Goal: Task Accomplishment & Management: Manage account settings

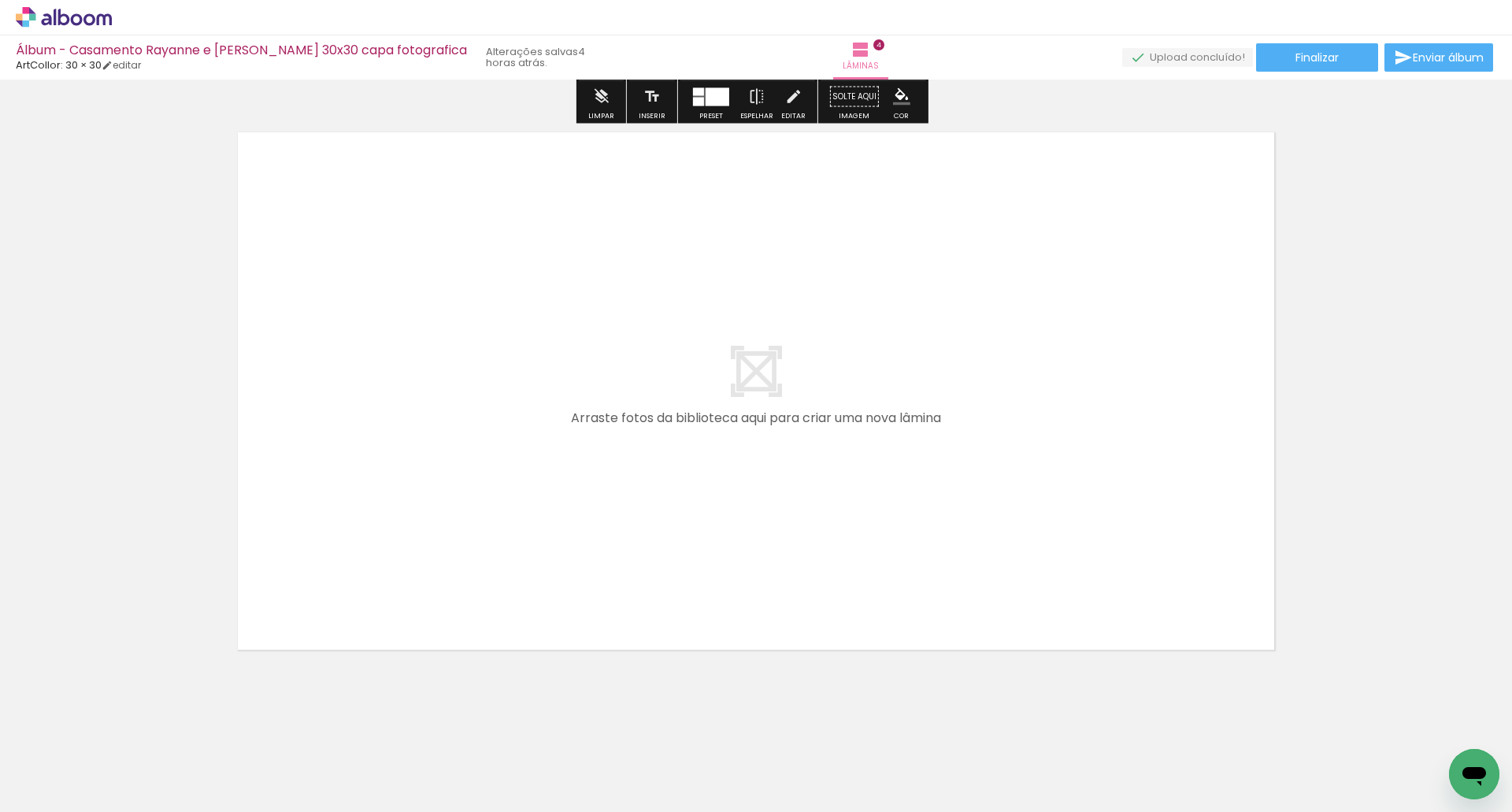
scroll to position [2305, 0]
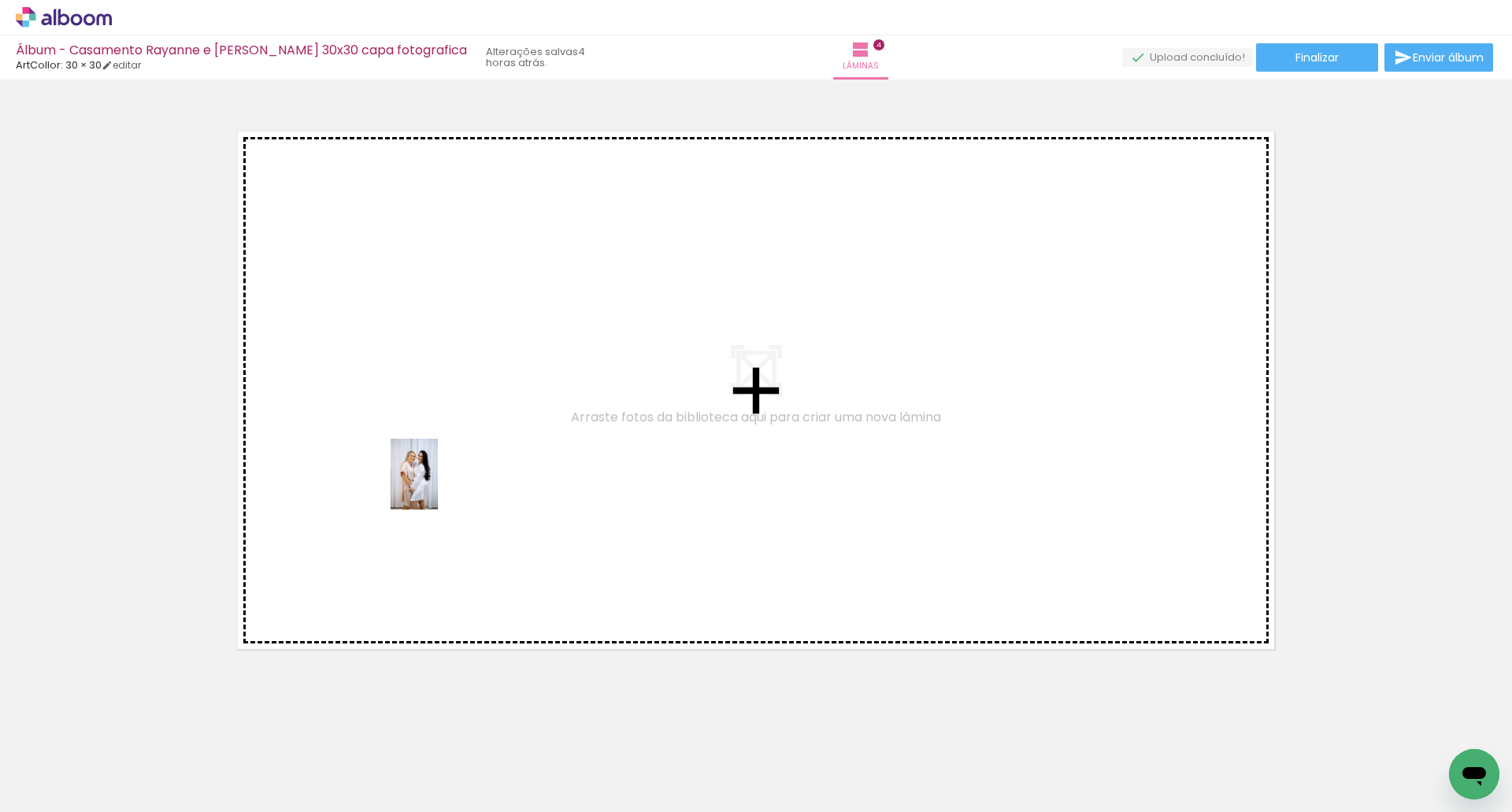
drag, startPoint x: 973, startPoint y: 770, endPoint x: 1061, endPoint y: 680, distance: 125.9
click at [452, 486] on quentale-workspace at bounding box center [756, 406] width 1512 height 812
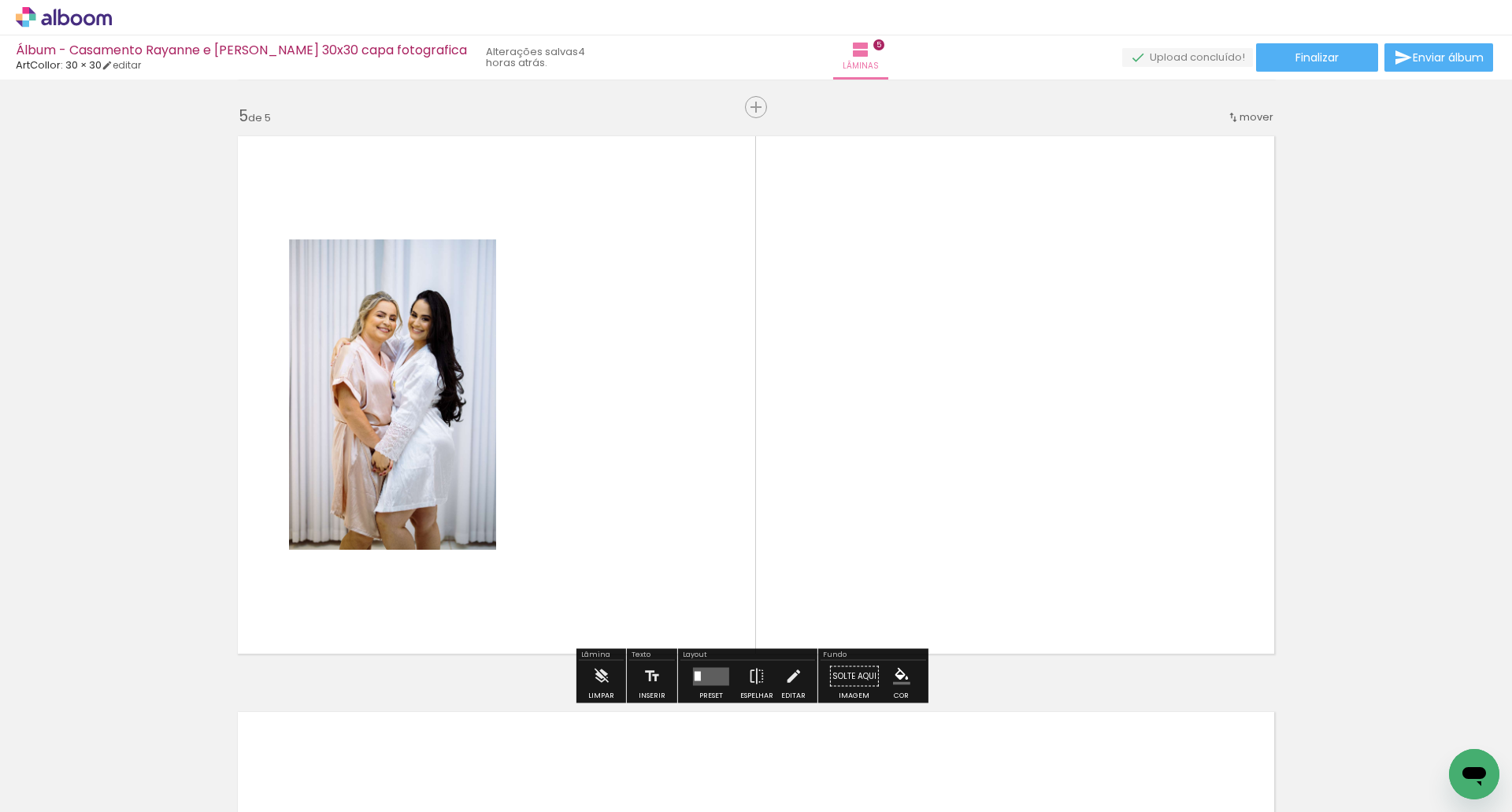
scroll to position [2299, 0]
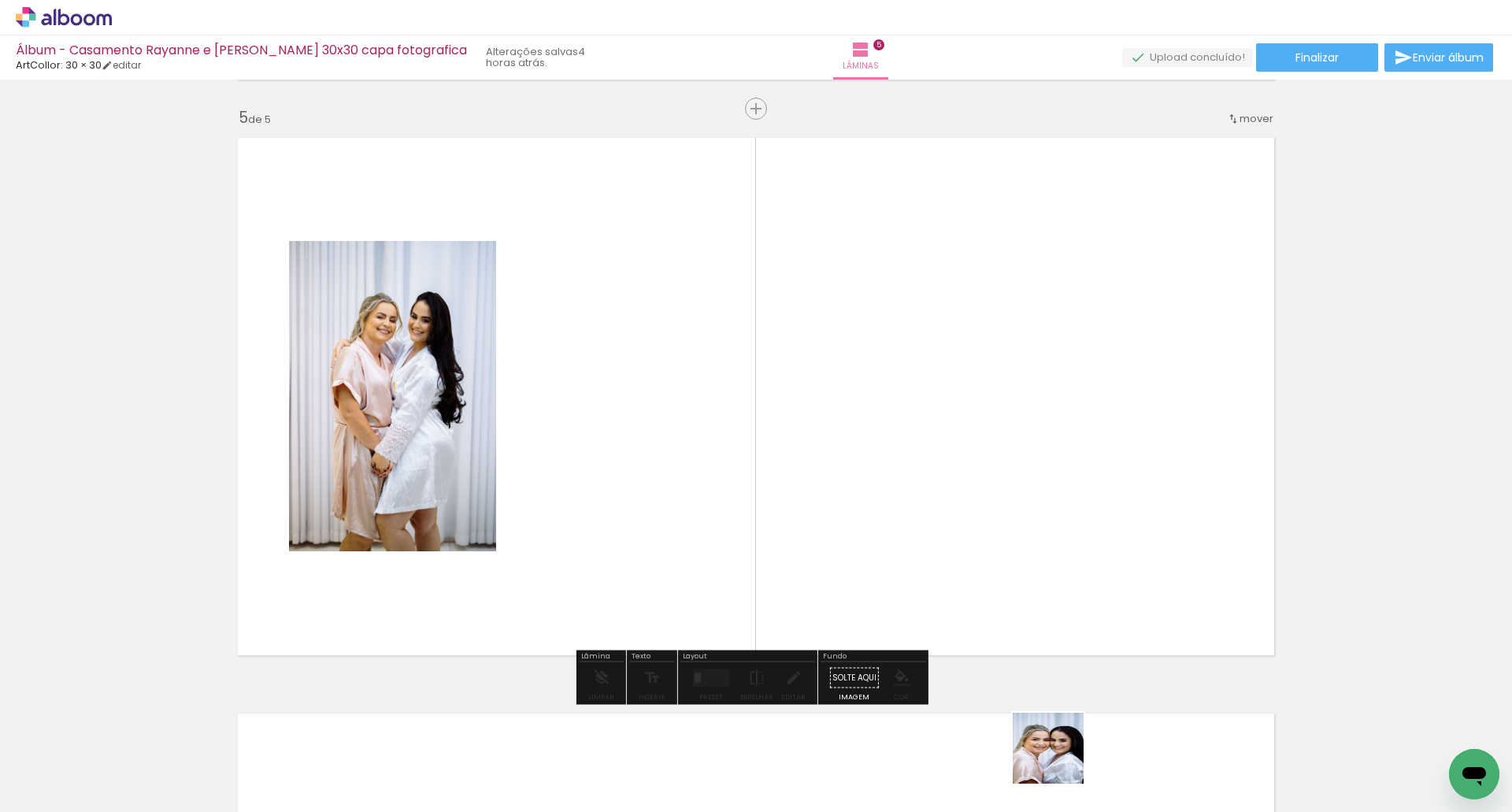
drag, startPoint x: 1063, startPoint y: 764, endPoint x: 1059, endPoint y: 615, distance: 149.1
click at [795, 429] on quentale-workspace at bounding box center [756, 406] width 1512 height 812
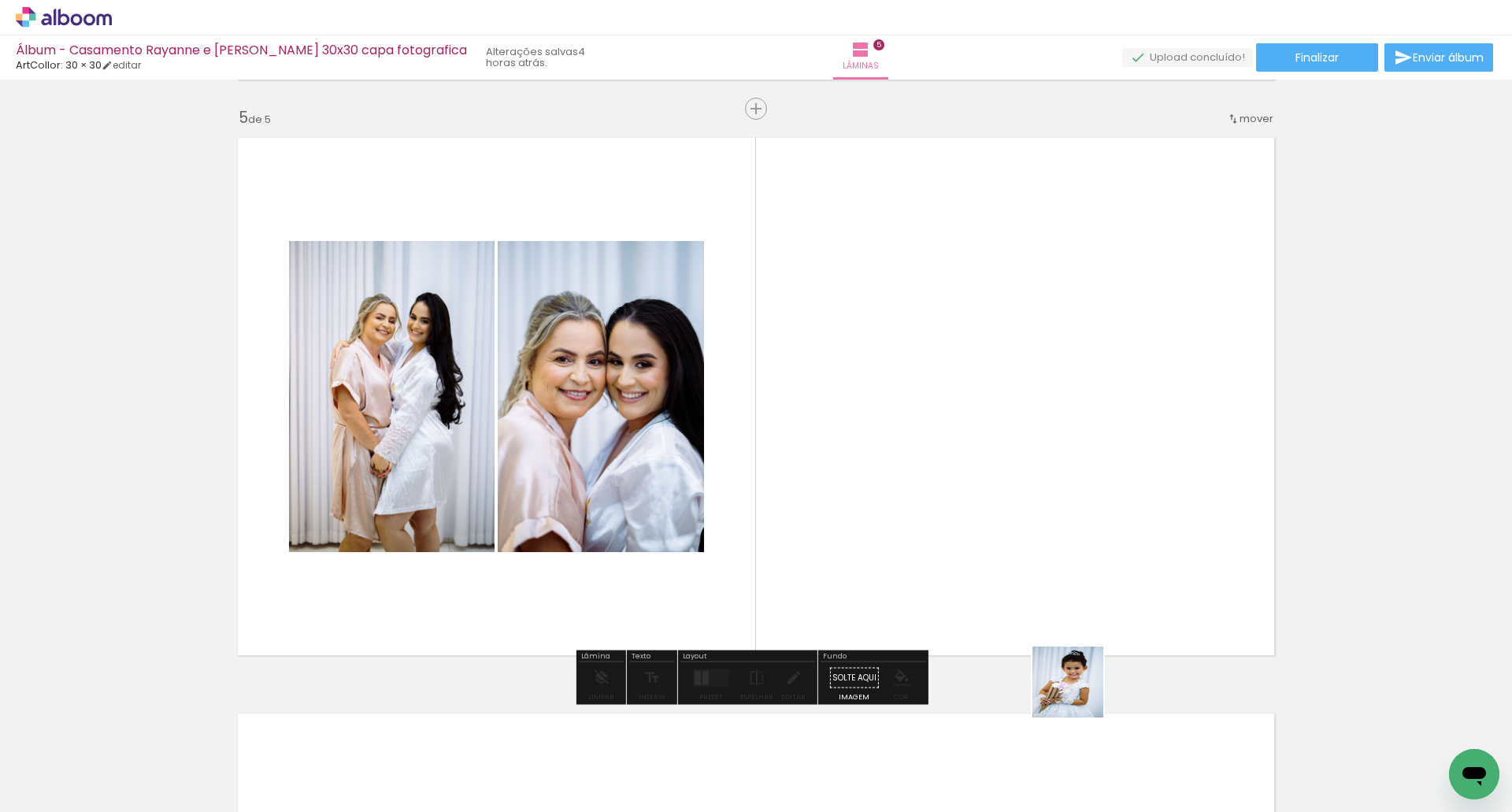
drag, startPoint x: 1122, startPoint y: 734, endPoint x: 820, endPoint y: 503, distance: 380.2
click at [807, 499] on quentale-workspace at bounding box center [756, 406] width 1512 height 812
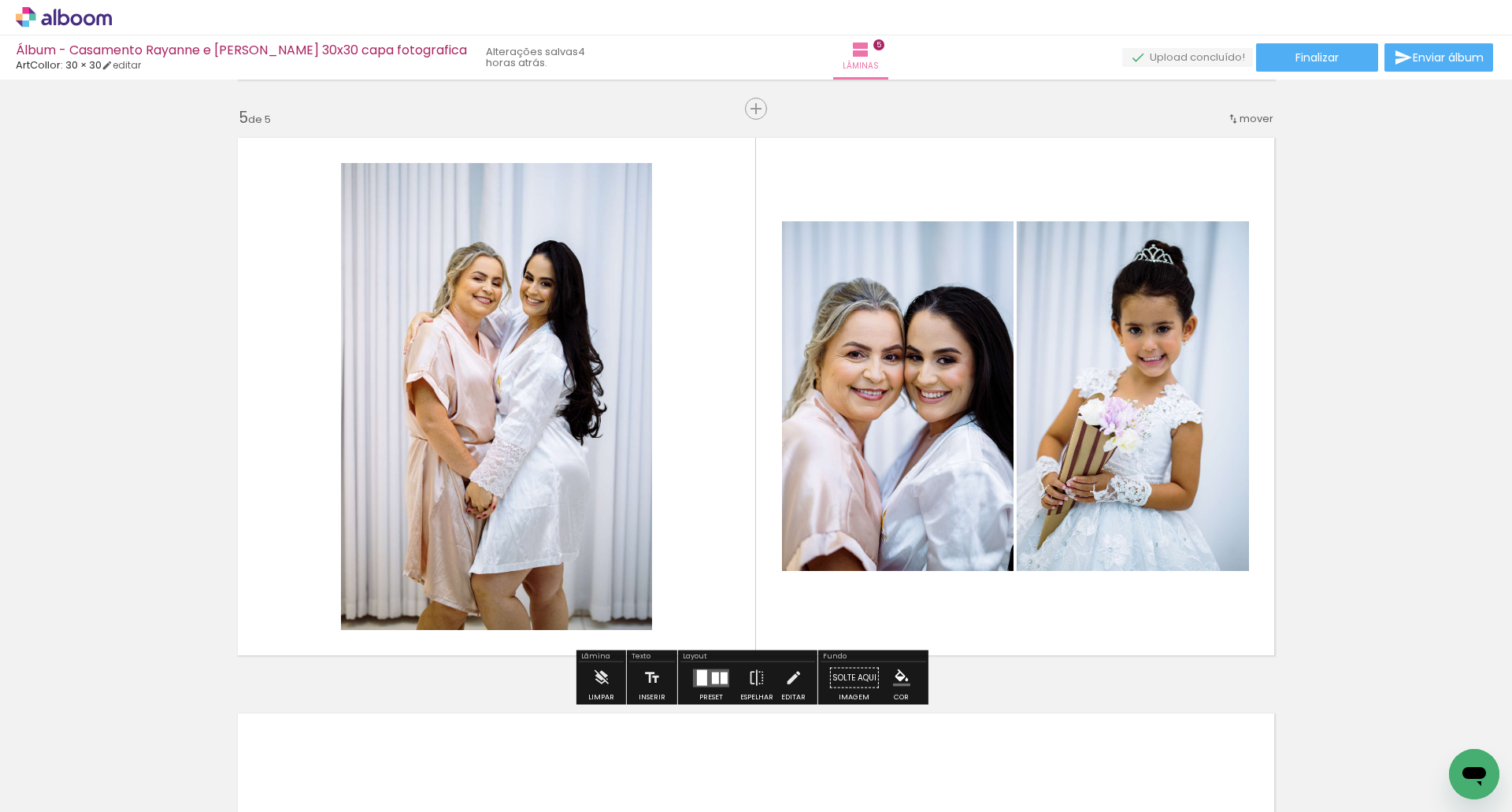
click at [709, 680] on quentale-layouter at bounding box center [711, 678] width 36 height 18
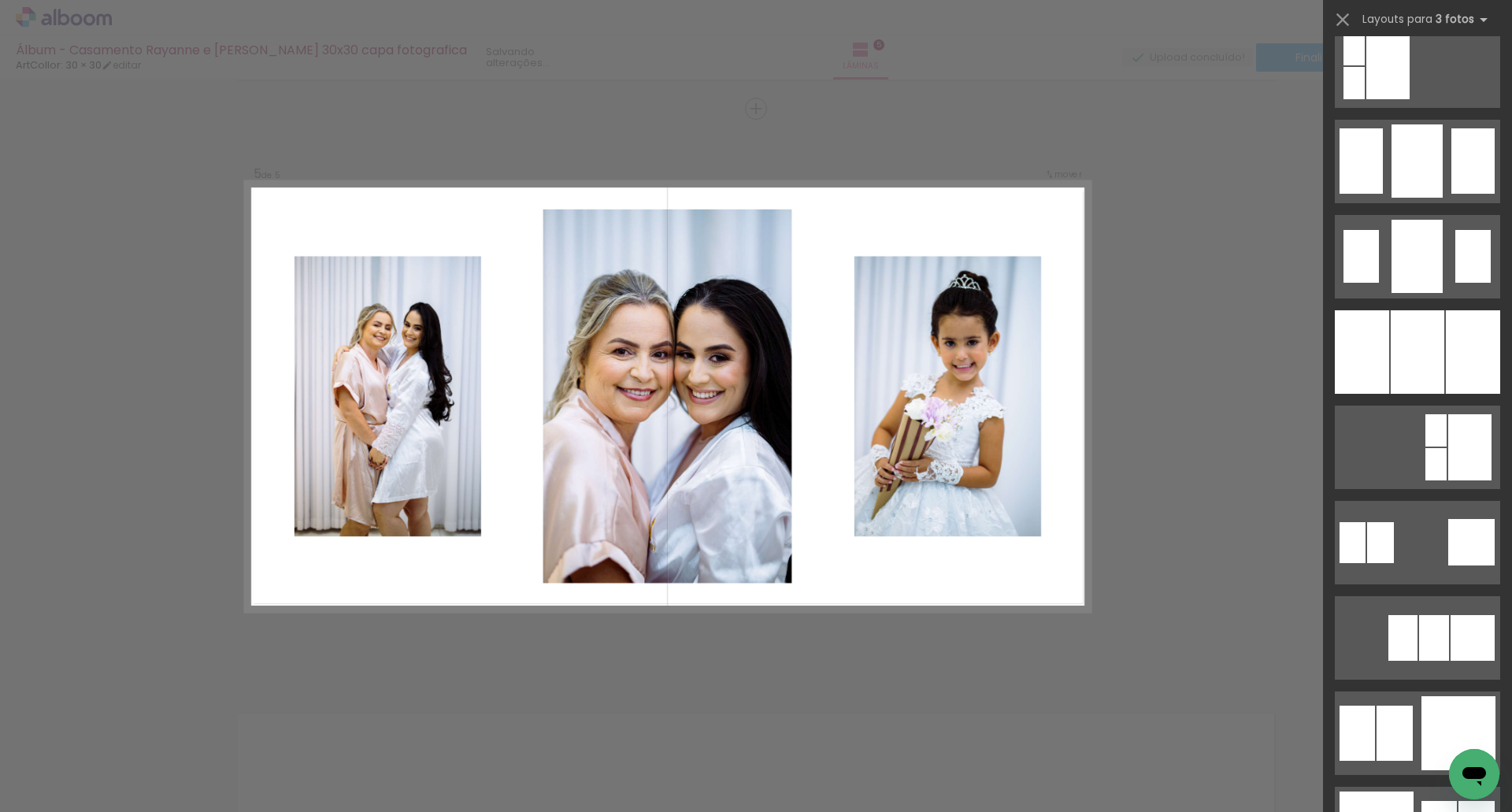
scroll to position [1181, 0]
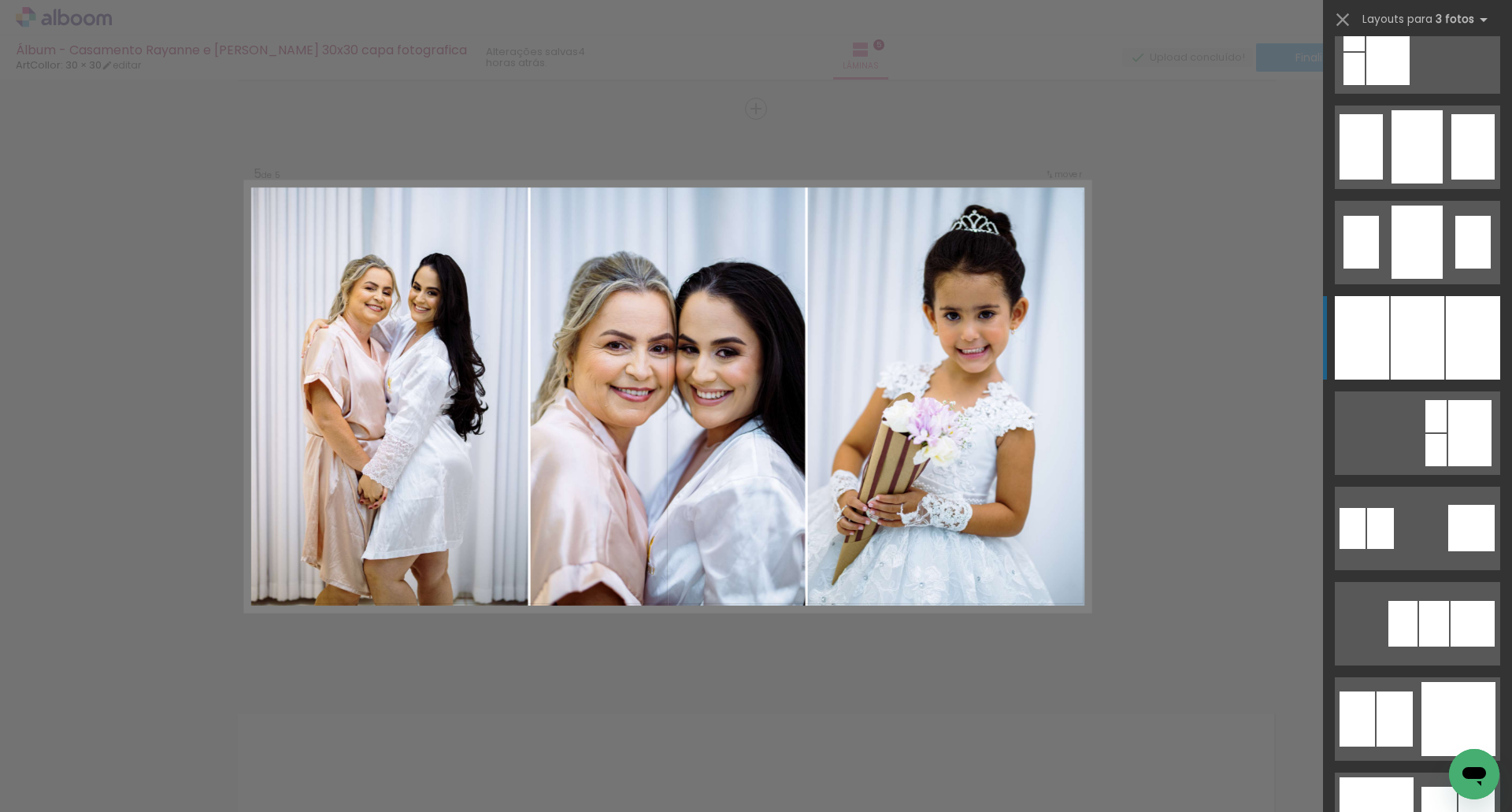
click at [1410, 338] on div at bounding box center [1417, 337] width 53 height 83
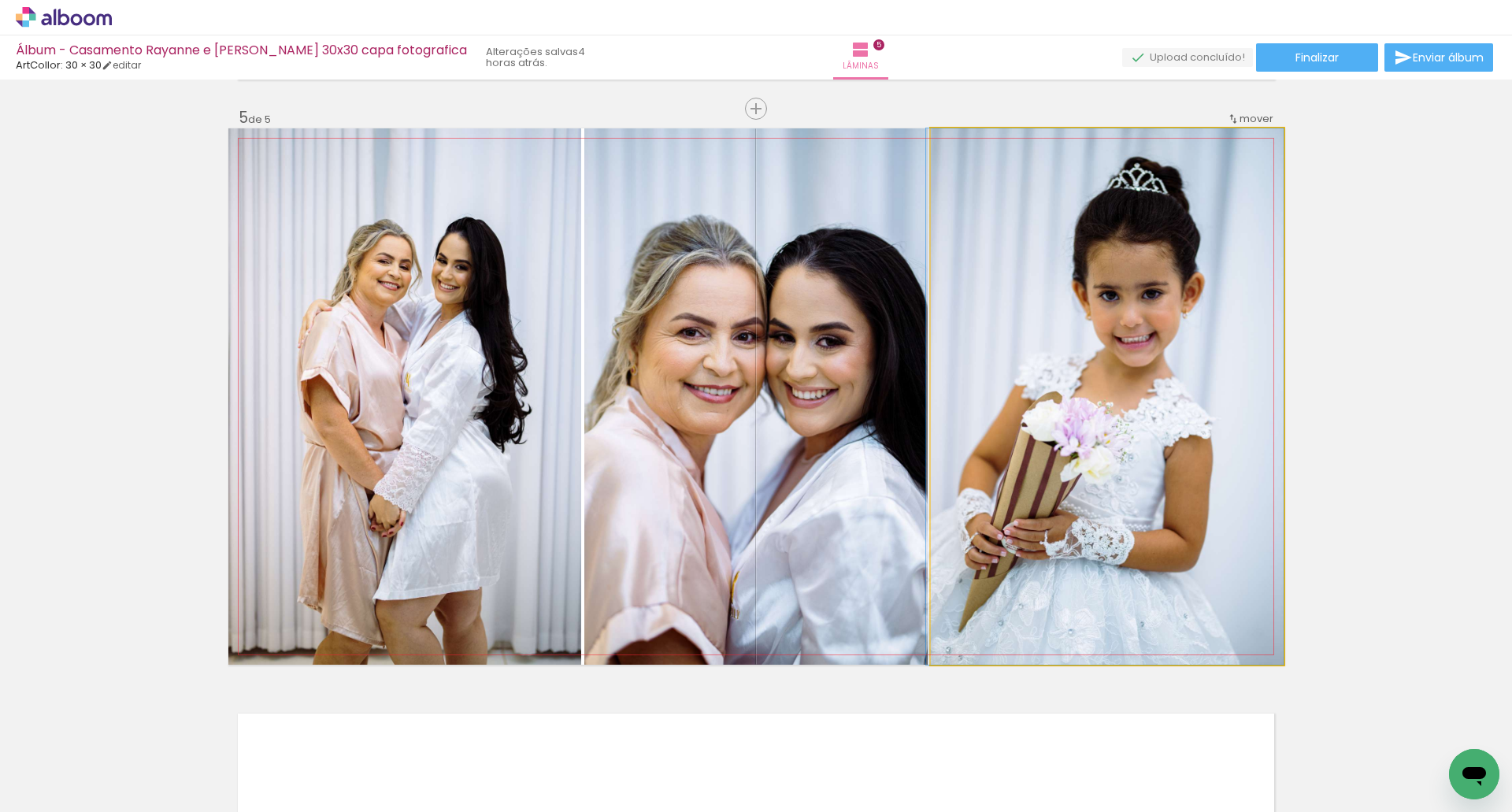
drag, startPoint x: 1093, startPoint y: 365, endPoint x: 833, endPoint y: 354, distance: 260.2
click at [0, 0] on slot at bounding box center [0, 0] width 0 height 0
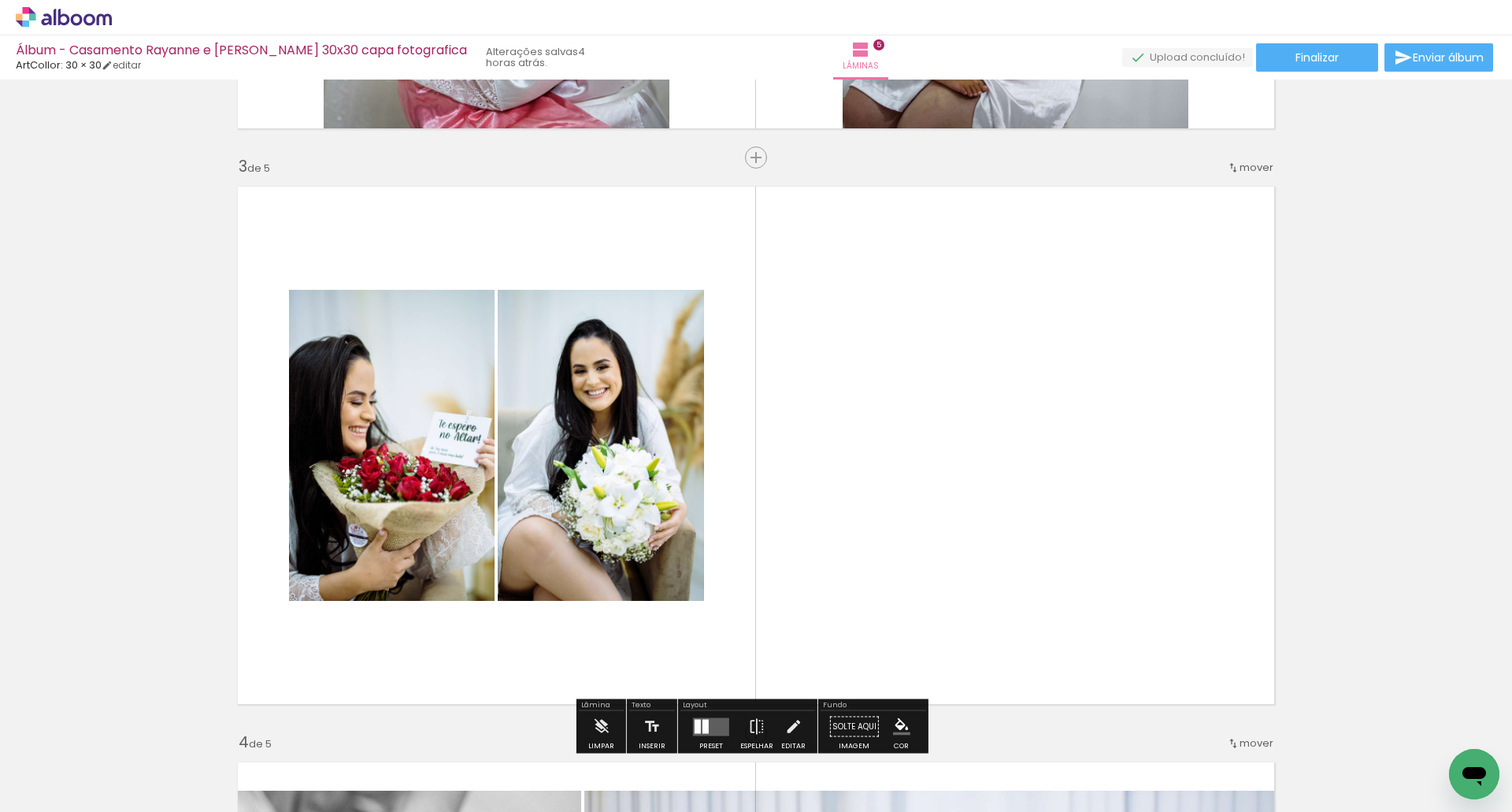
scroll to position [1275, 0]
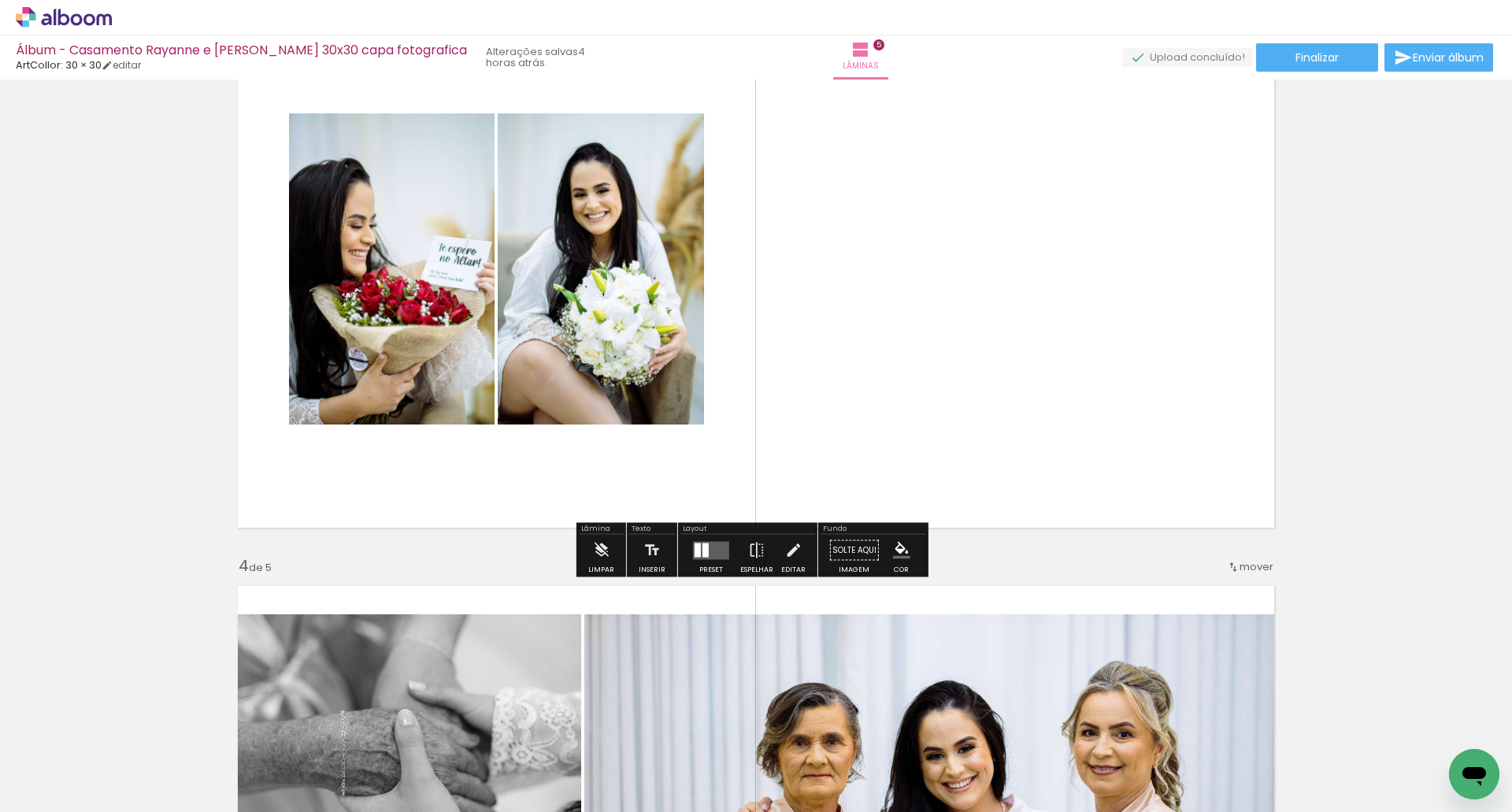
click at [712, 556] on quentale-layouter at bounding box center [711, 550] width 36 height 18
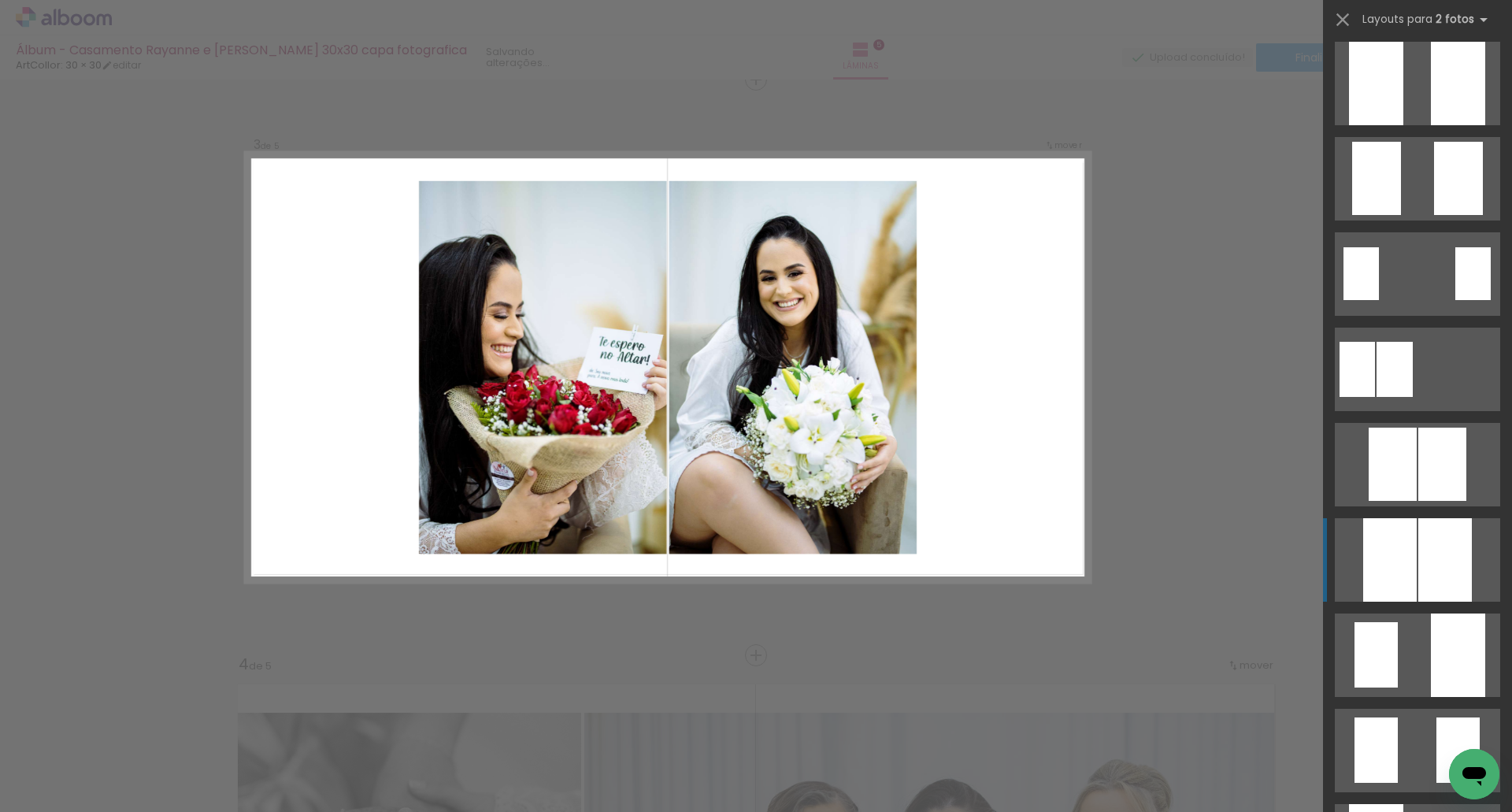
scroll to position [315, 0]
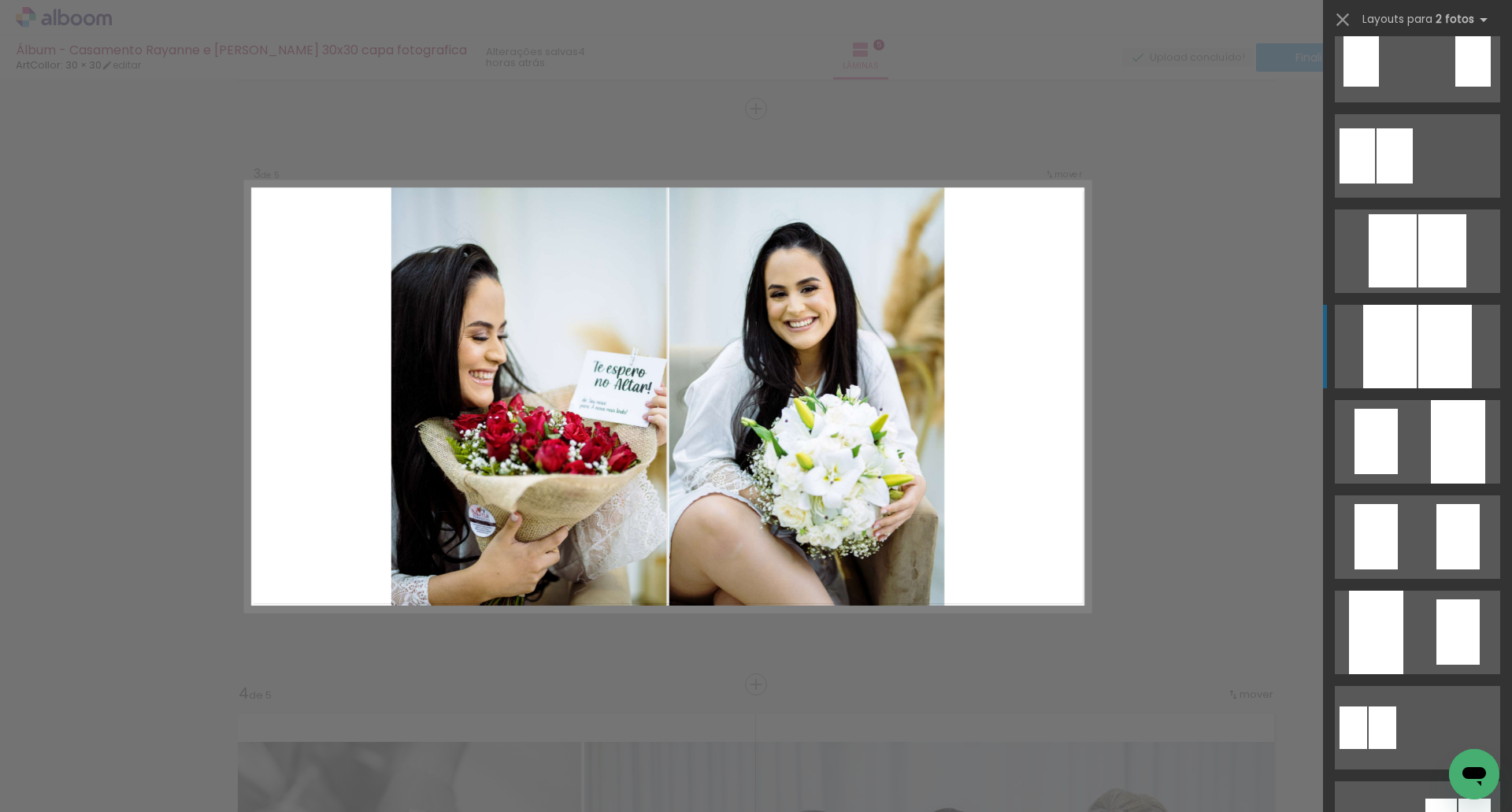
click at [1418, 343] on div at bounding box center [1445, 346] width 53 height 83
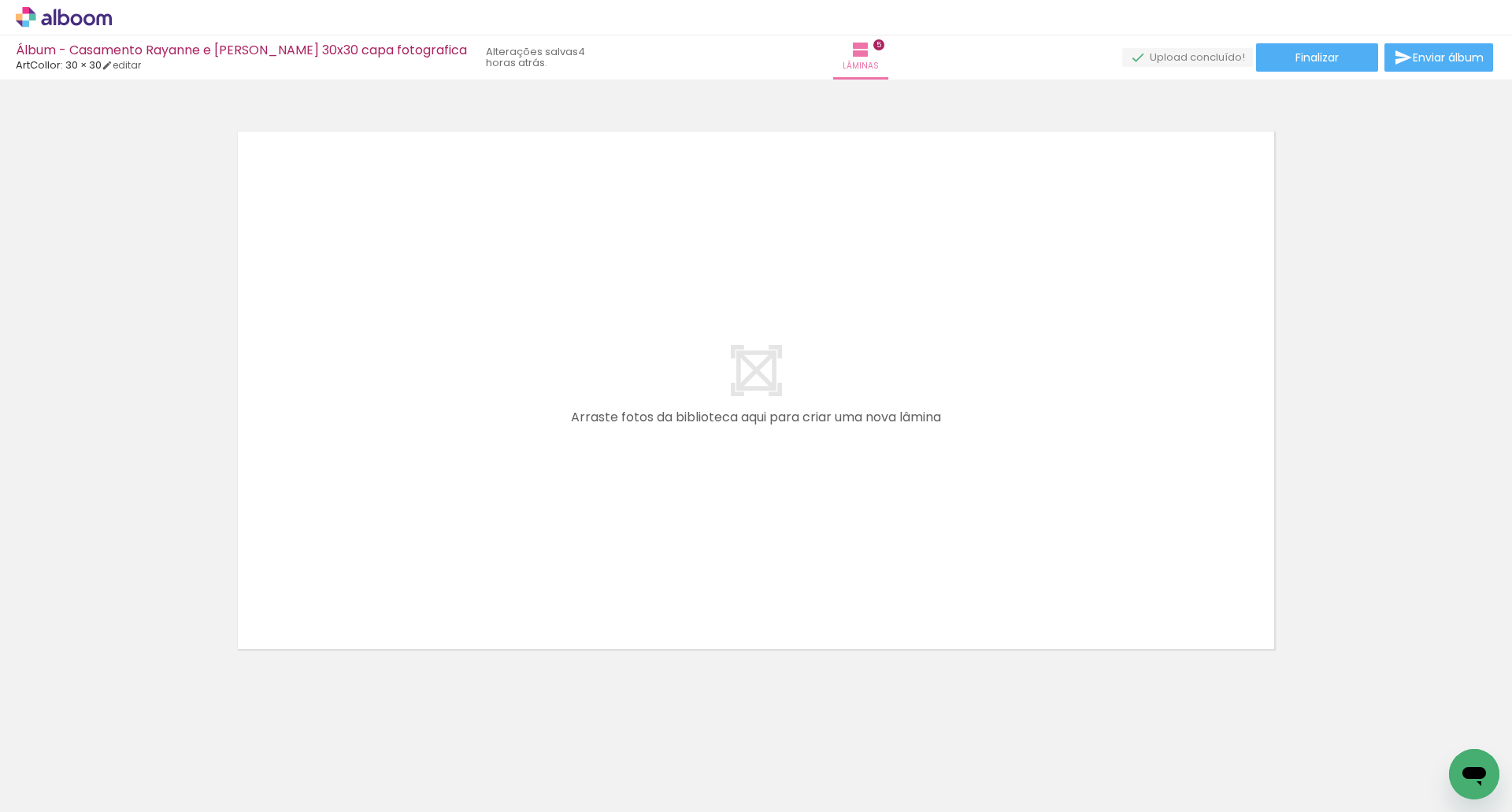
scroll to position [0, 858]
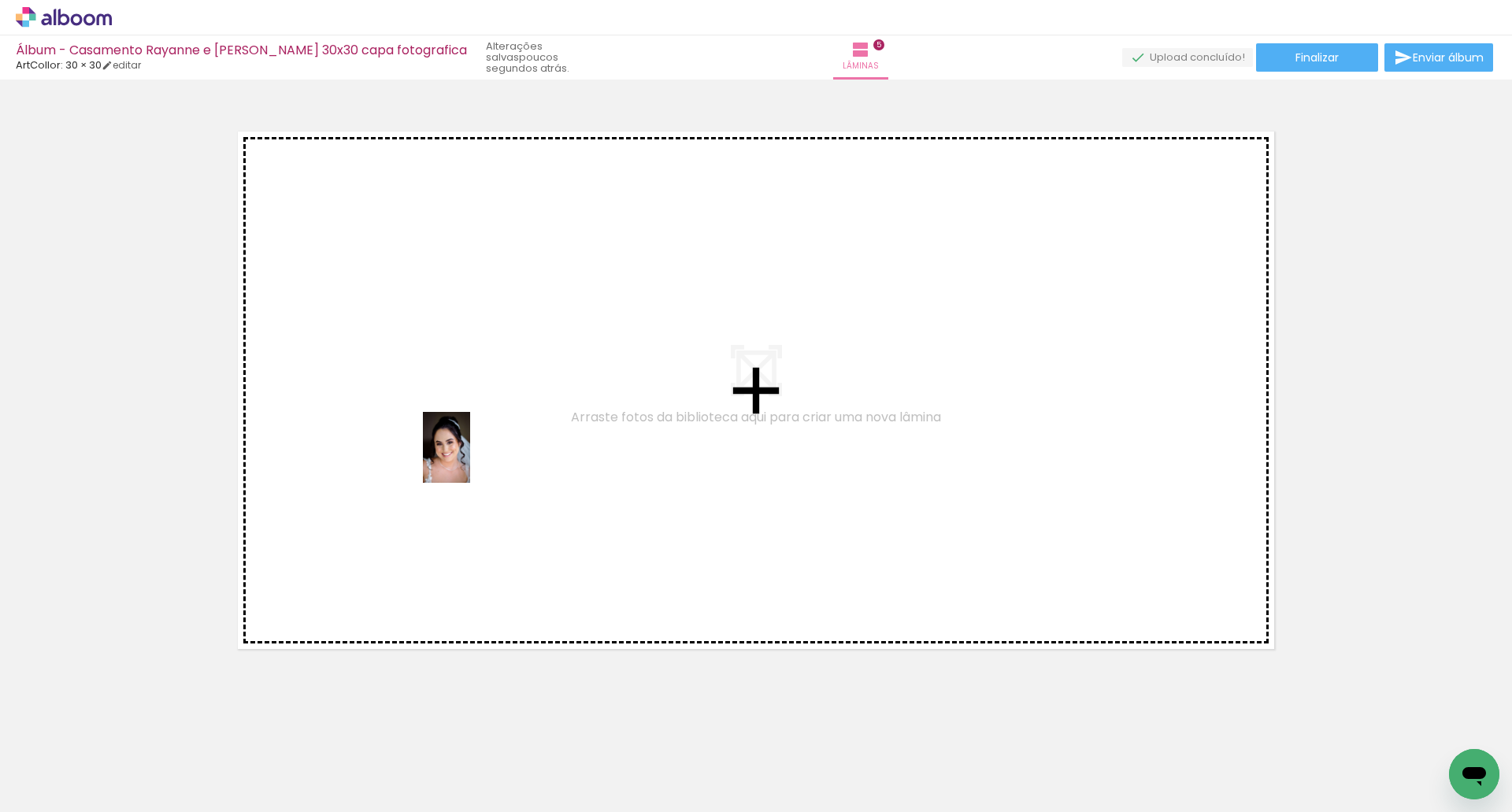
drag, startPoint x: 470, startPoint y: 663, endPoint x: 470, endPoint y: 459, distance: 204.0
click at [470, 459] on quentale-workspace at bounding box center [756, 406] width 1512 height 812
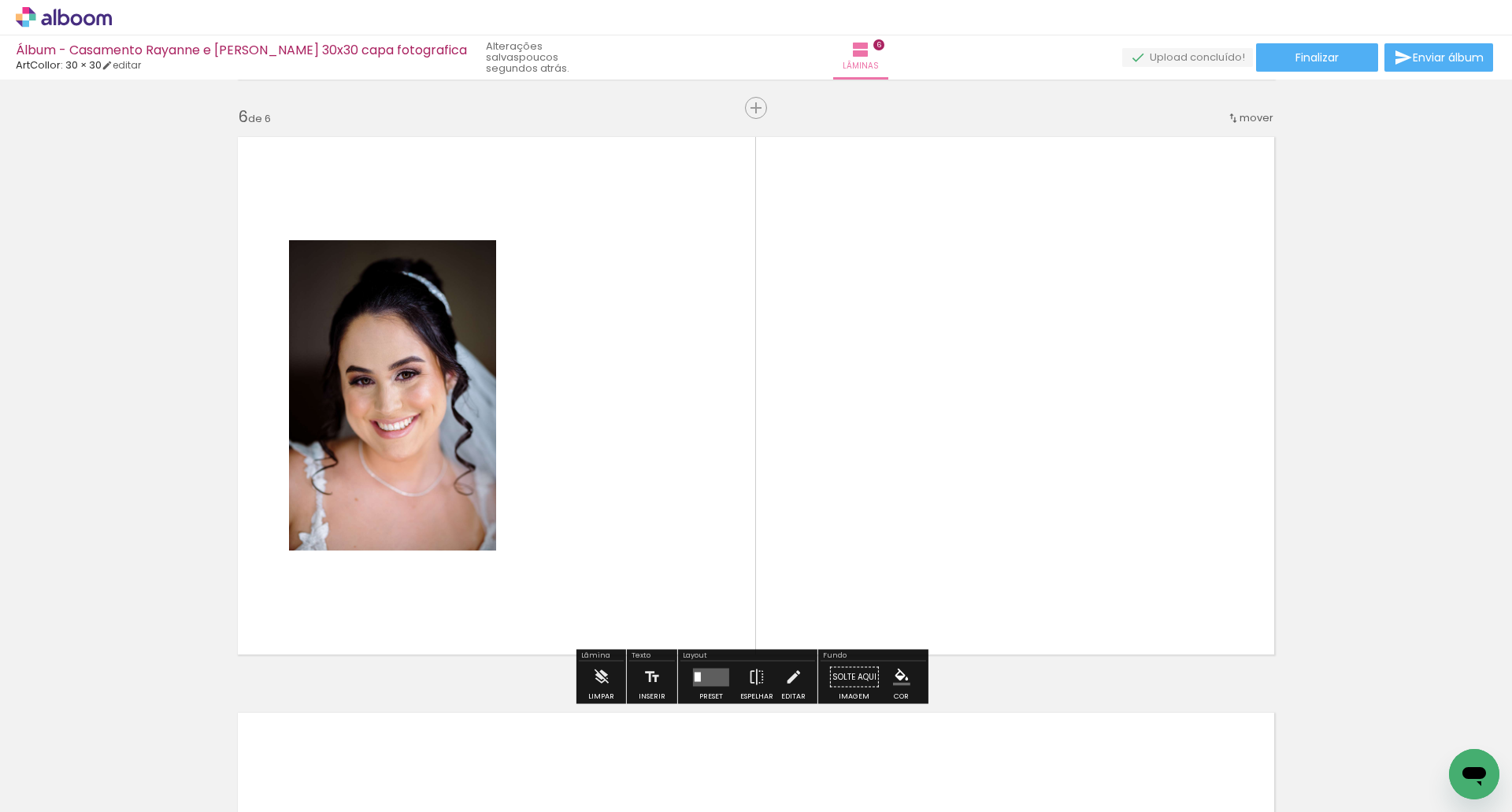
scroll to position [2874, 0]
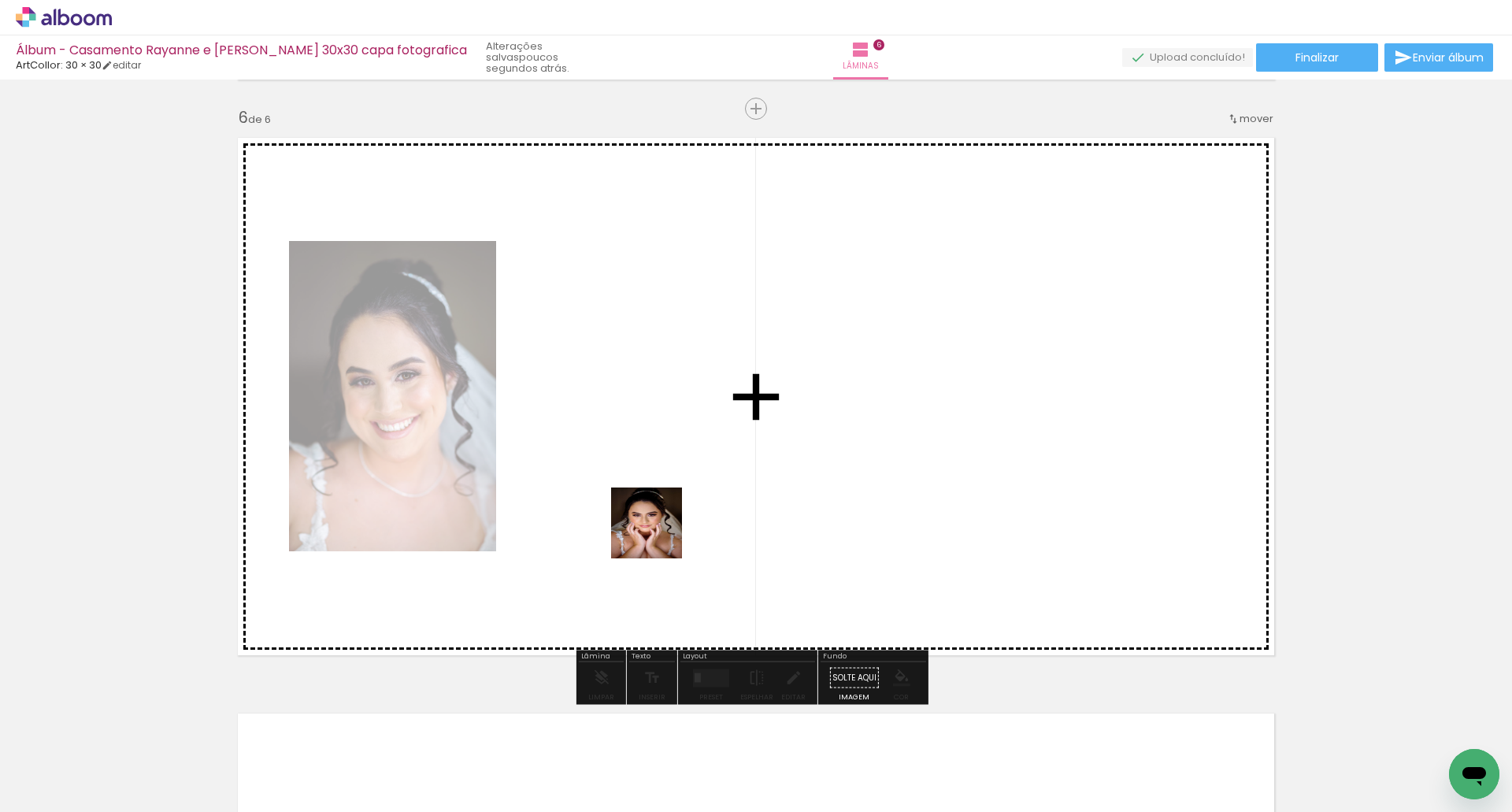
drag, startPoint x: 633, startPoint y: 582, endPoint x: 699, endPoint y: 449, distance: 148.5
click at [699, 449] on quentale-workspace at bounding box center [756, 406] width 1512 height 812
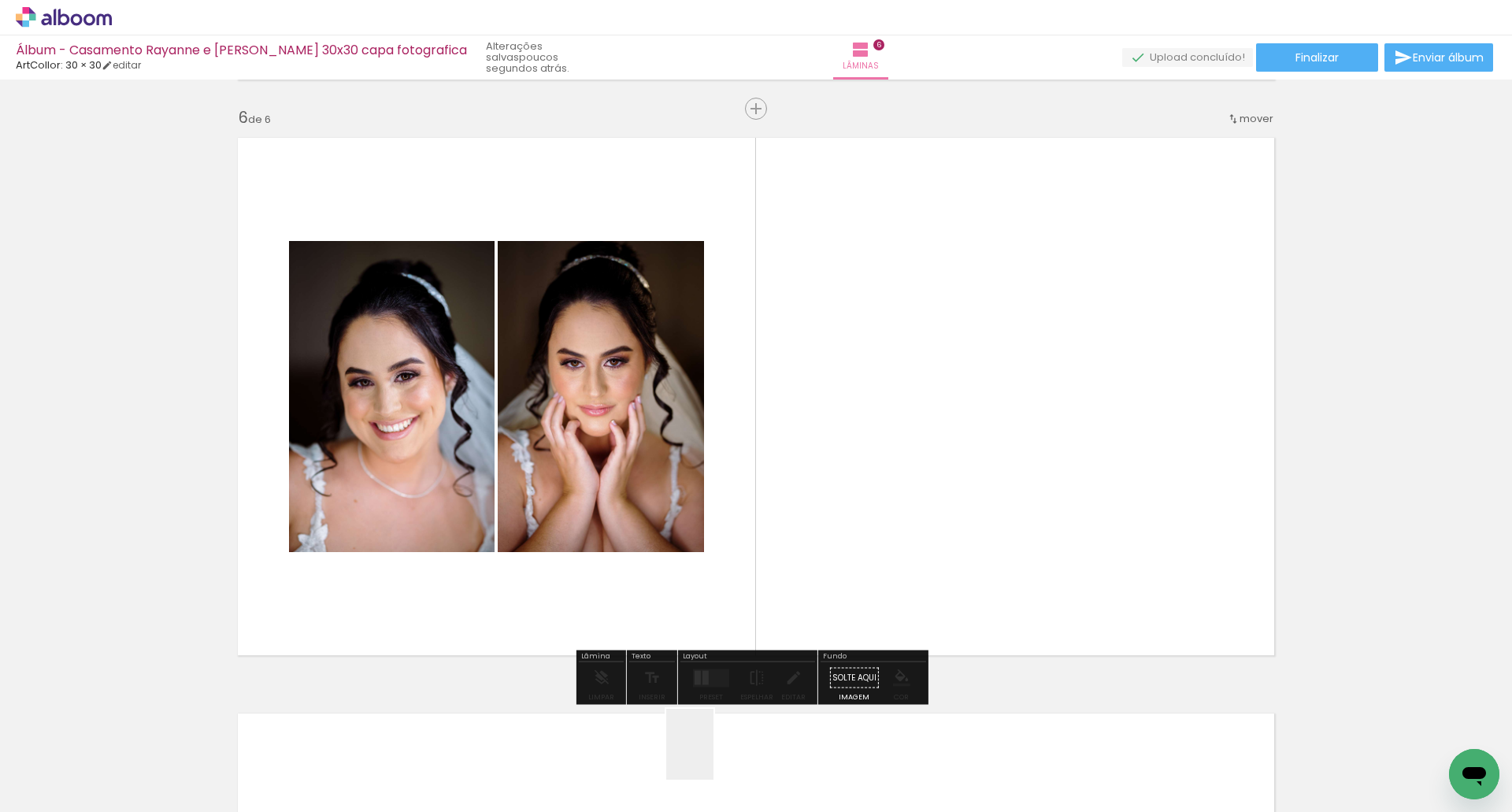
drag, startPoint x: 713, startPoint y: 756, endPoint x: 874, endPoint y: 431, distance: 362.7
click at [872, 414] on quentale-workspace at bounding box center [756, 406] width 1512 height 812
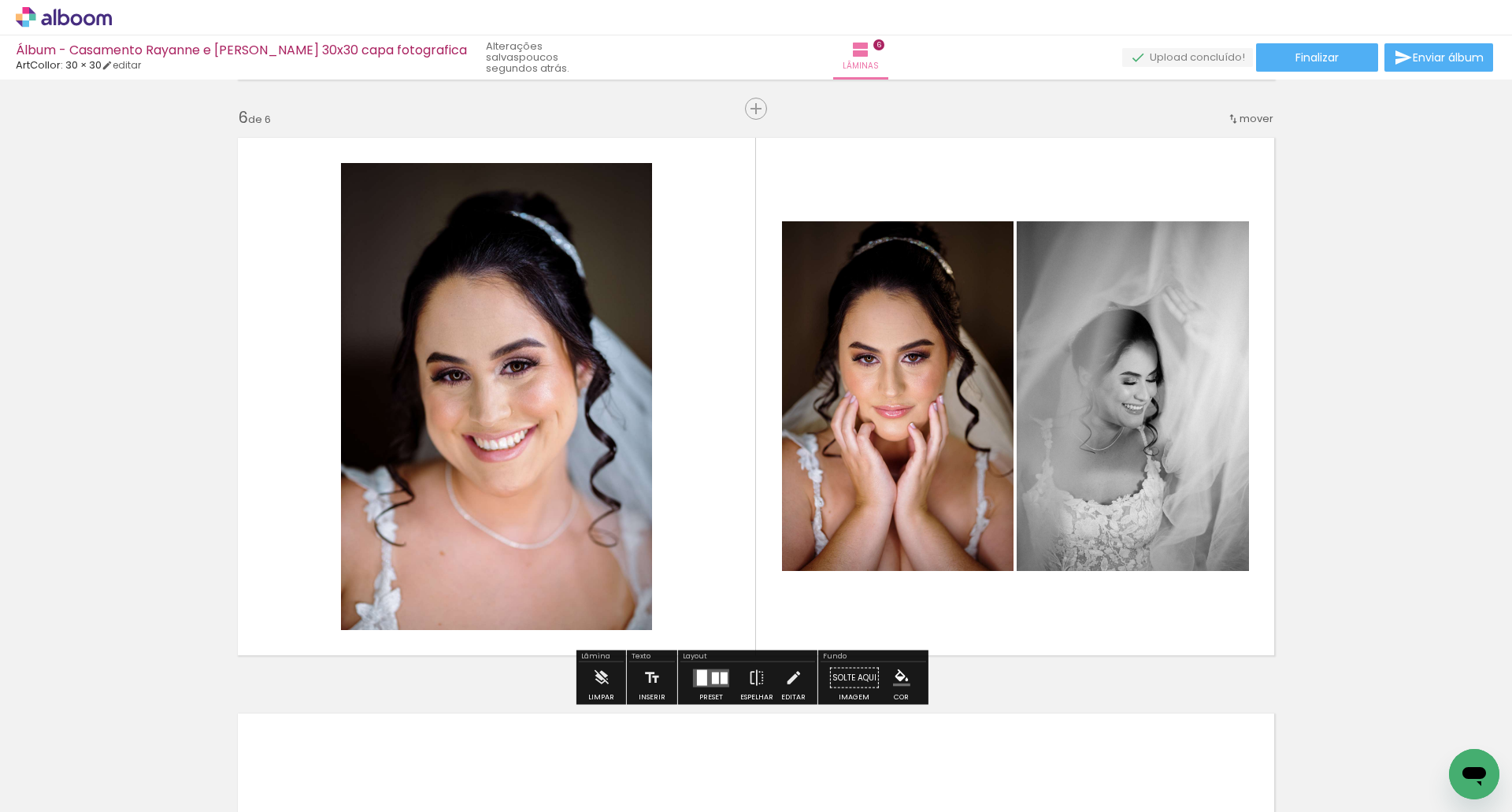
drag, startPoint x: 712, startPoint y: 673, endPoint x: 722, endPoint y: 670, distance: 10.4
click at [712, 675] on div at bounding box center [715, 677] width 7 height 12
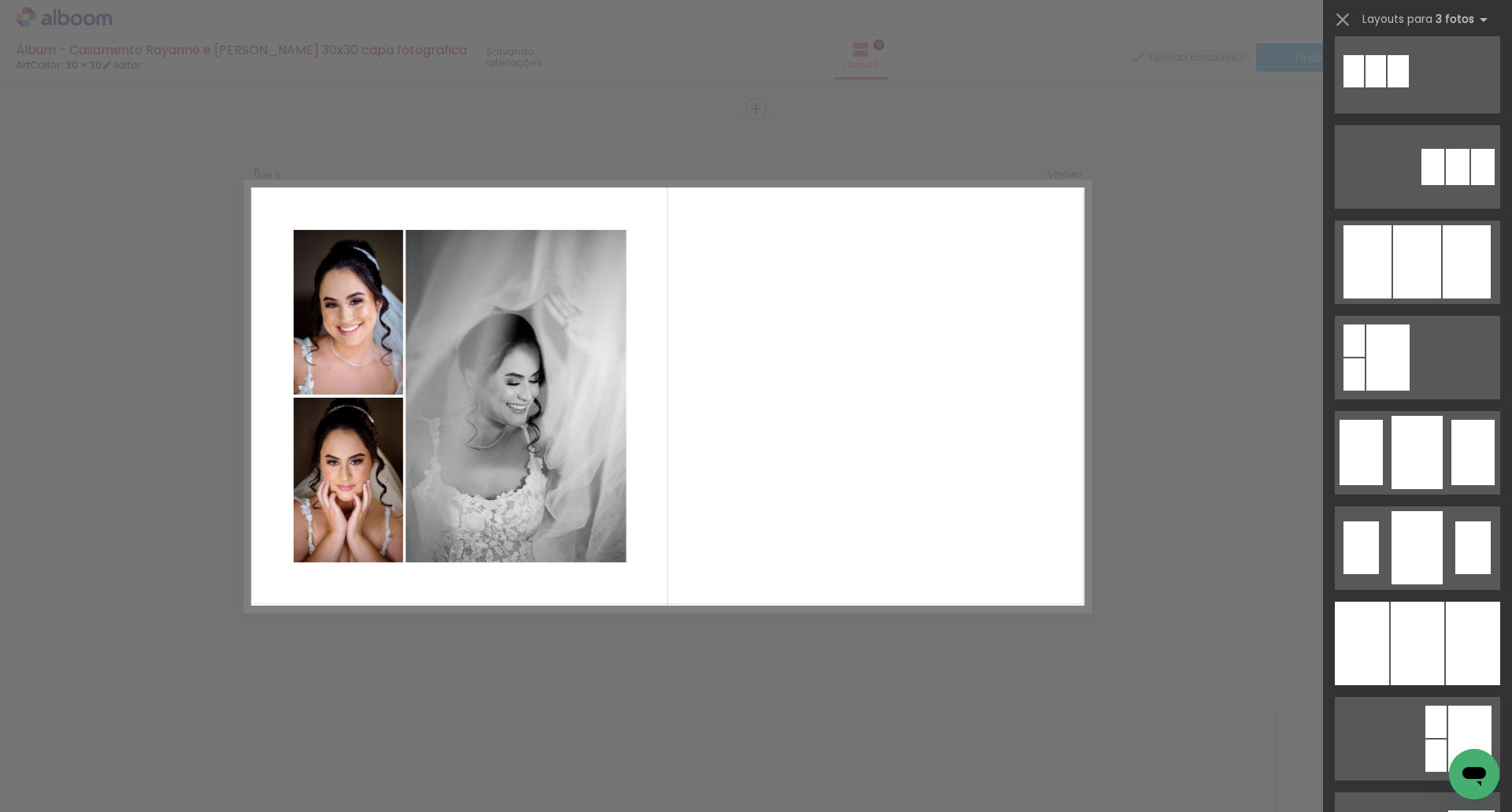
scroll to position [944, 0]
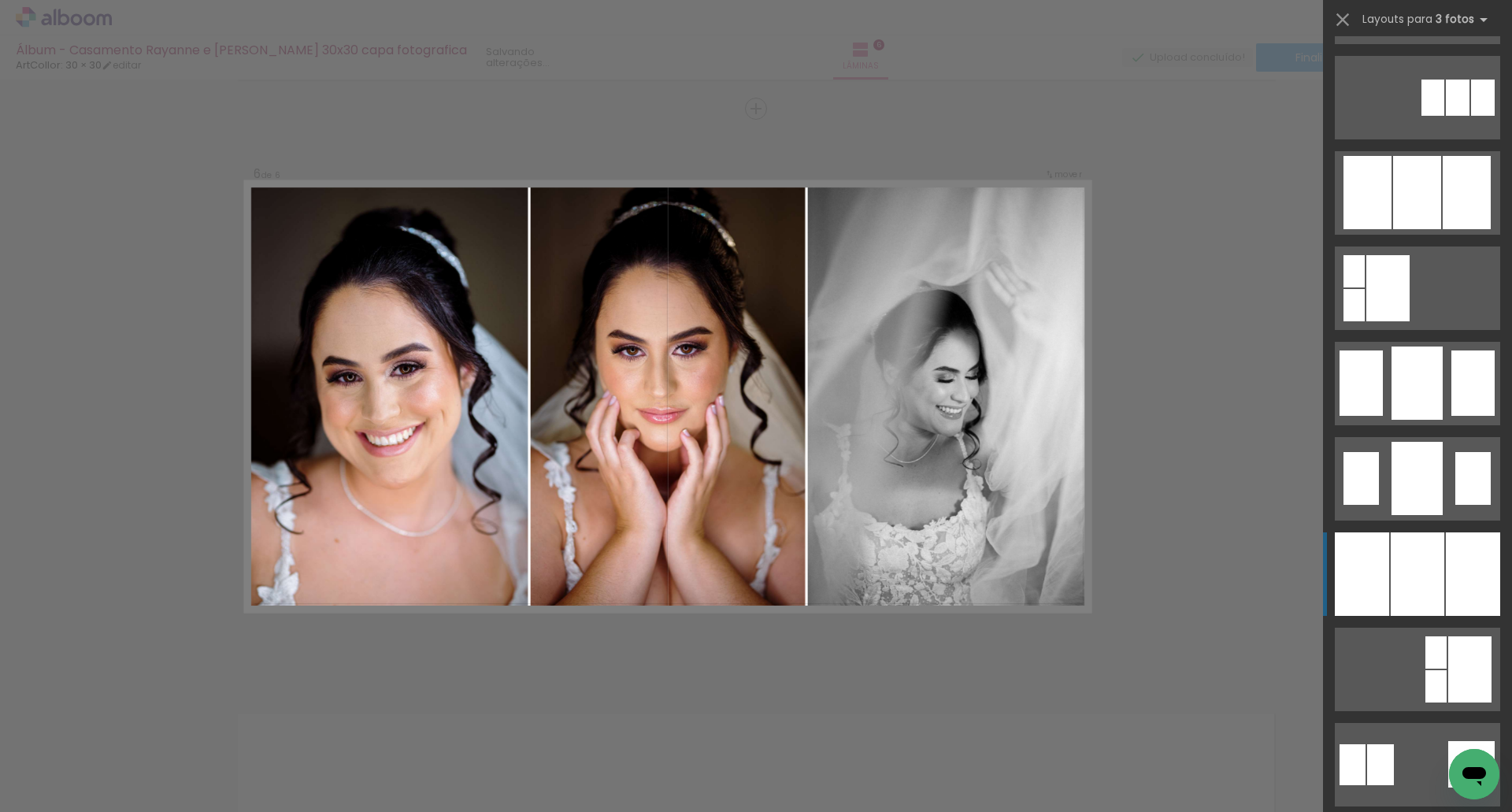
click at [1431, 564] on div at bounding box center [1417, 573] width 53 height 83
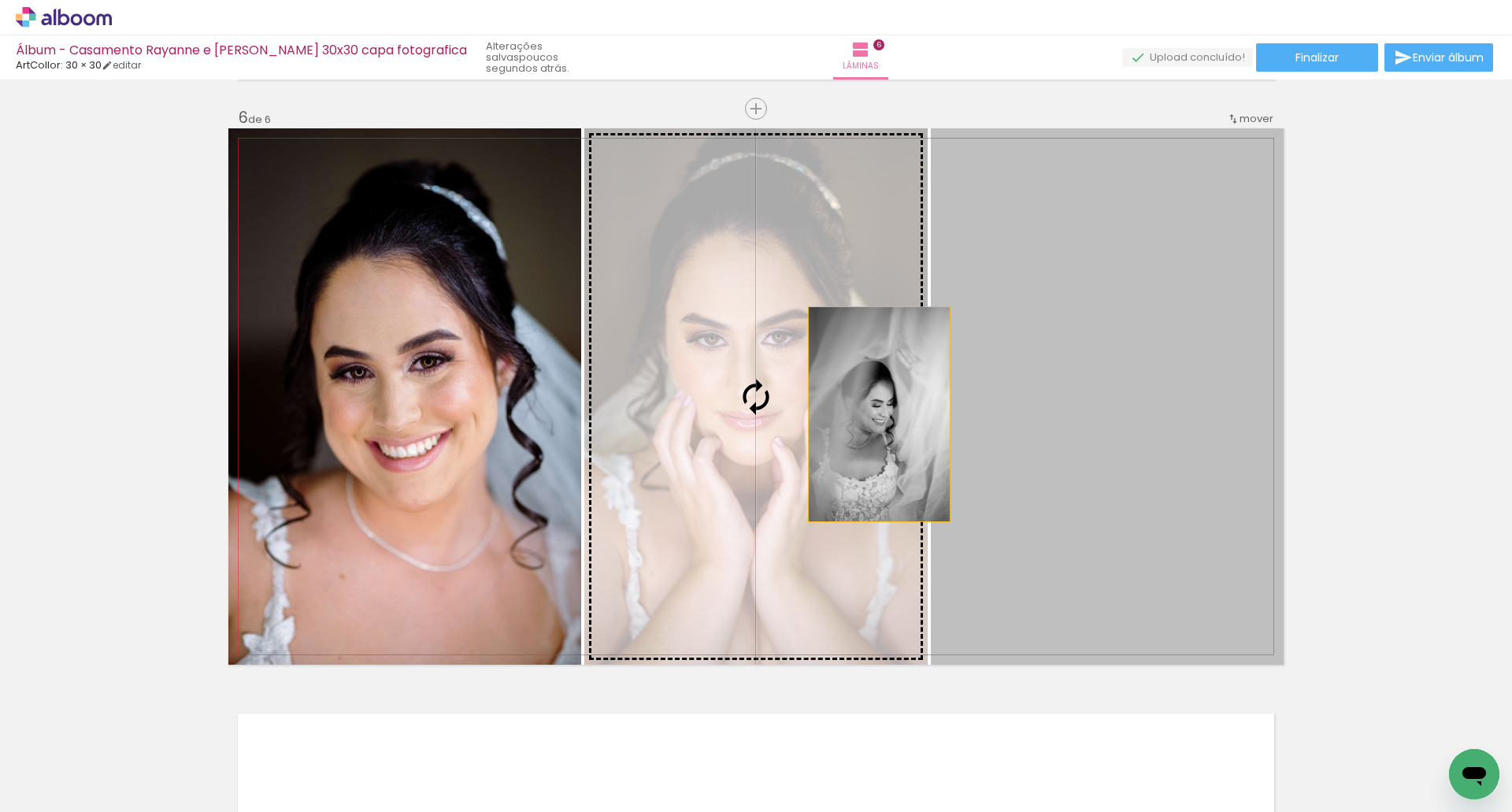
drag, startPoint x: 1087, startPoint y: 429, endPoint x: 874, endPoint y: 406, distance: 214.2
click at [0, 0] on slot at bounding box center [0, 0] width 0 height 0
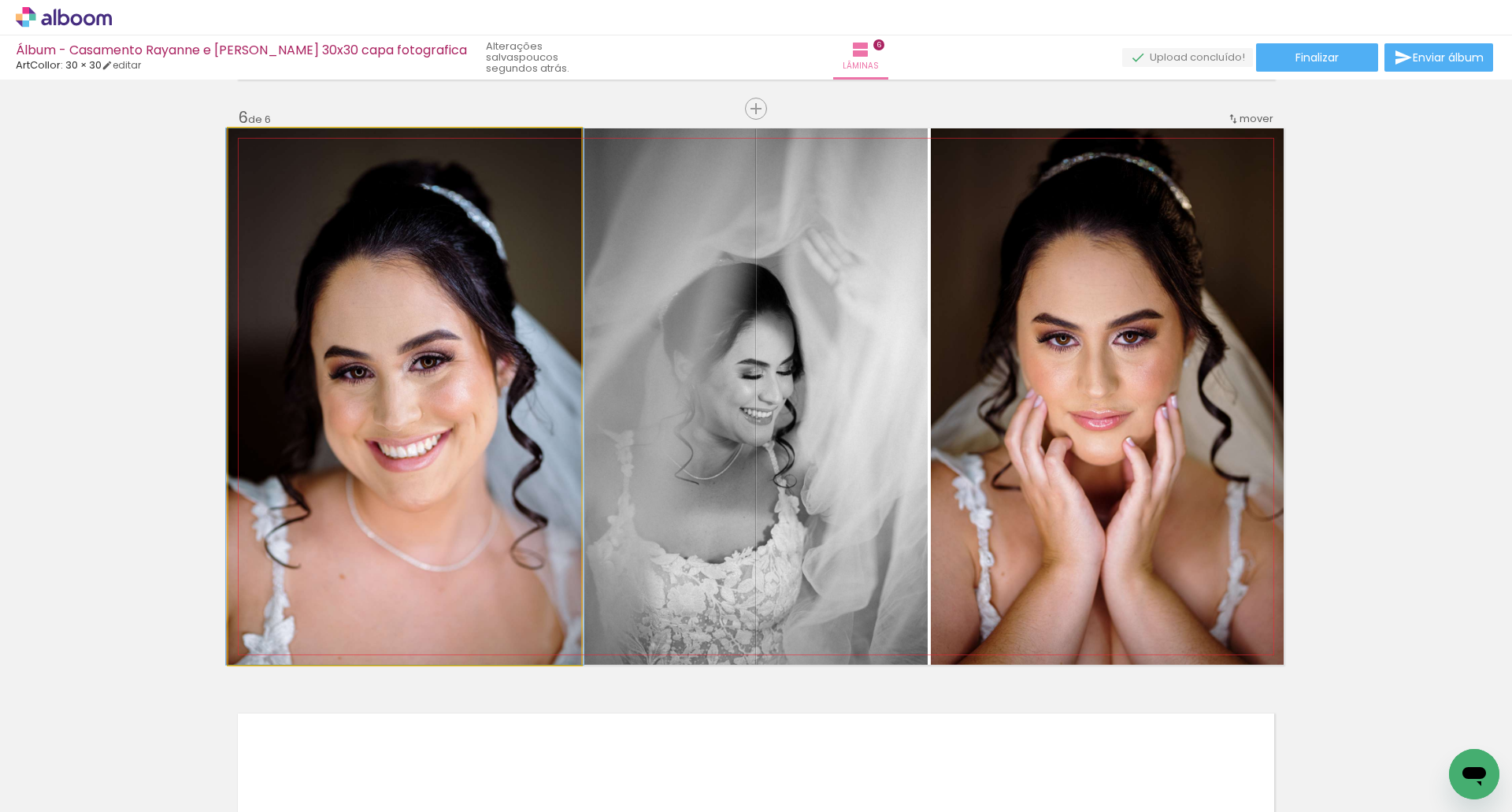
drag, startPoint x: 498, startPoint y: 383, endPoint x: 1127, endPoint y: 357, distance: 629.5
click at [0, 0] on slot at bounding box center [0, 0] width 0 height 0
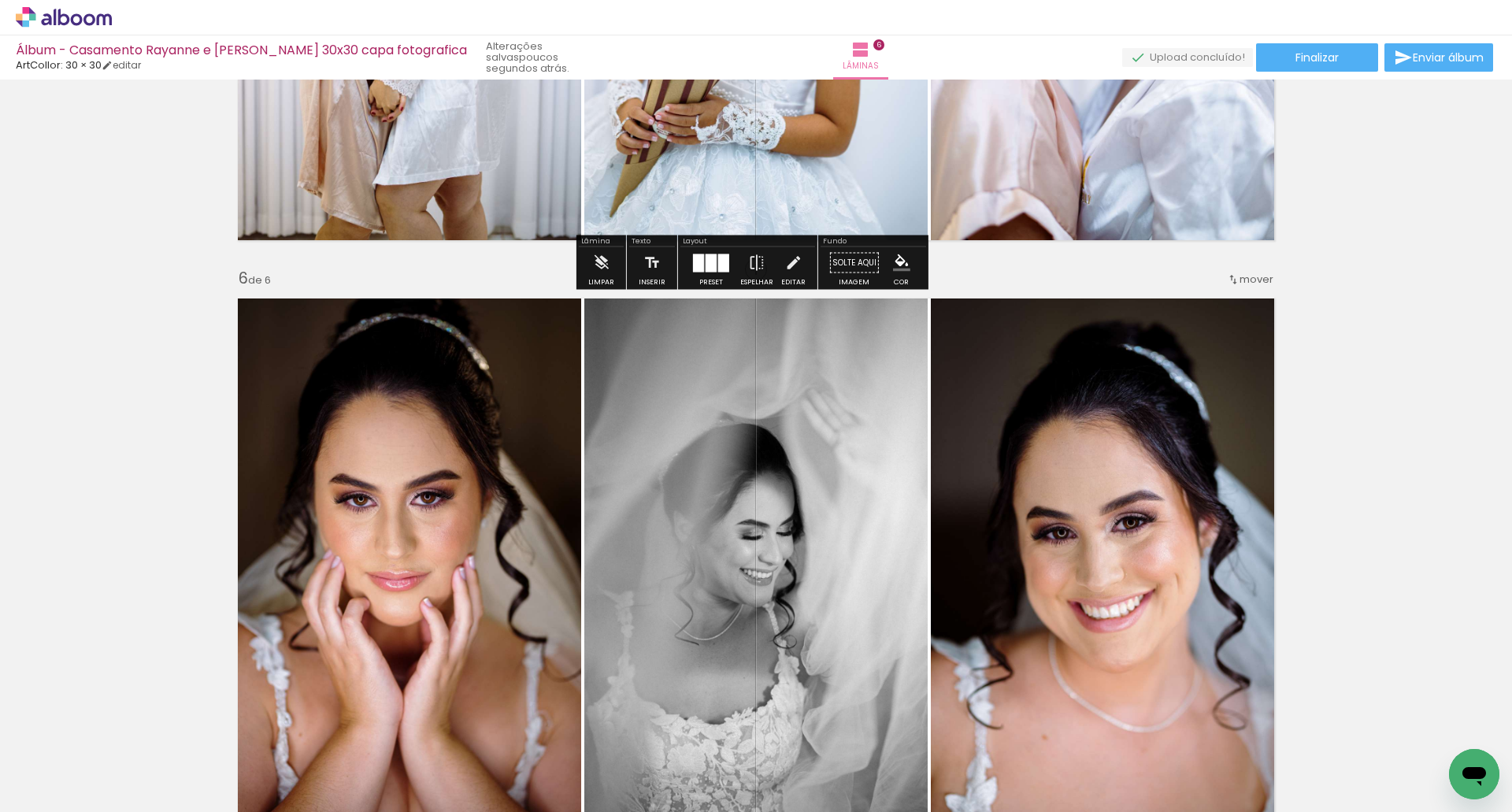
scroll to position [2717, 0]
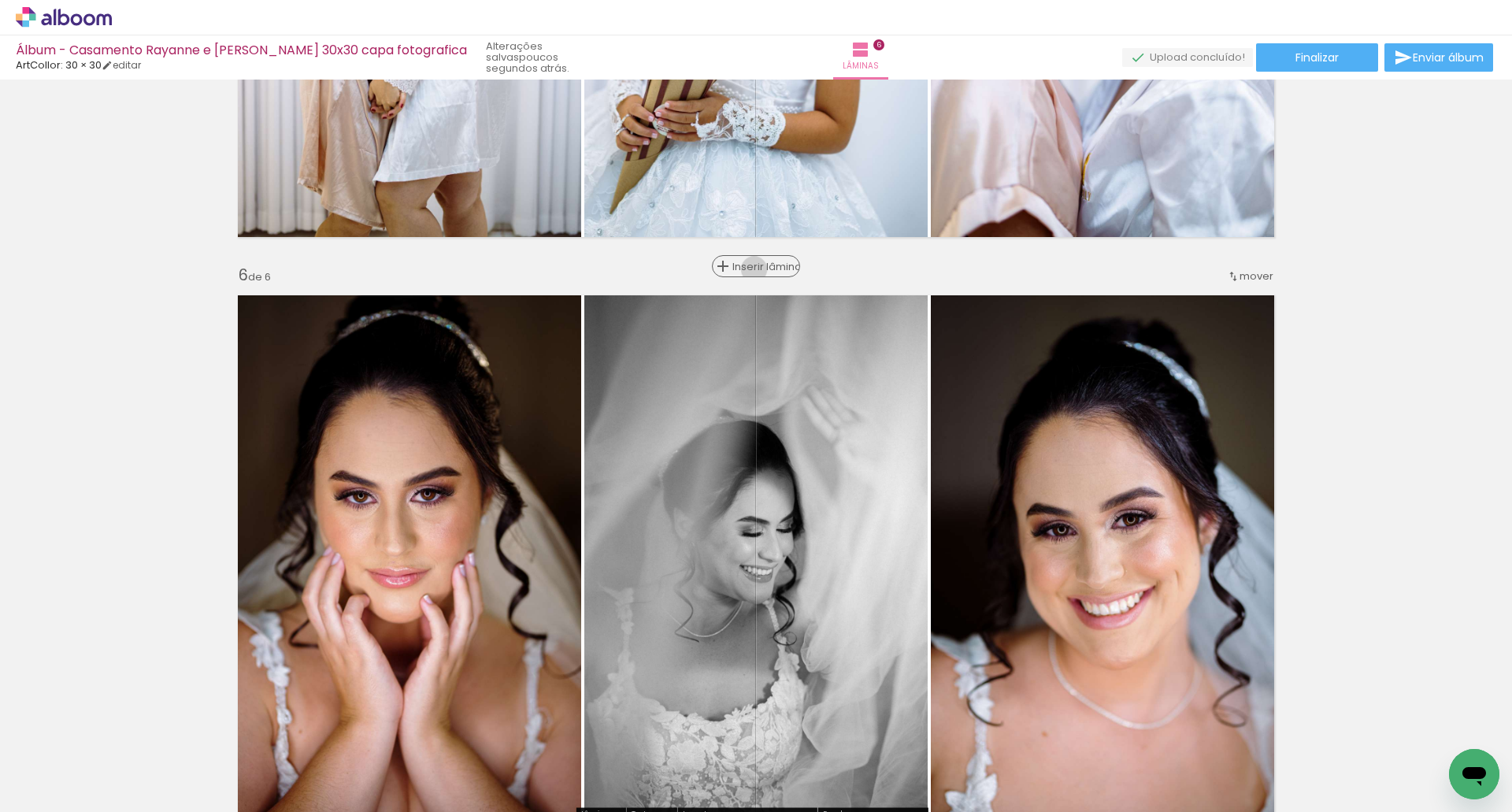
click at [748, 269] on span "Inserir lâmina" at bounding box center [763, 267] width 62 height 10
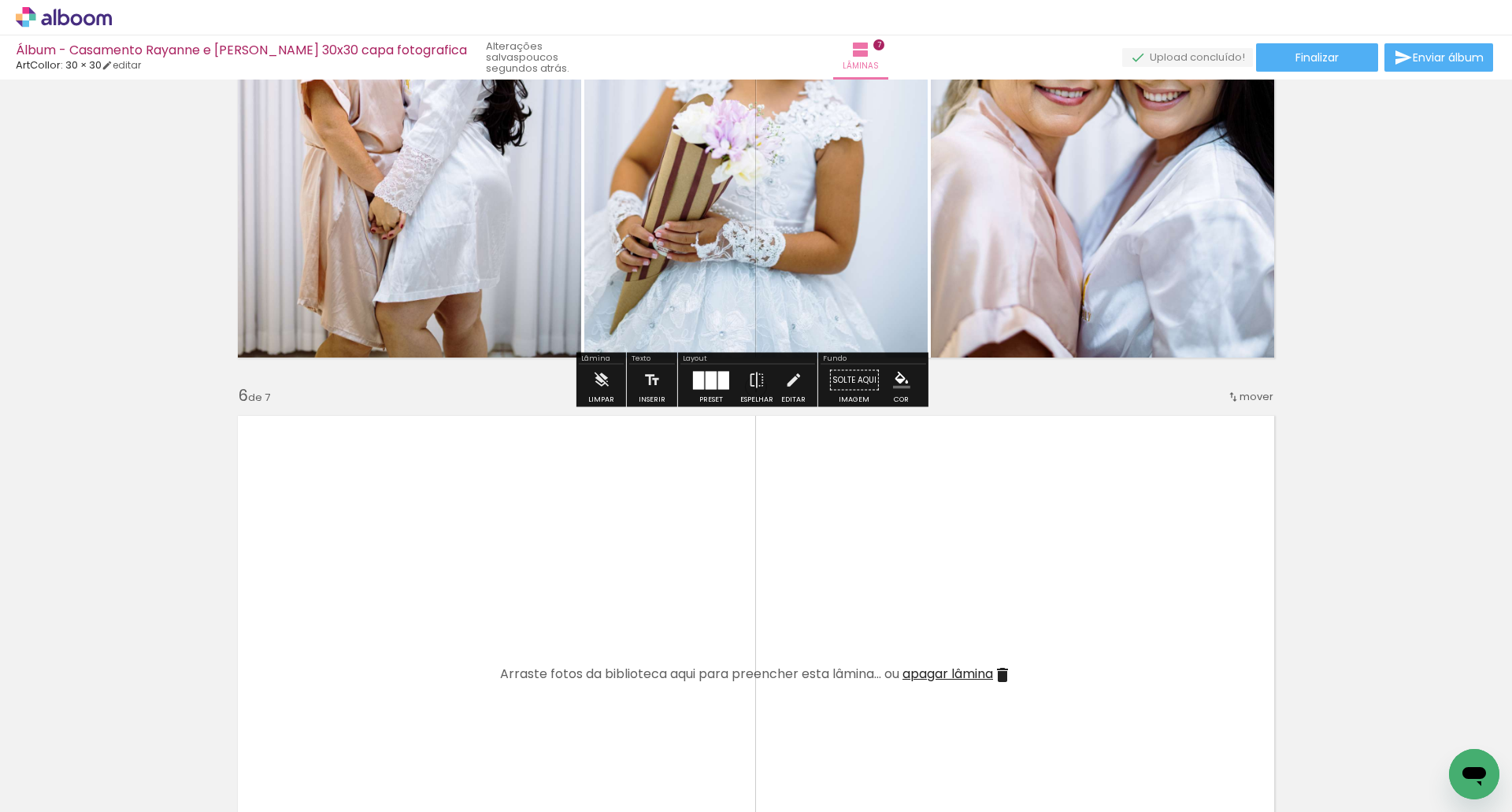
scroll to position [2402, 0]
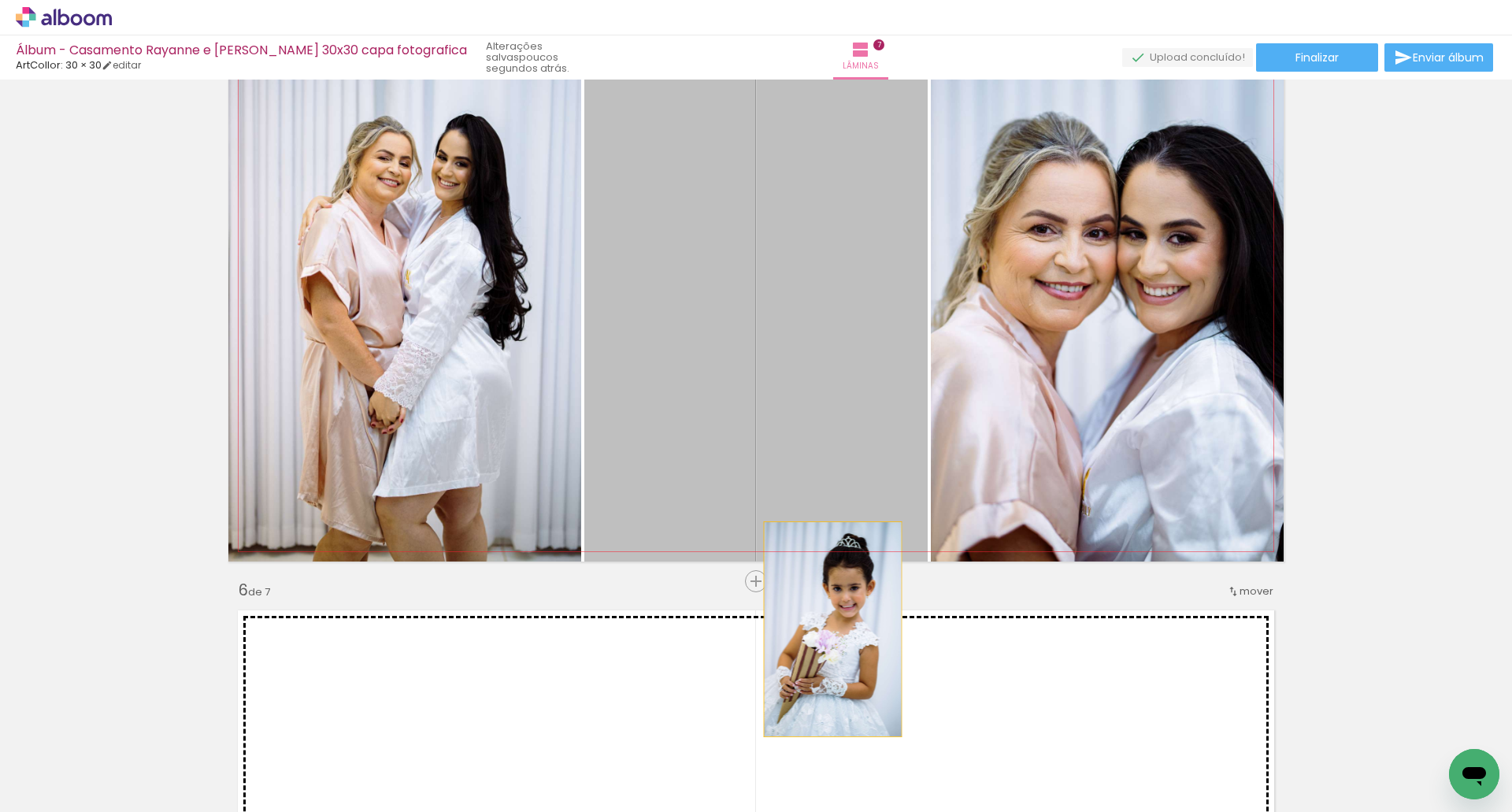
drag, startPoint x: 826, startPoint y: 594, endPoint x: 831, endPoint y: 618, distance: 24.5
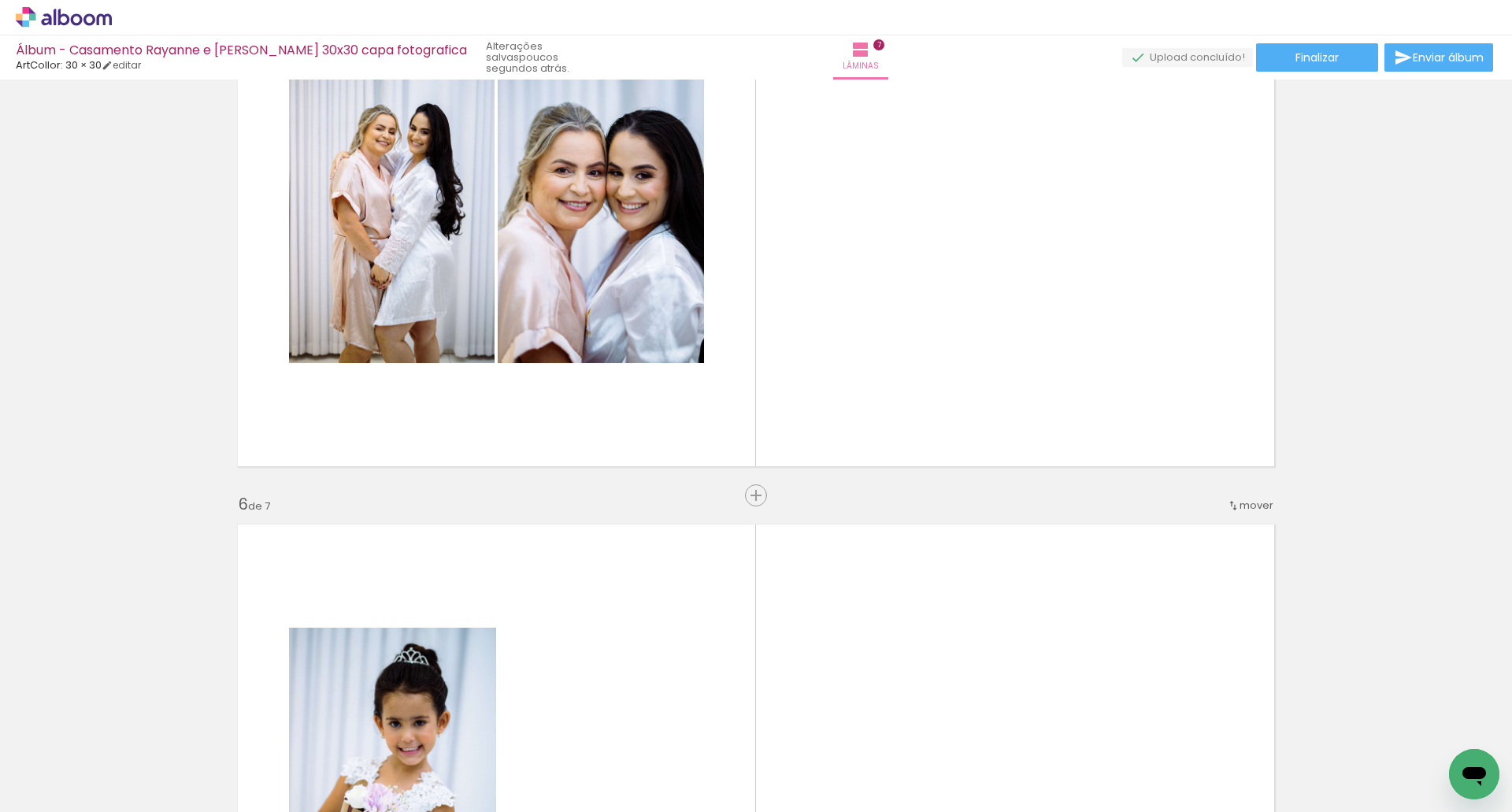
scroll to position [2638, 0]
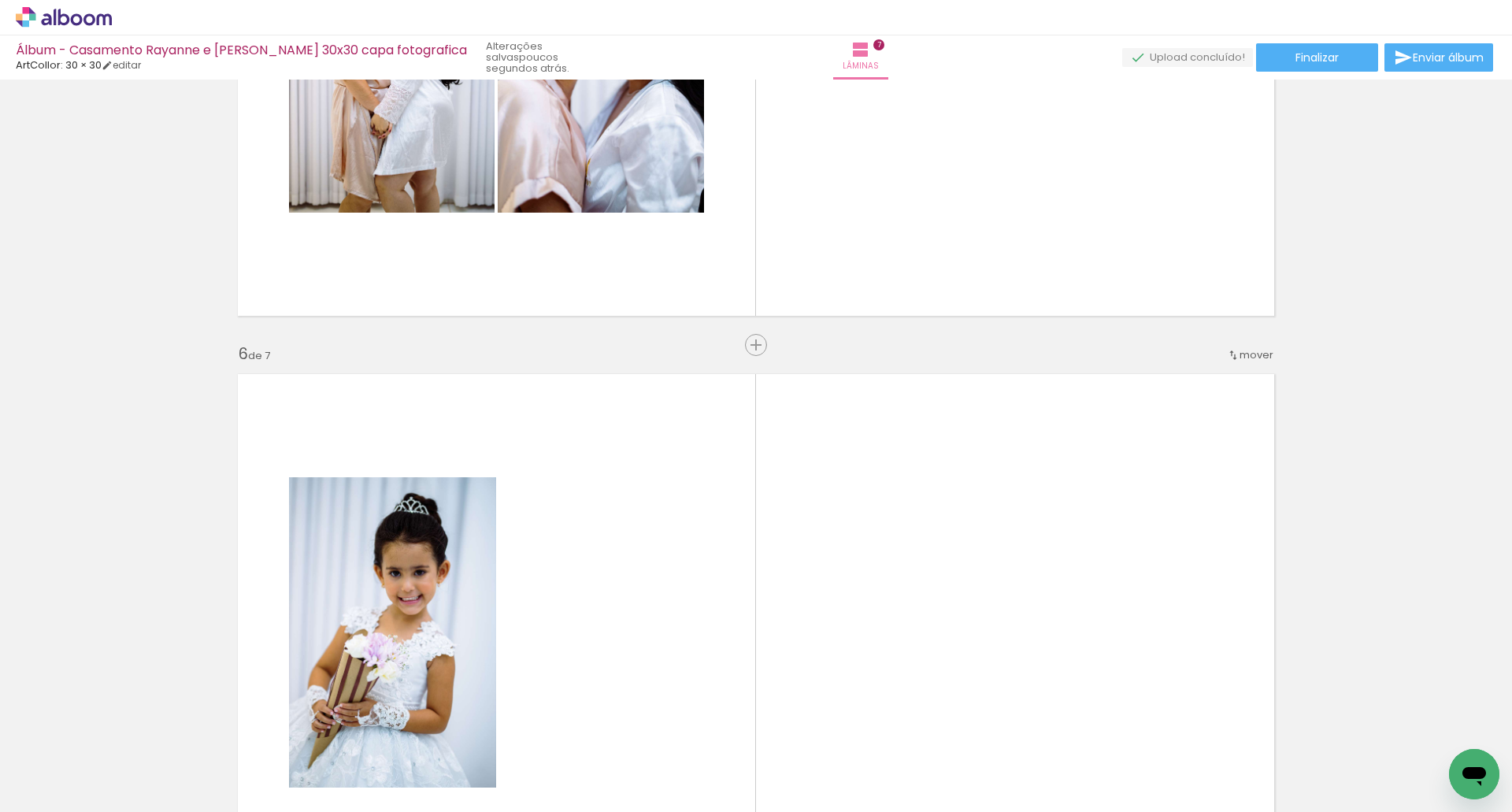
drag, startPoint x: 628, startPoint y: 759, endPoint x: 744, endPoint y: 569, distance: 222.6
click at [749, 566] on quentale-workspace at bounding box center [756, 406] width 1512 height 812
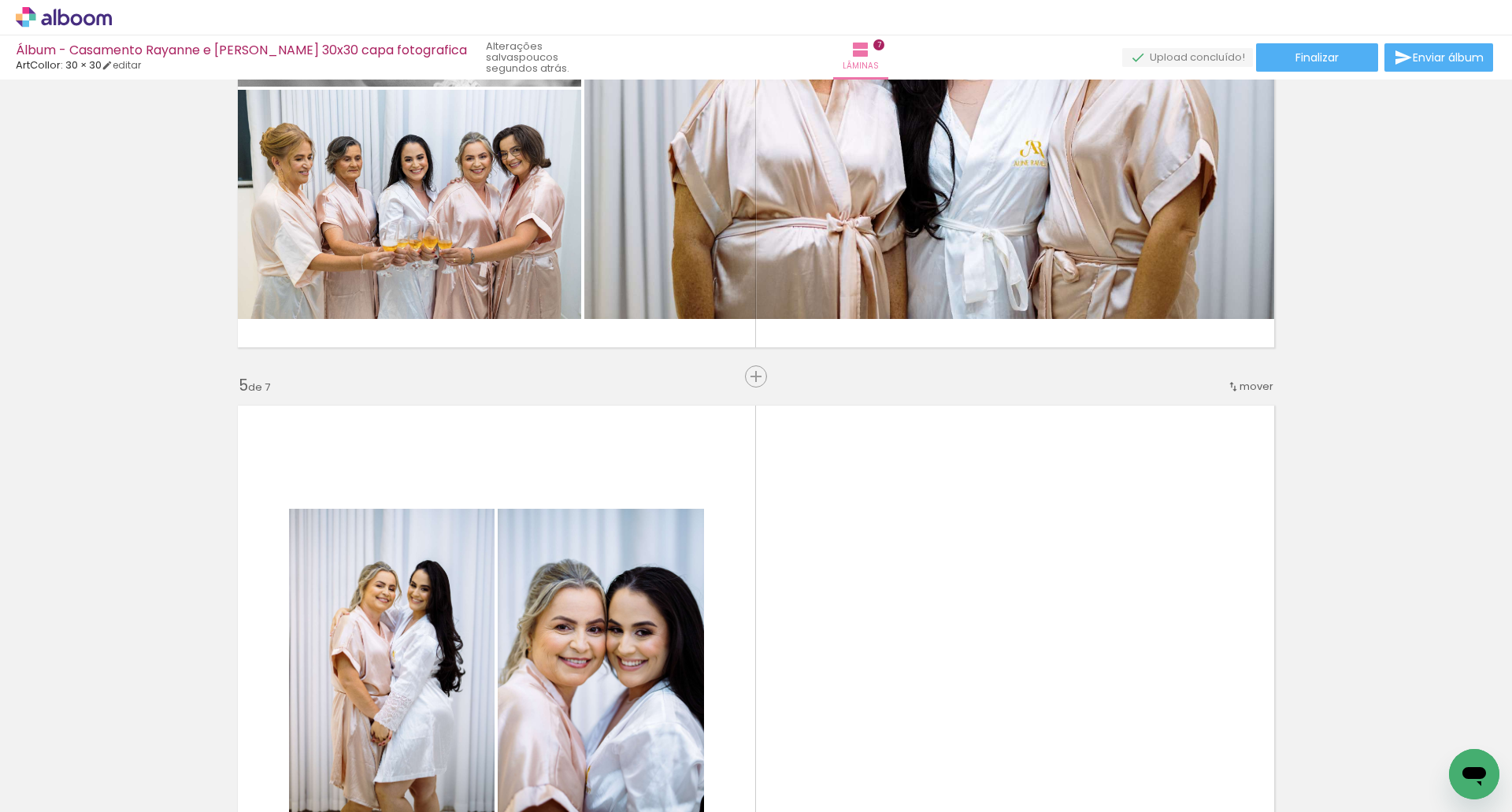
scroll to position [1772, 0]
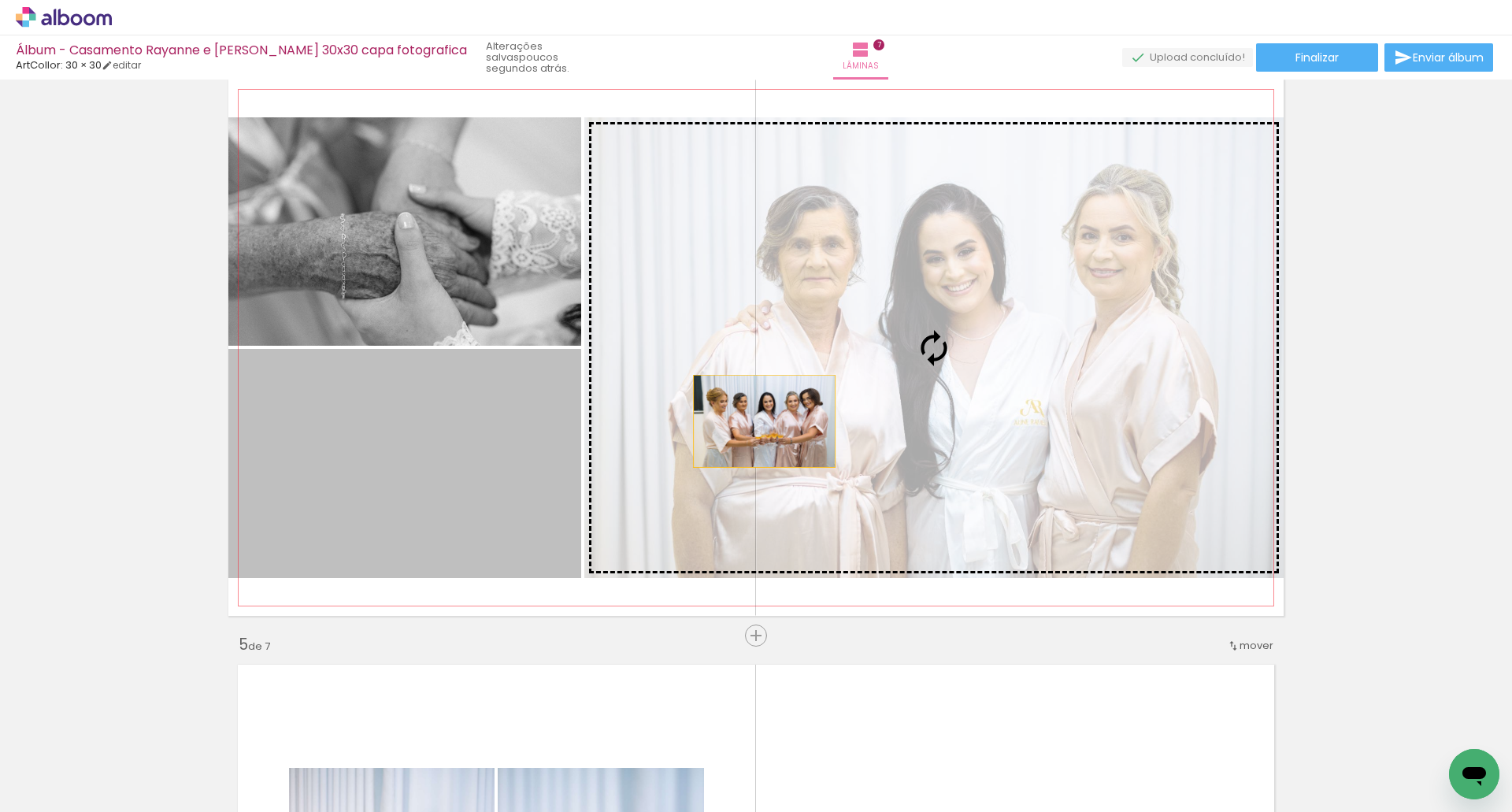
drag, startPoint x: 516, startPoint y: 460, endPoint x: 778, endPoint y: 418, distance: 265.3
click at [0, 0] on slot at bounding box center [0, 0] width 0 height 0
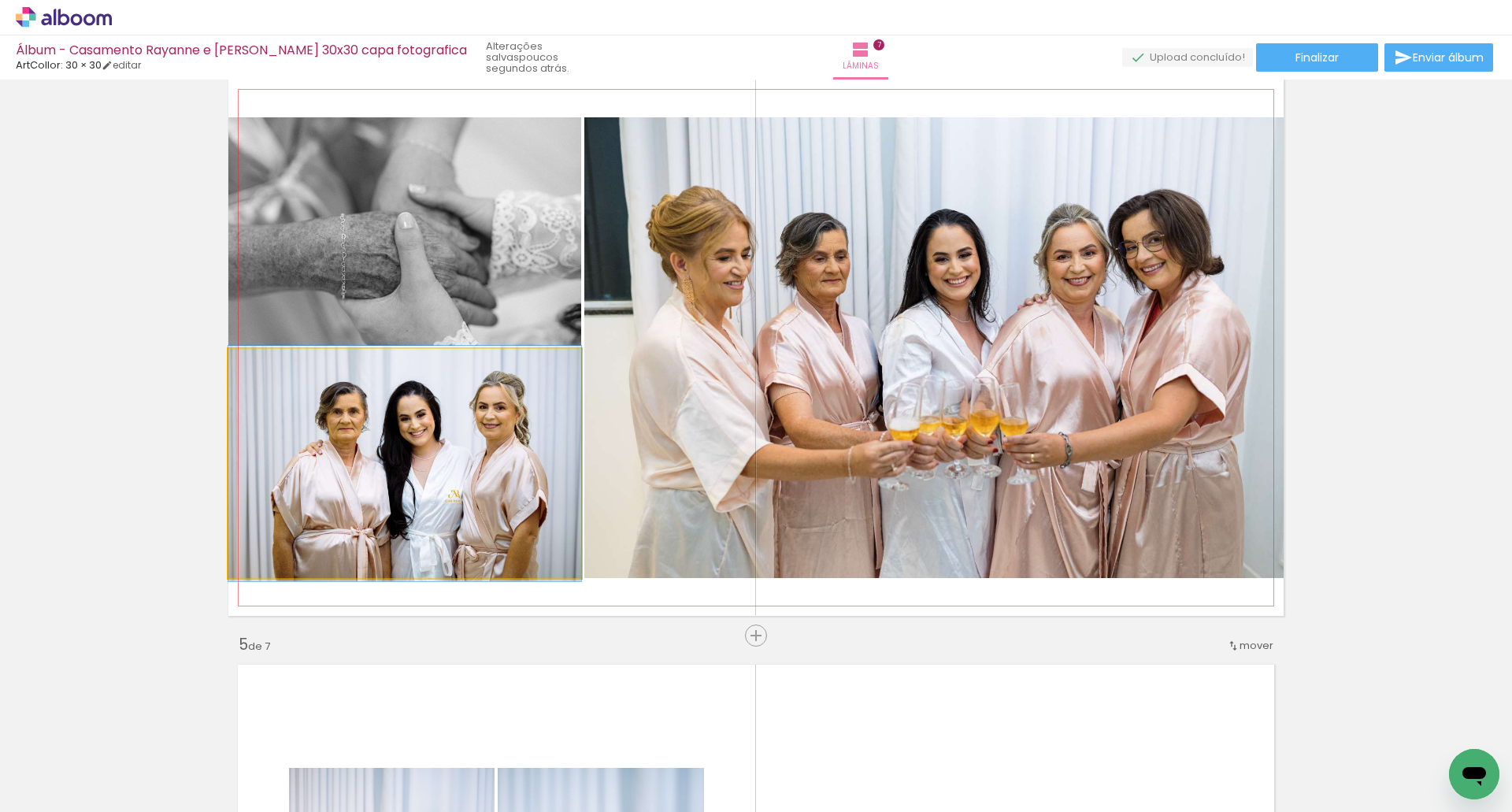
drag, startPoint x: 486, startPoint y: 445, endPoint x: 786, endPoint y: 398, distance: 303.7
click at [0, 0] on slot at bounding box center [0, 0] width 0 height 0
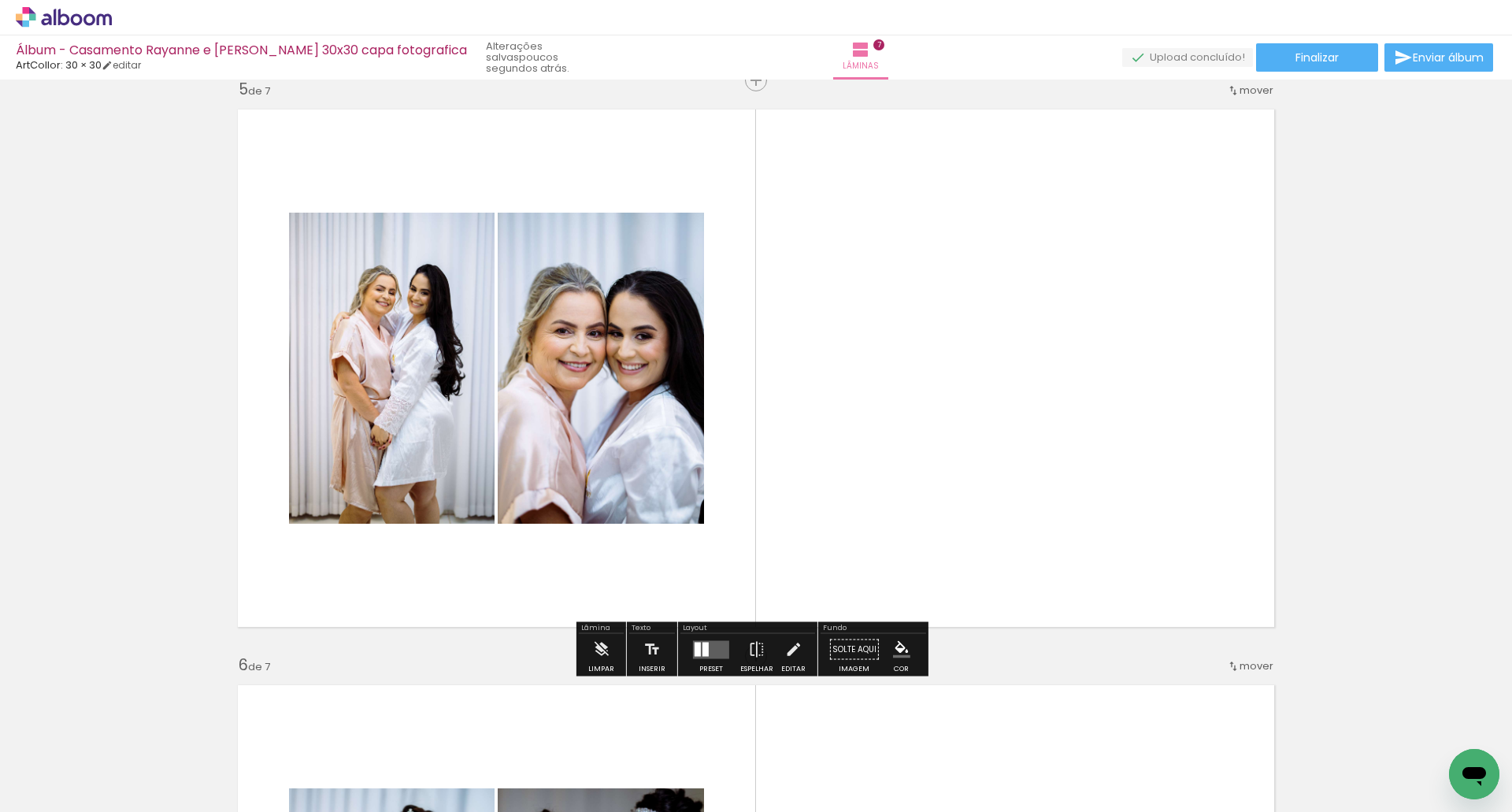
scroll to position [2323, 0]
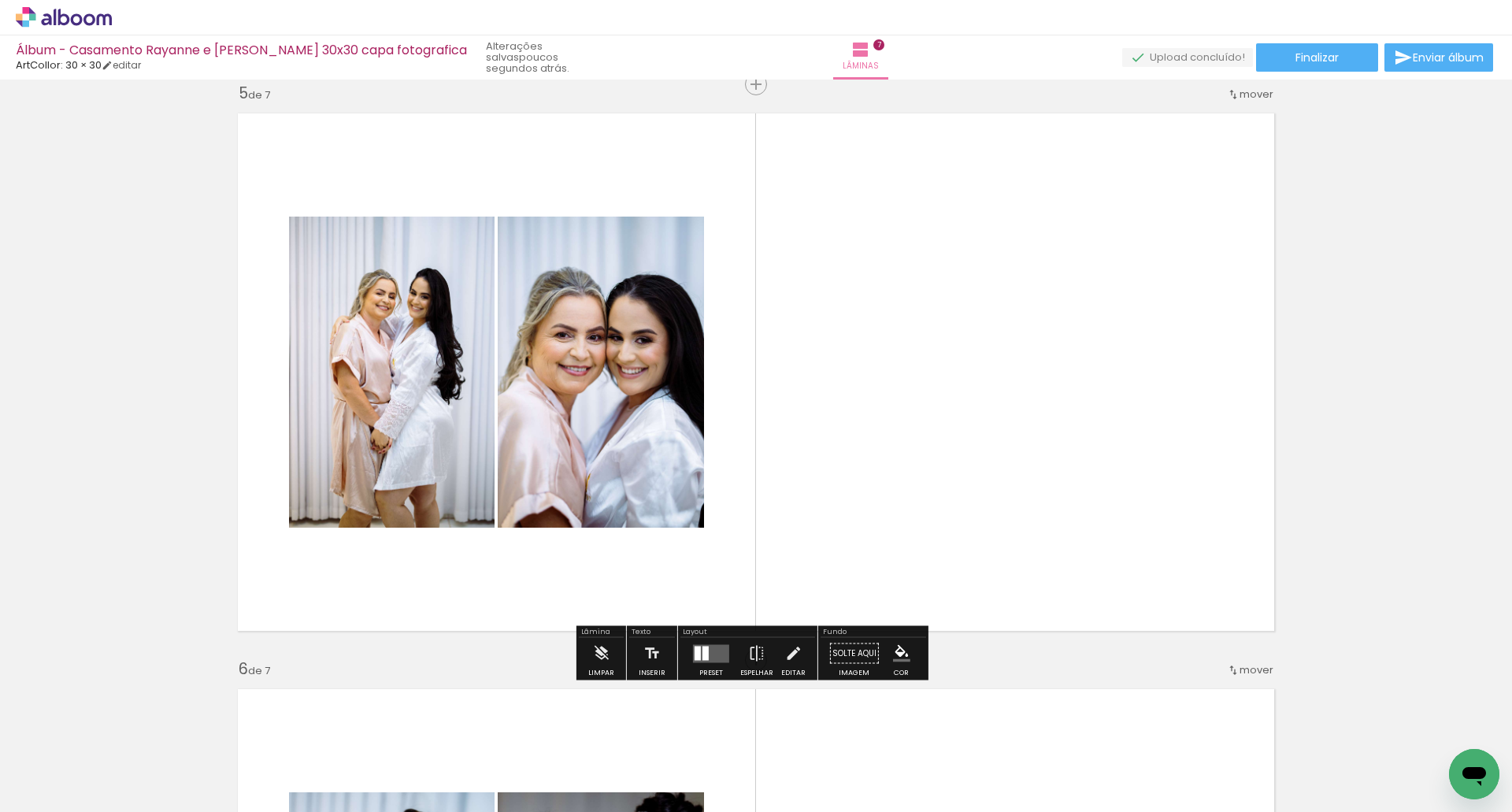
click at [705, 645] on quentale-layouter at bounding box center [711, 653] width 36 height 18
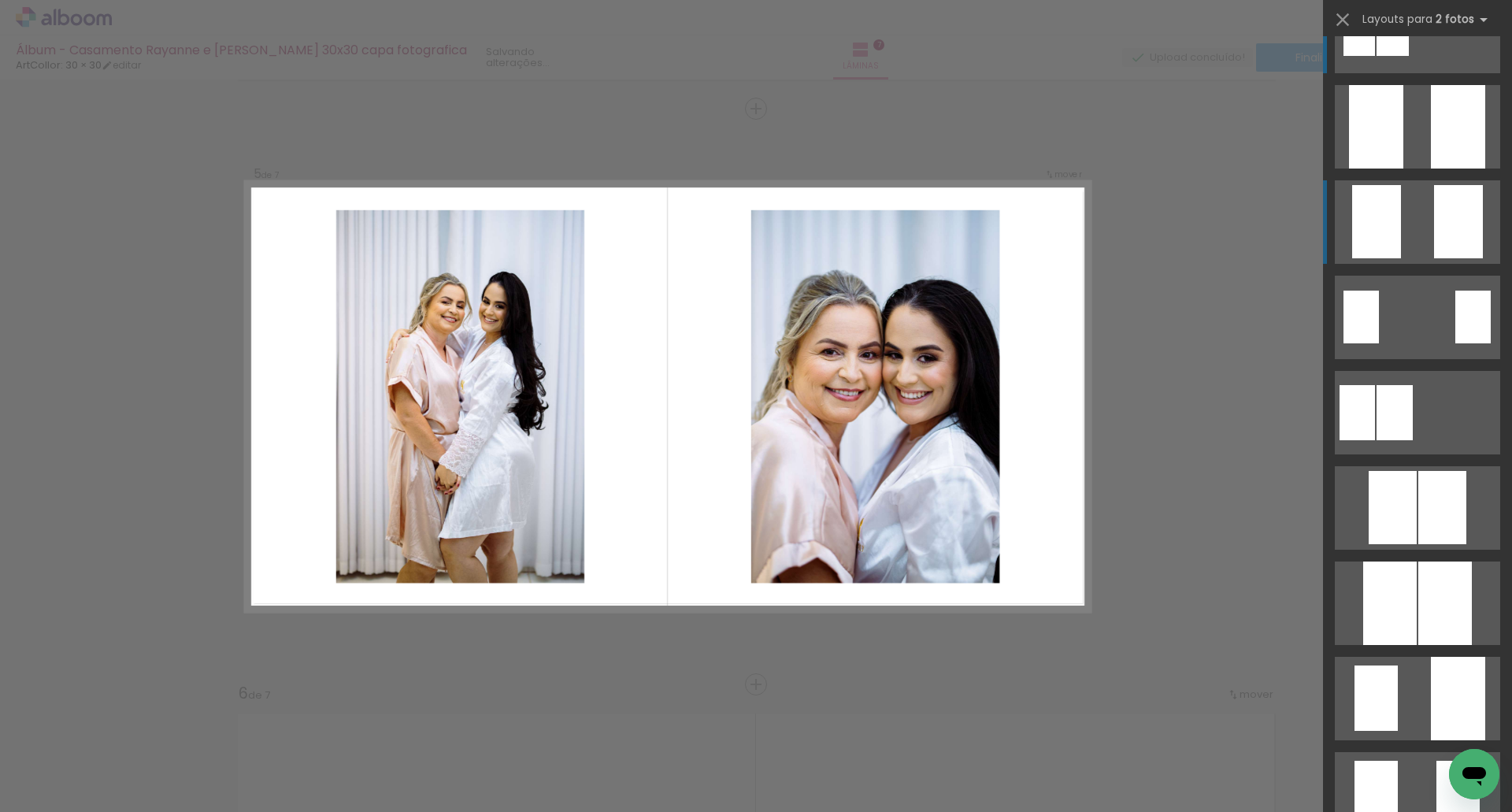
scroll to position [0, 0]
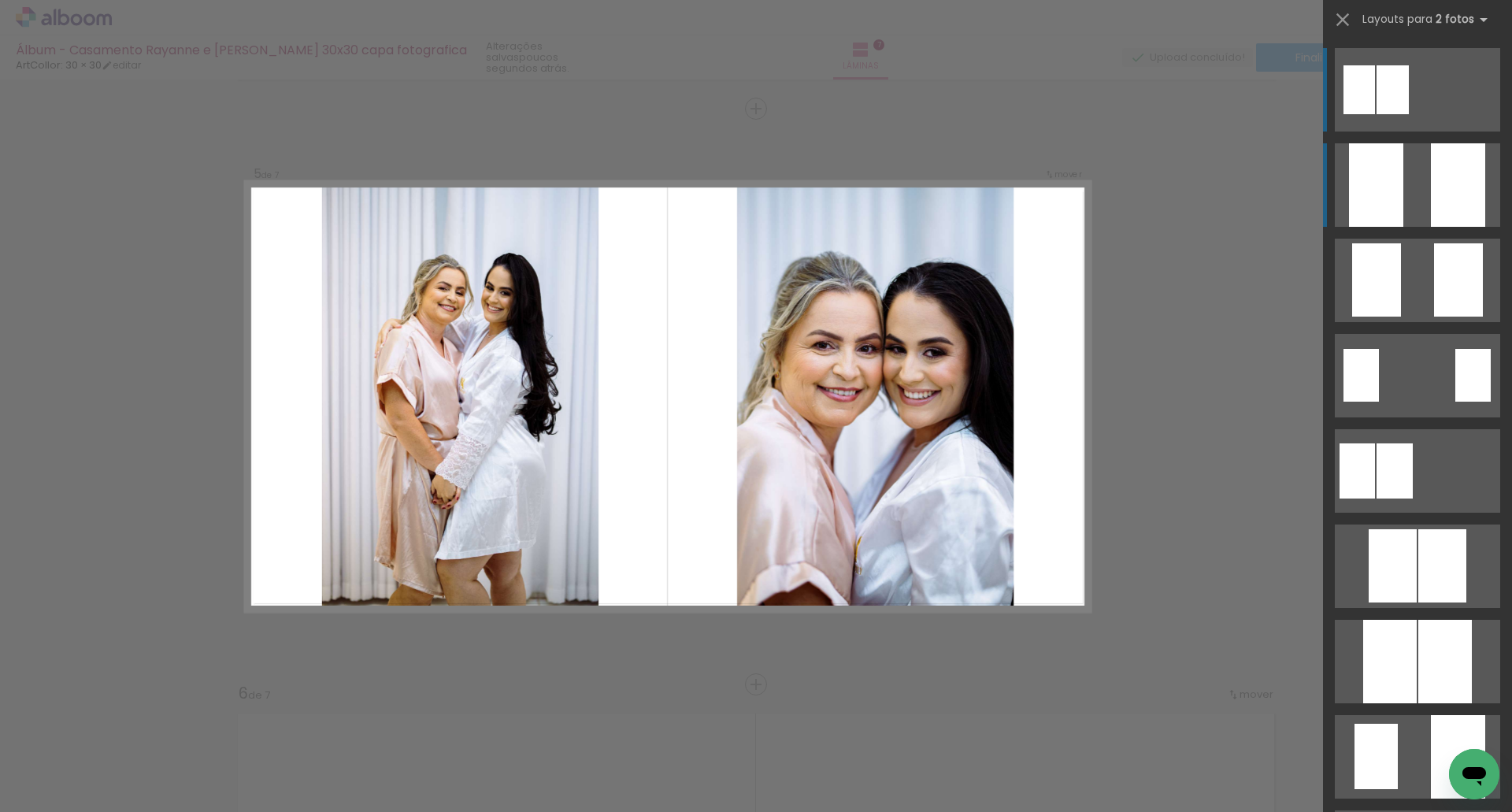
click at [1433, 194] on div at bounding box center [1458, 184] width 54 height 83
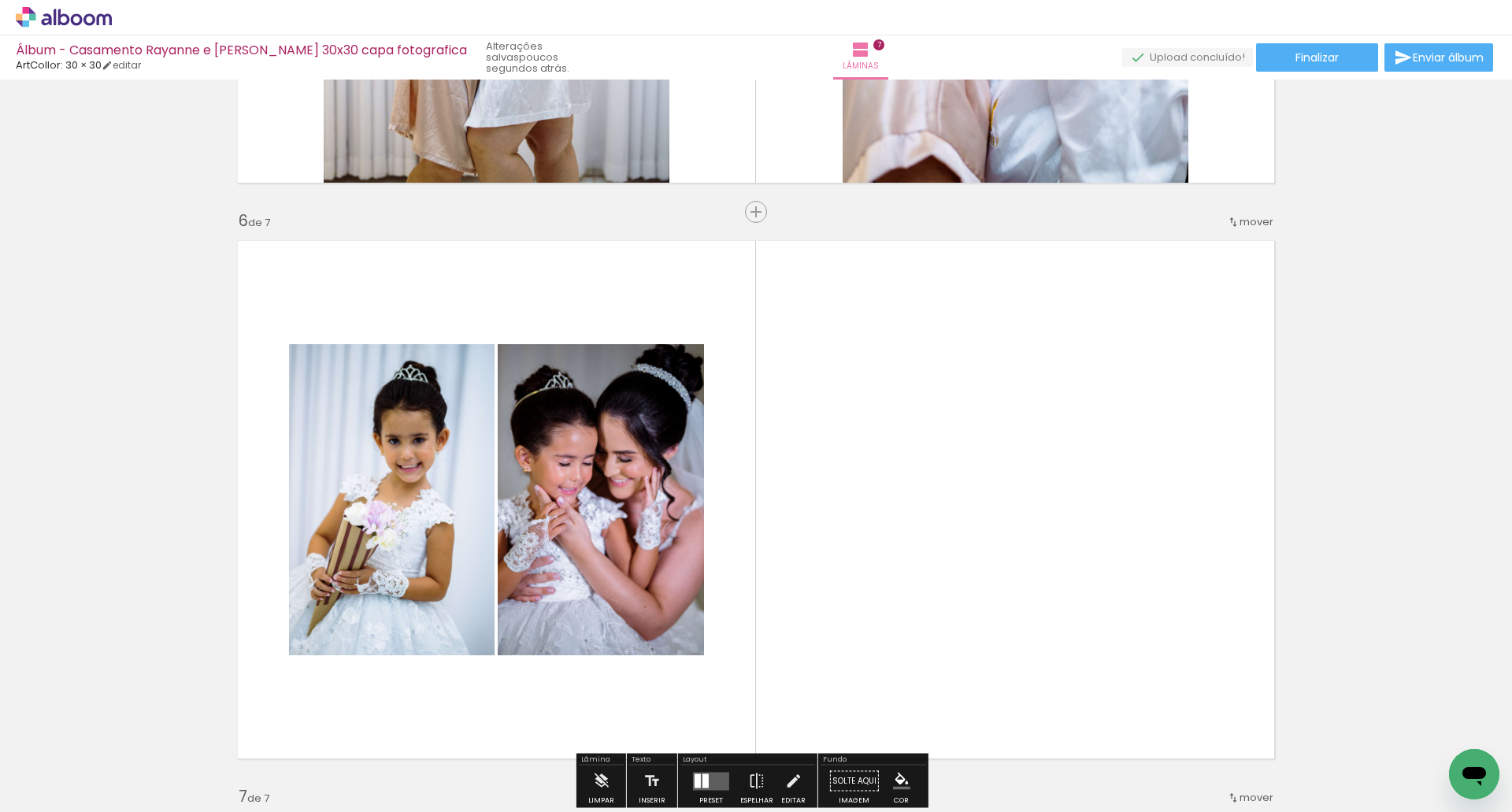
scroll to position [3087, 0]
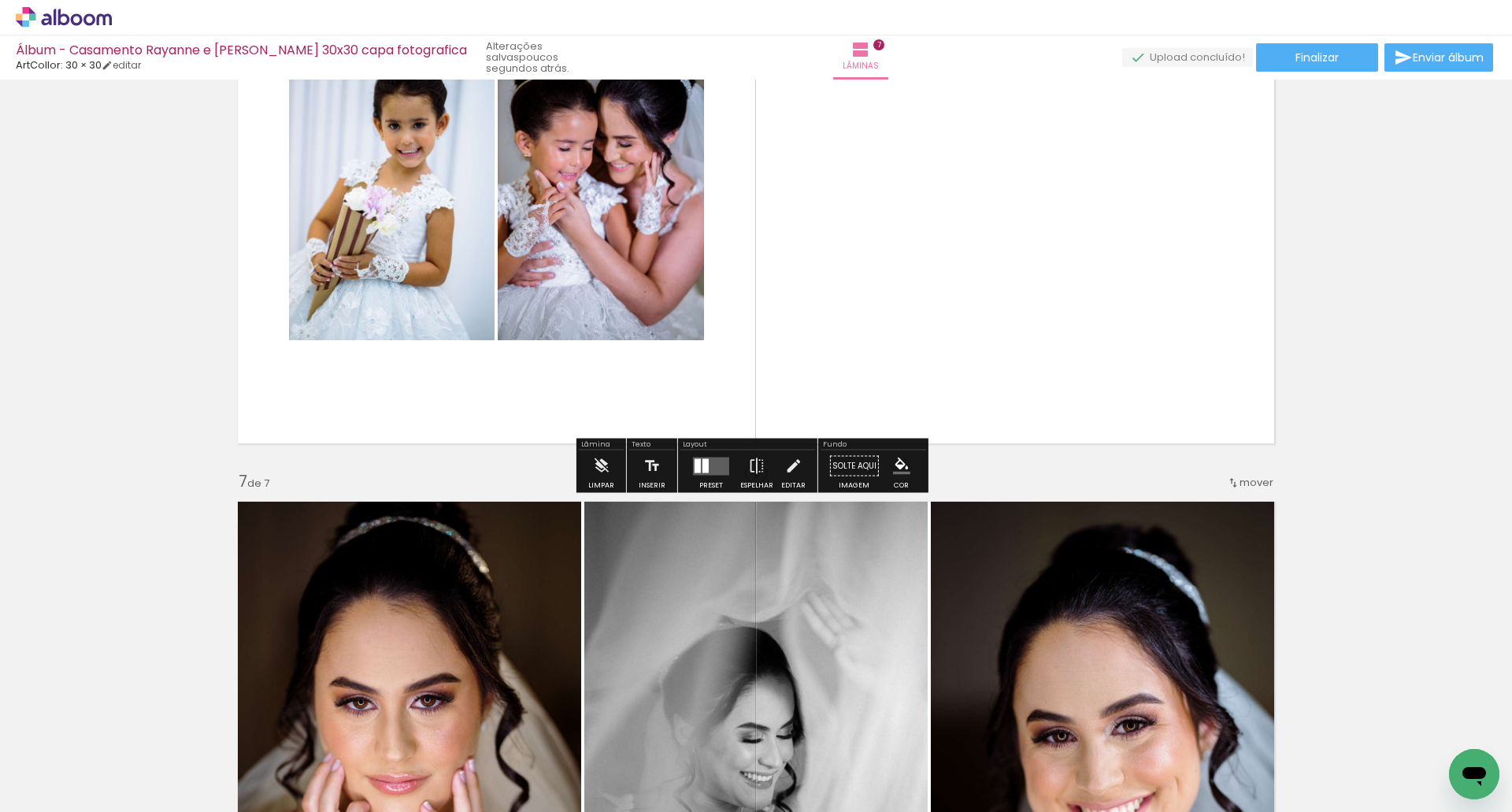
click at [706, 471] on quentale-layouter at bounding box center [711, 466] width 36 height 18
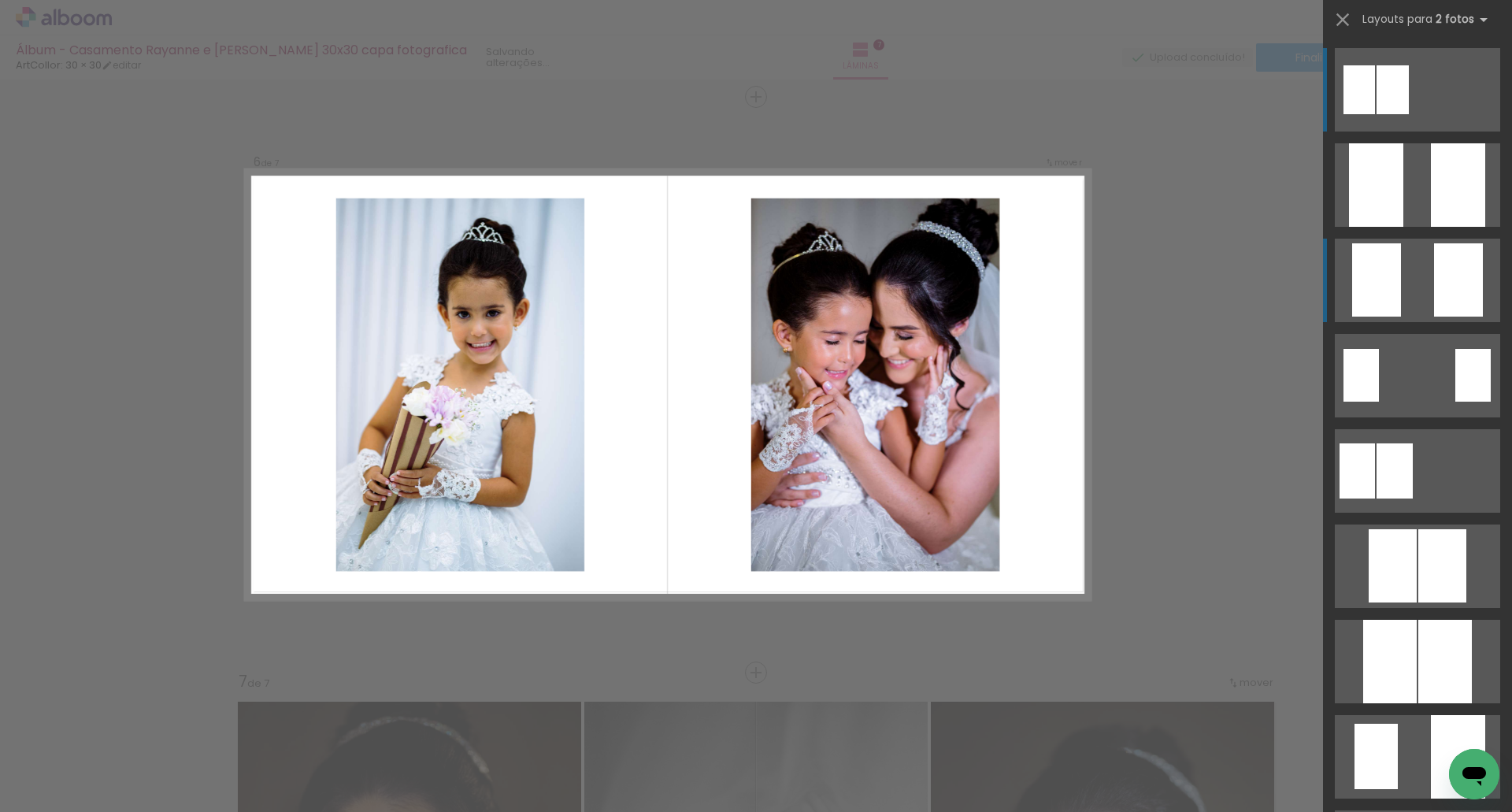
scroll to position [2874, 0]
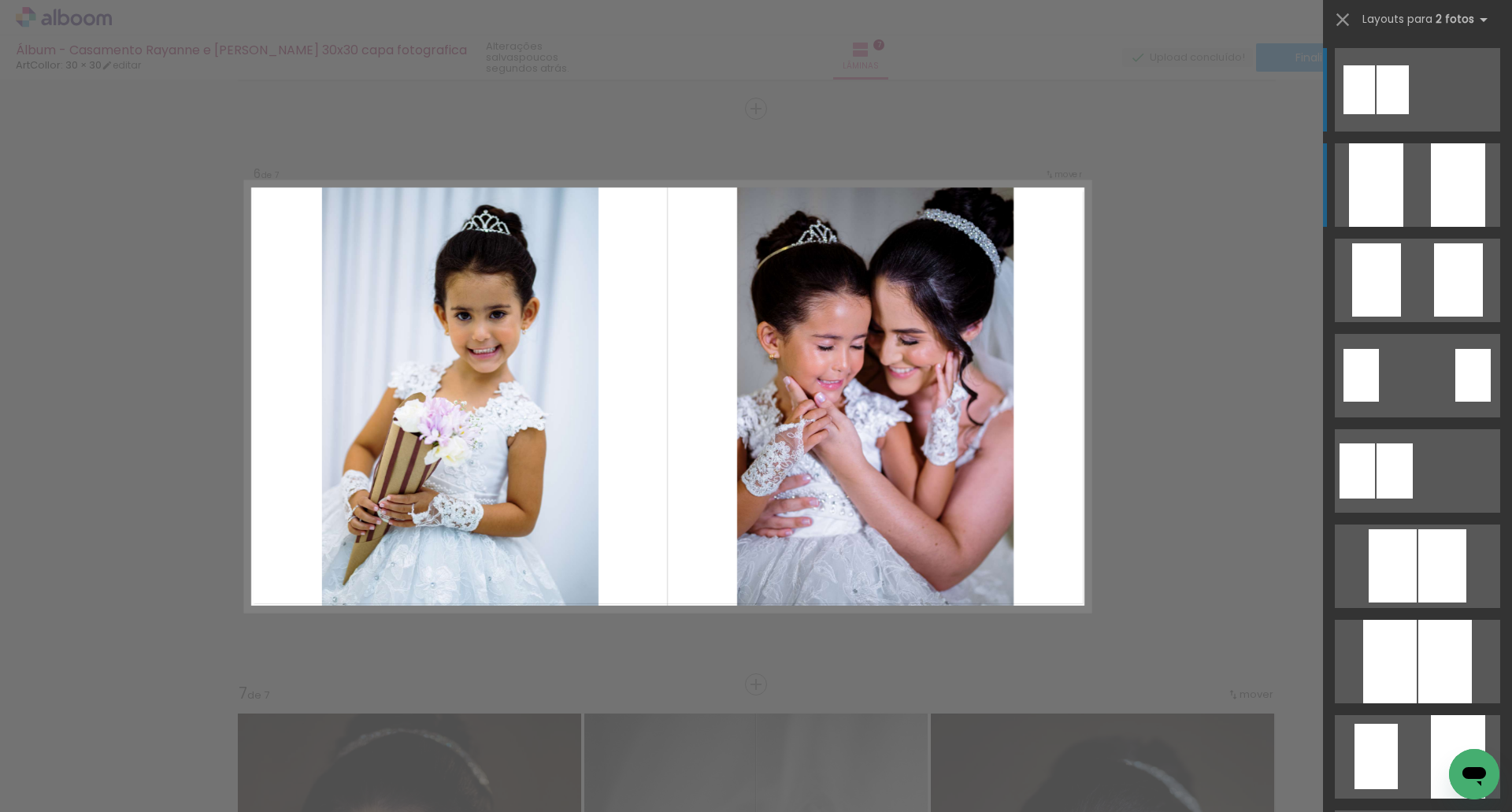
click at [1431, 182] on div at bounding box center [1458, 184] width 54 height 83
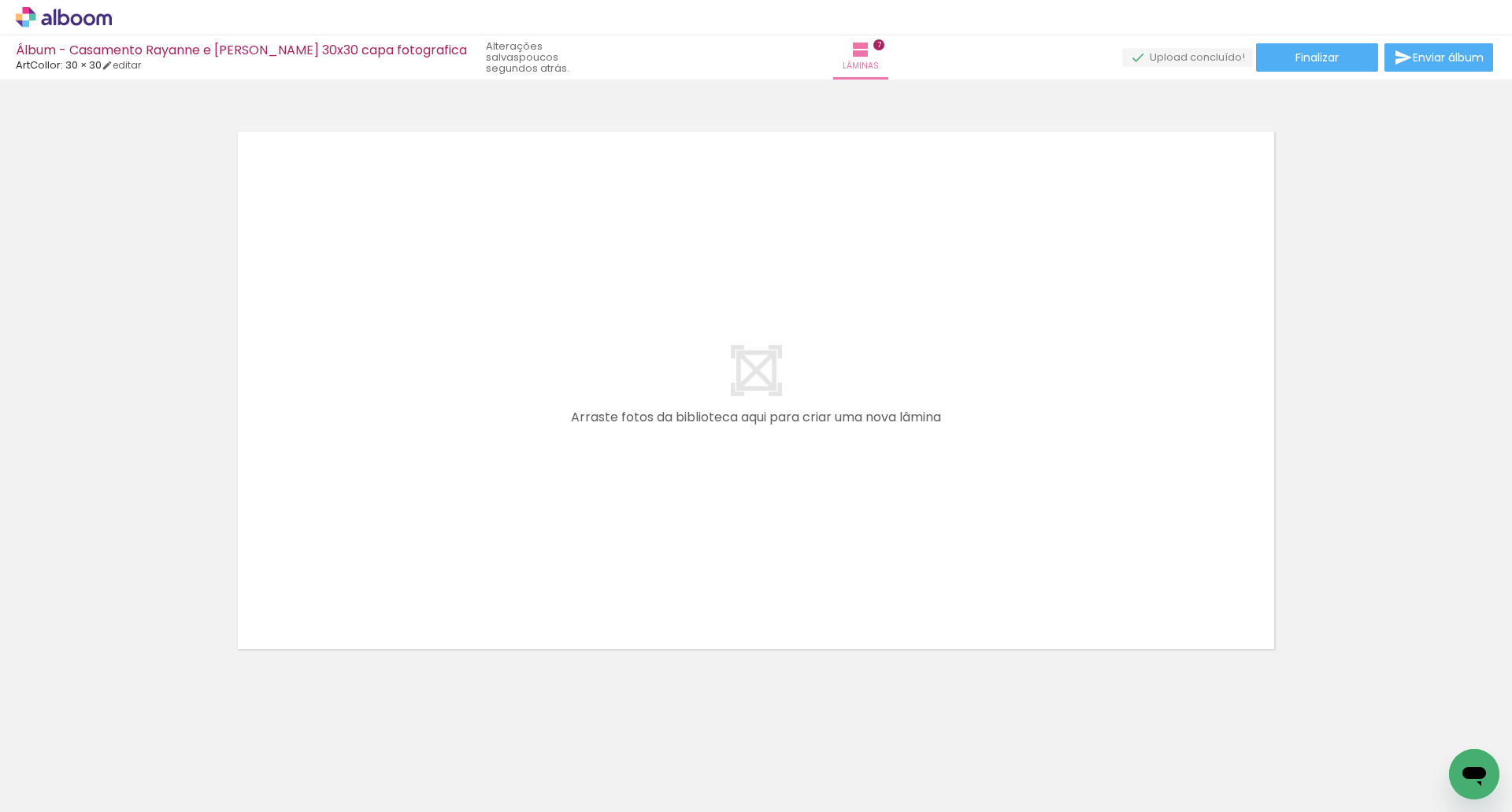
scroll to position [0, 1185]
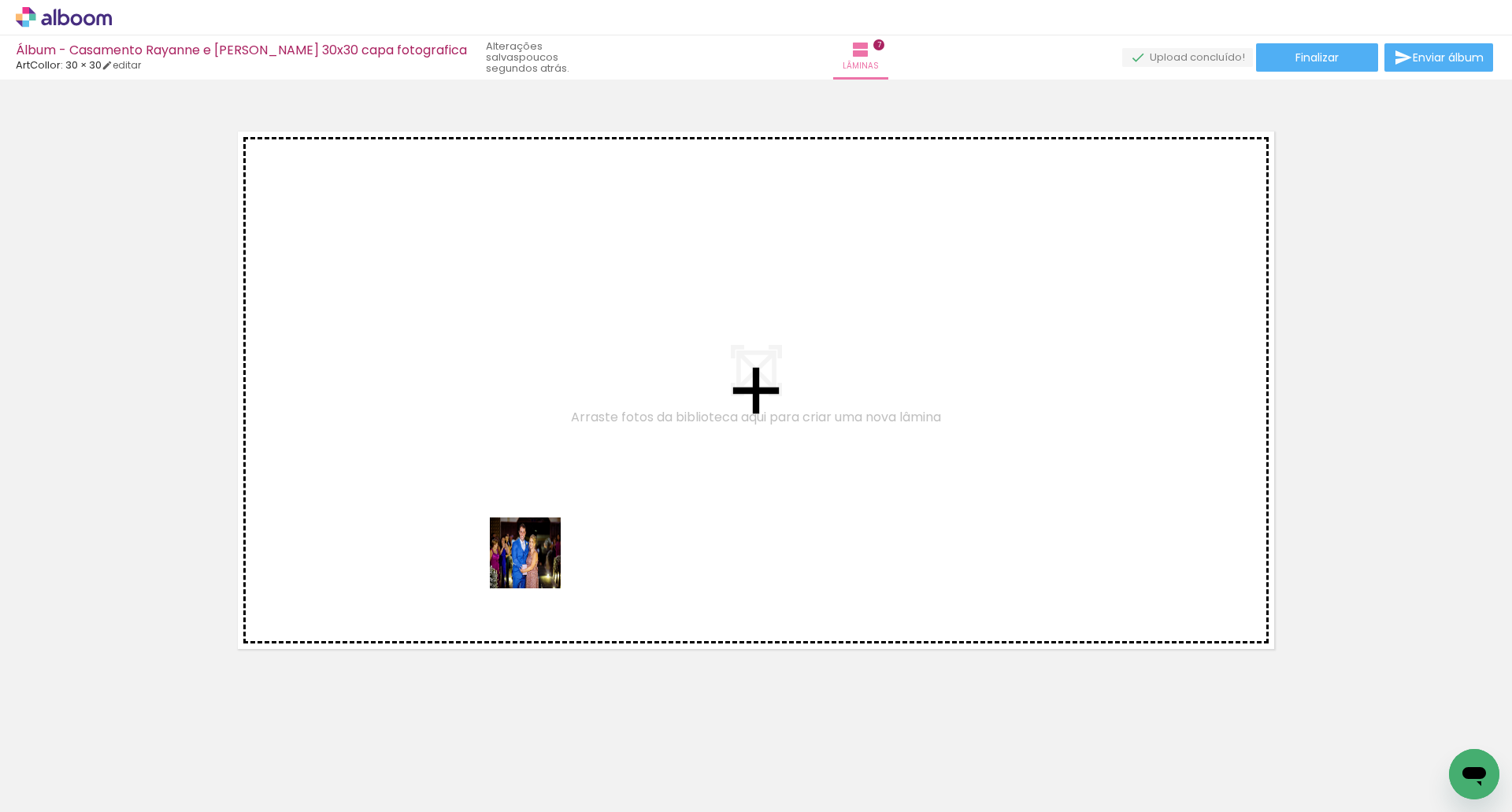
drag, startPoint x: 537, startPoint y: 564, endPoint x: 621, endPoint y: 450, distance: 141.6
click at [621, 450] on quentale-workspace at bounding box center [756, 406] width 1512 height 812
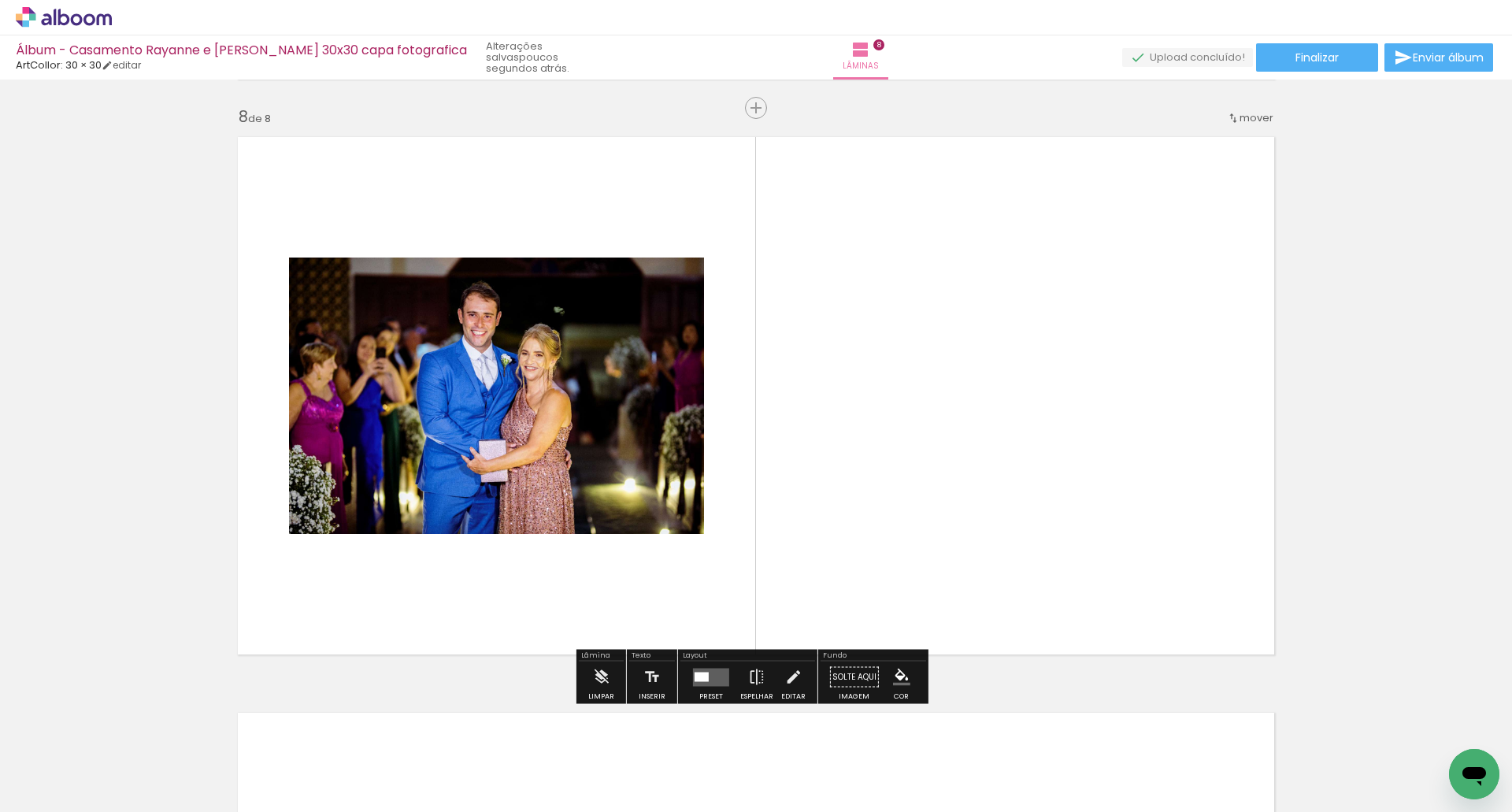
scroll to position [4025, 0]
click at [709, 675] on quentale-layouter at bounding box center [711, 678] width 36 height 18
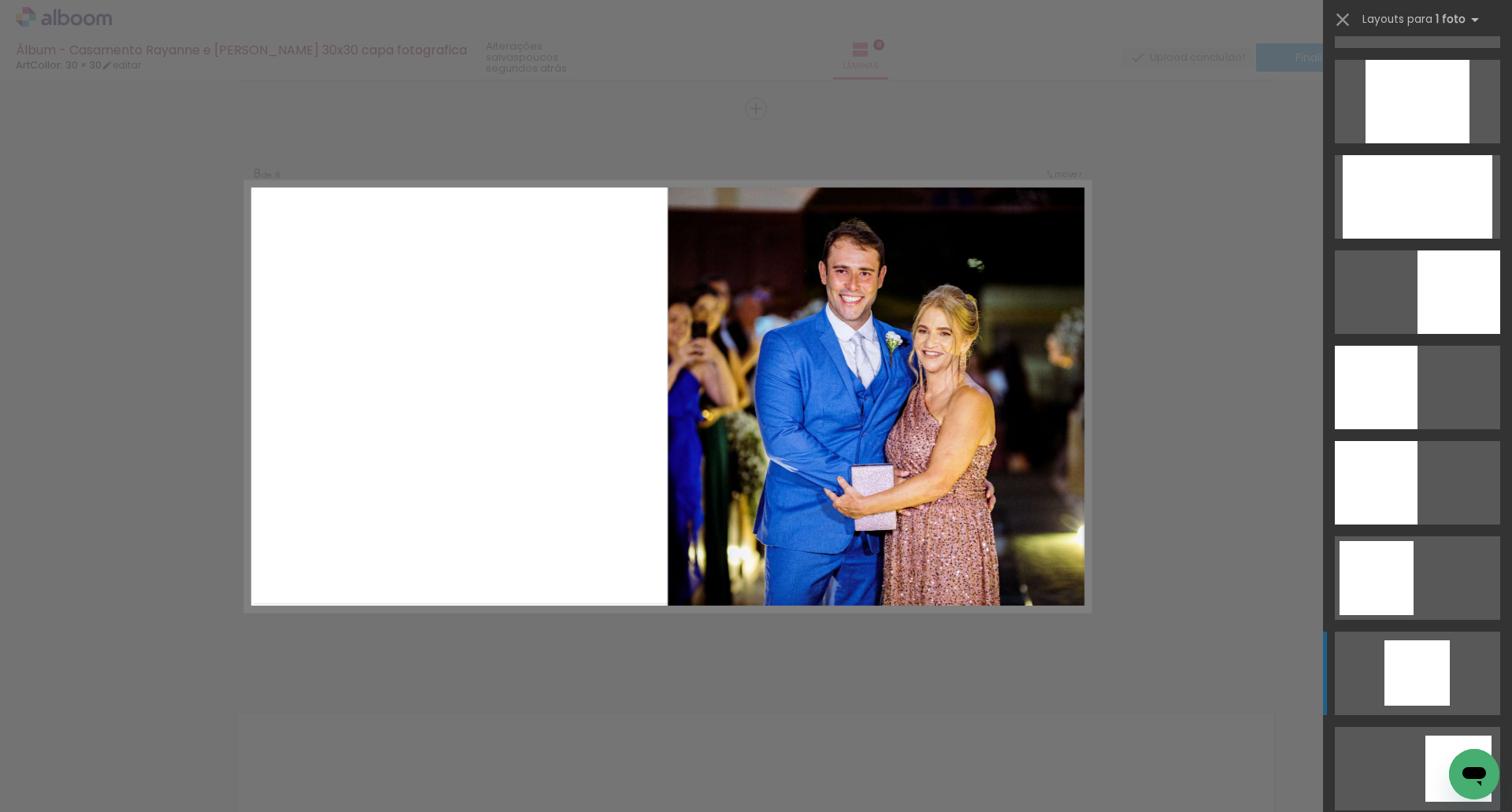
scroll to position [1260, 0]
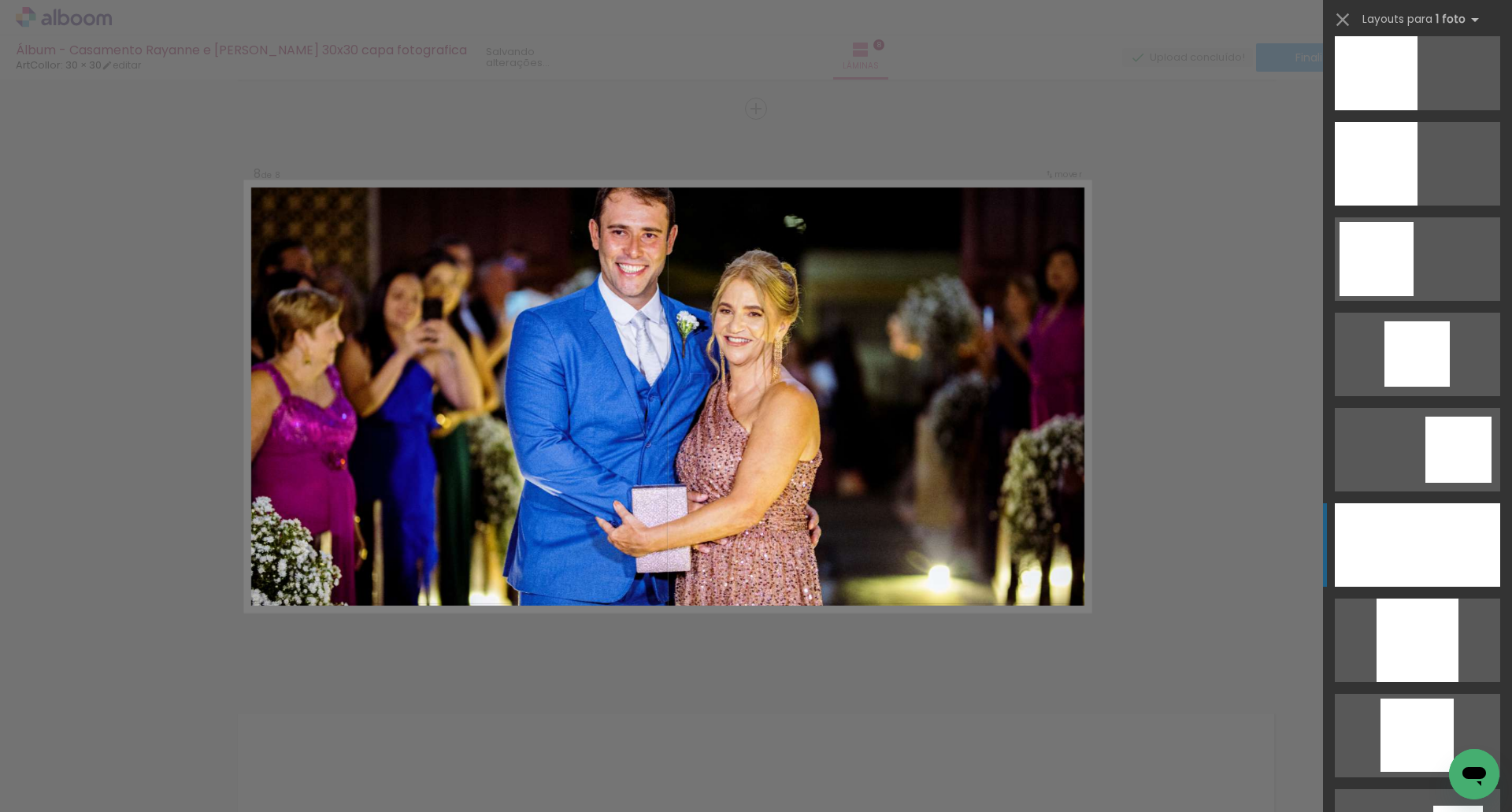
click at [1414, 517] on div at bounding box center [1417, 545] width 165 height 83
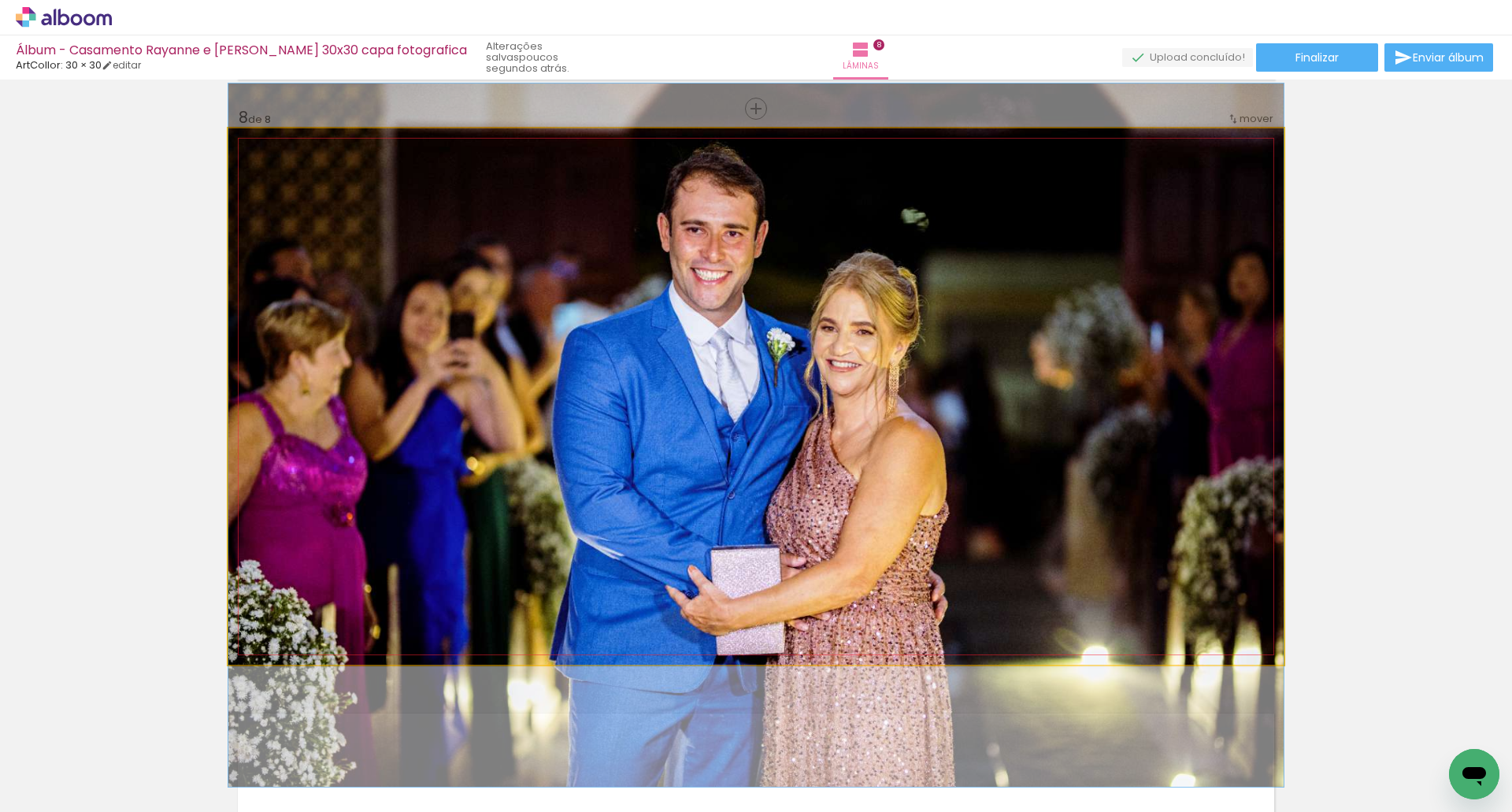
drag, startPoint x: 1017, startPoint y: 354, endPoint x: 1015, endPoint y: 392, distance: 38.1
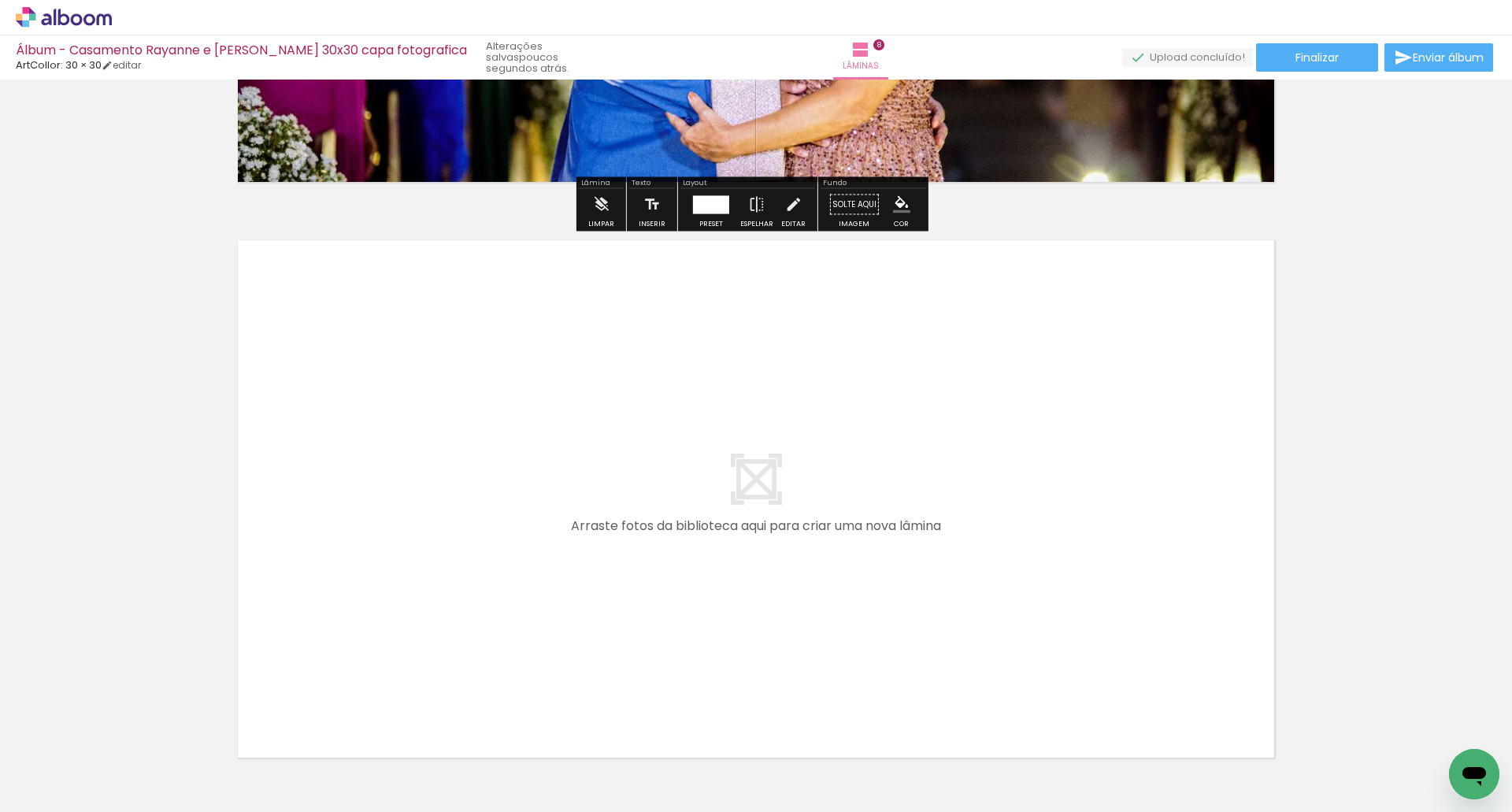
scroll to position [4608, 0]
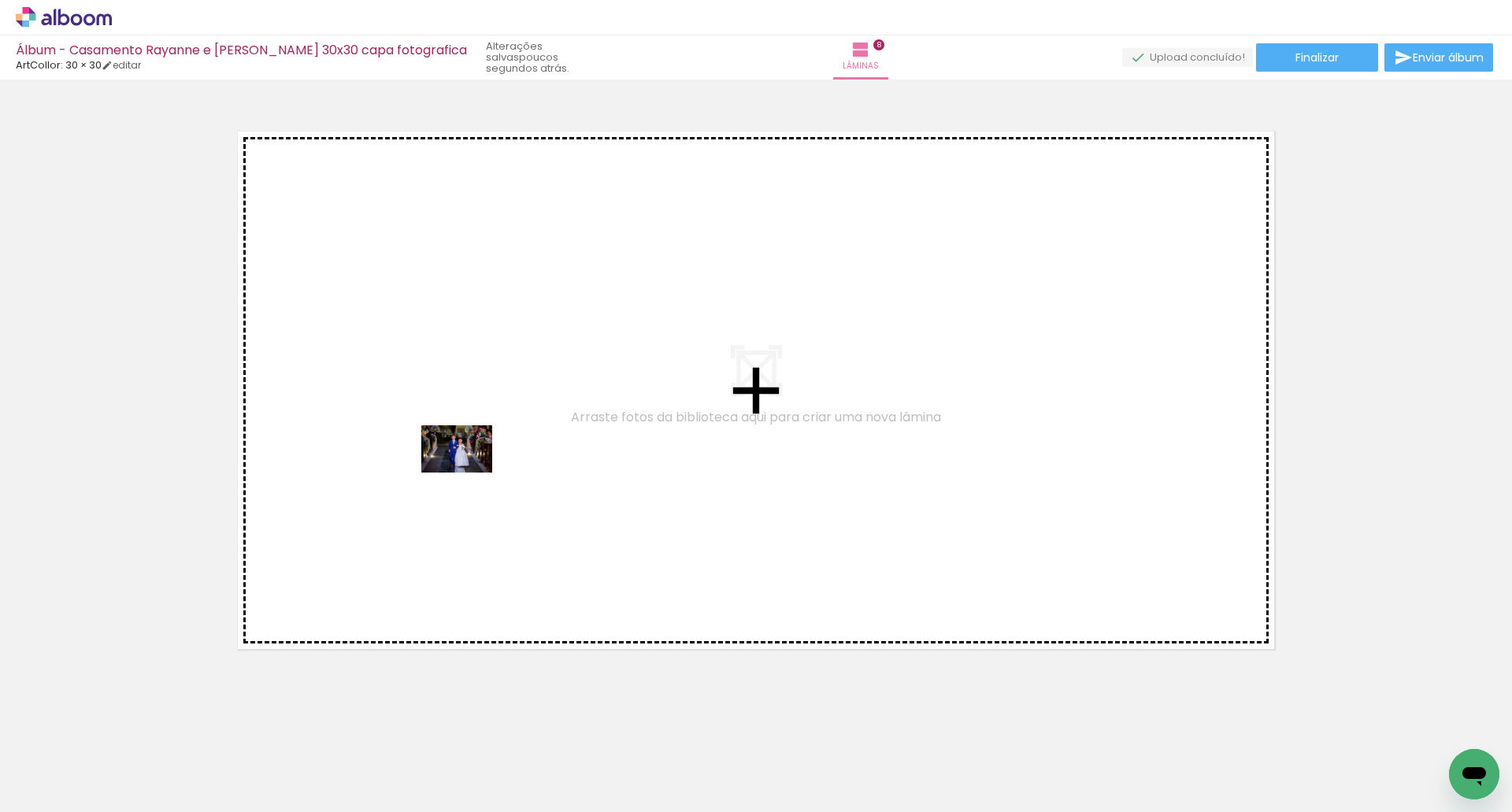
drag, startPoint x: 574, startPoint y: 761, endPoint x: 467, endPoint y: 471, distance: 309.1
click at [467, 471] on quentale-workspace at bounding box center [756, 406] width 1512 height 812
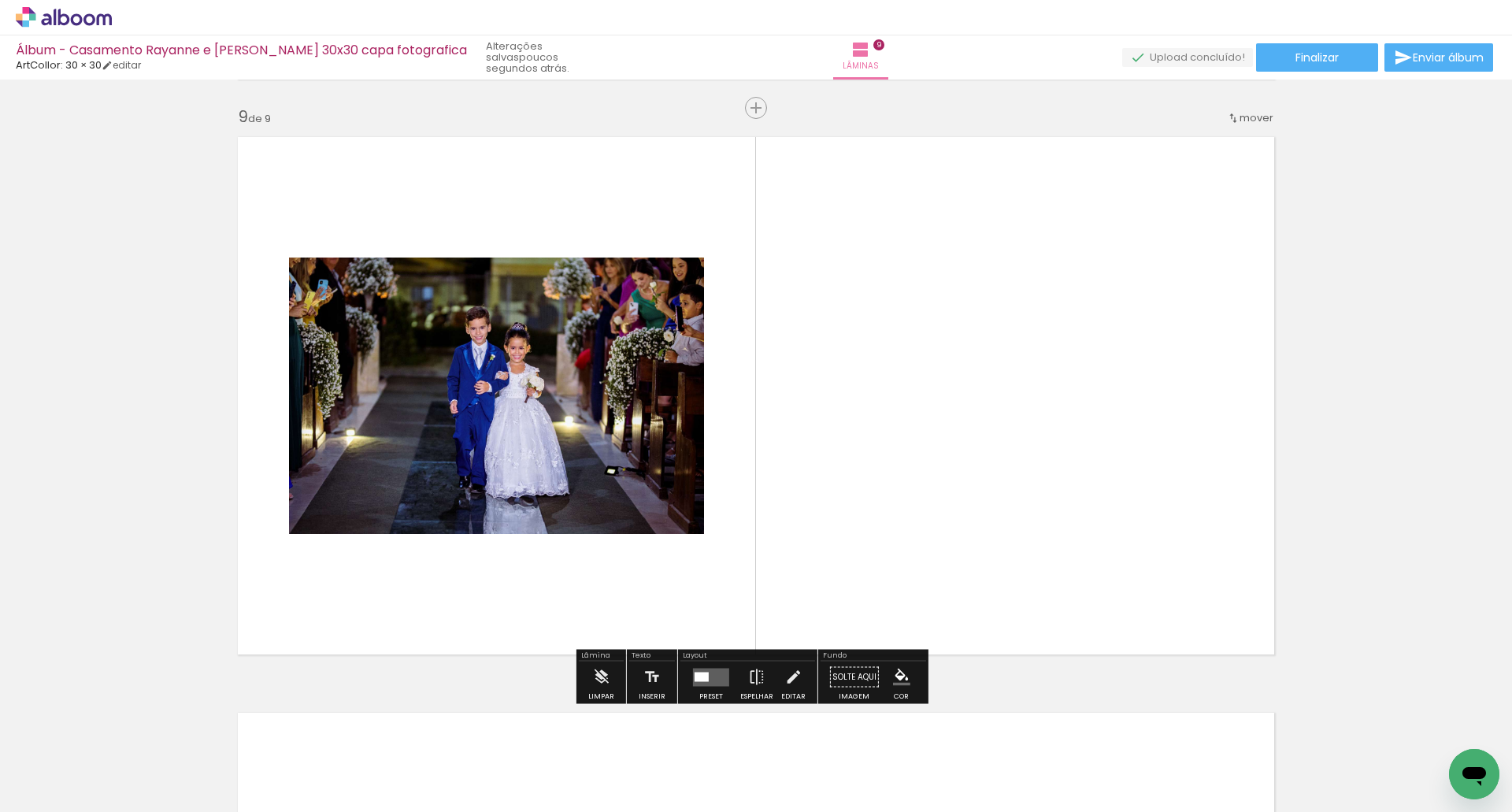
scroll to position [4601, 0]
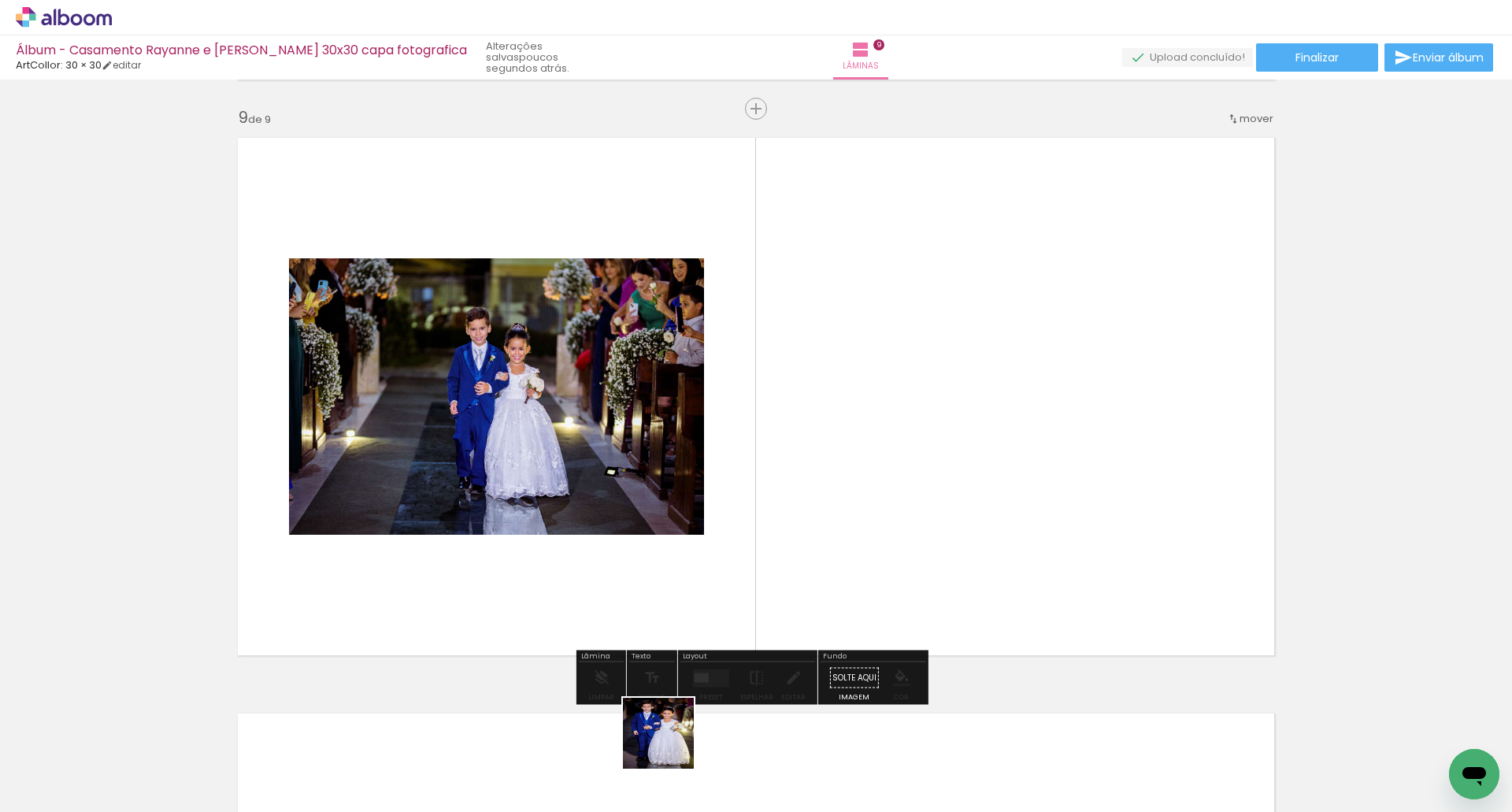
drag, startPoint x: 654, startPoint y: 769, endPoint x: 884, endPoint y: 443, distance: 399.0
click at [857, 433] on quentale-workspace at bounding box center [756, 406] width 1512 height 812
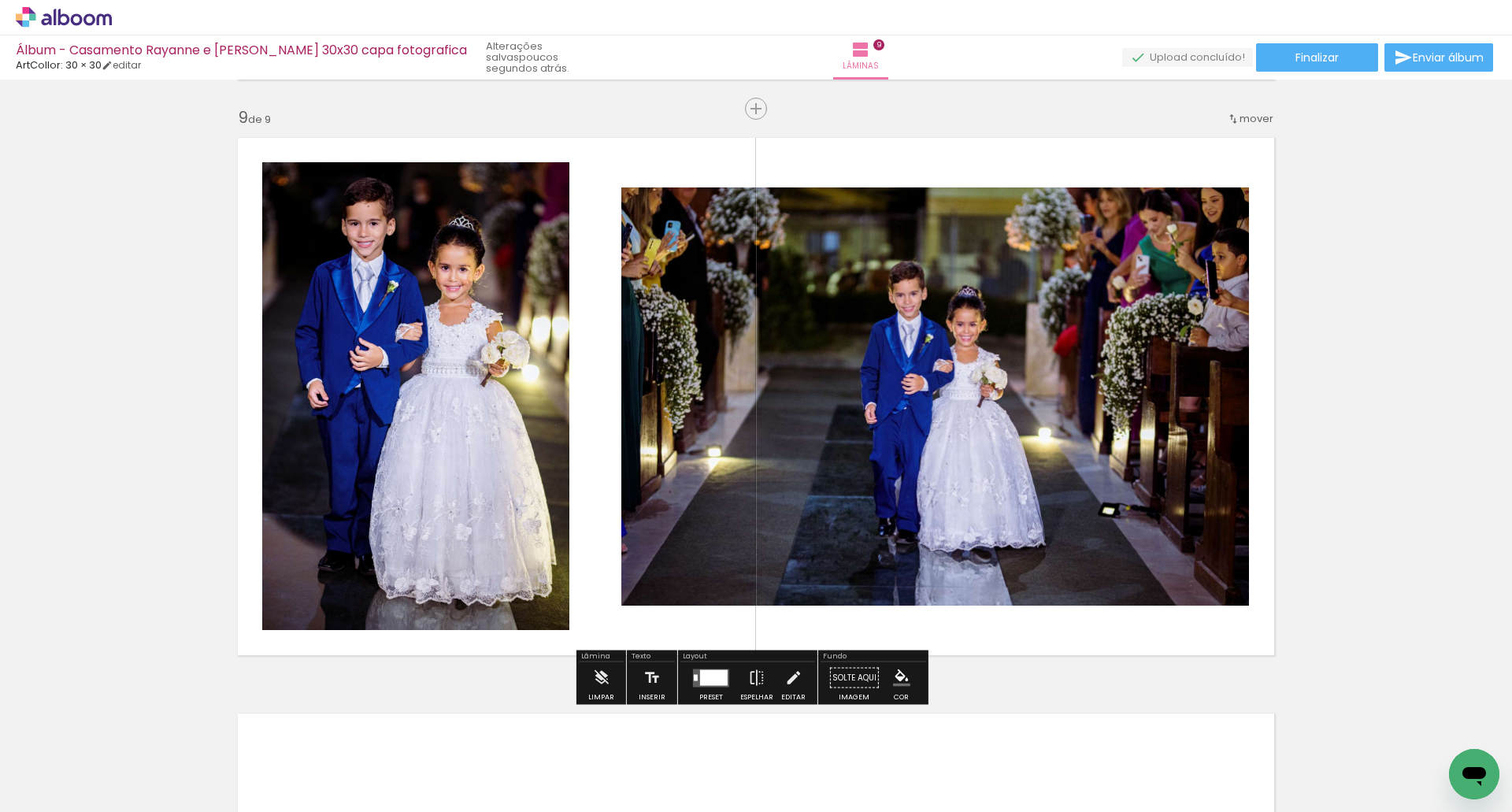
click at [712, 676] on div at bounding box center [713, 676] width 27 height 16
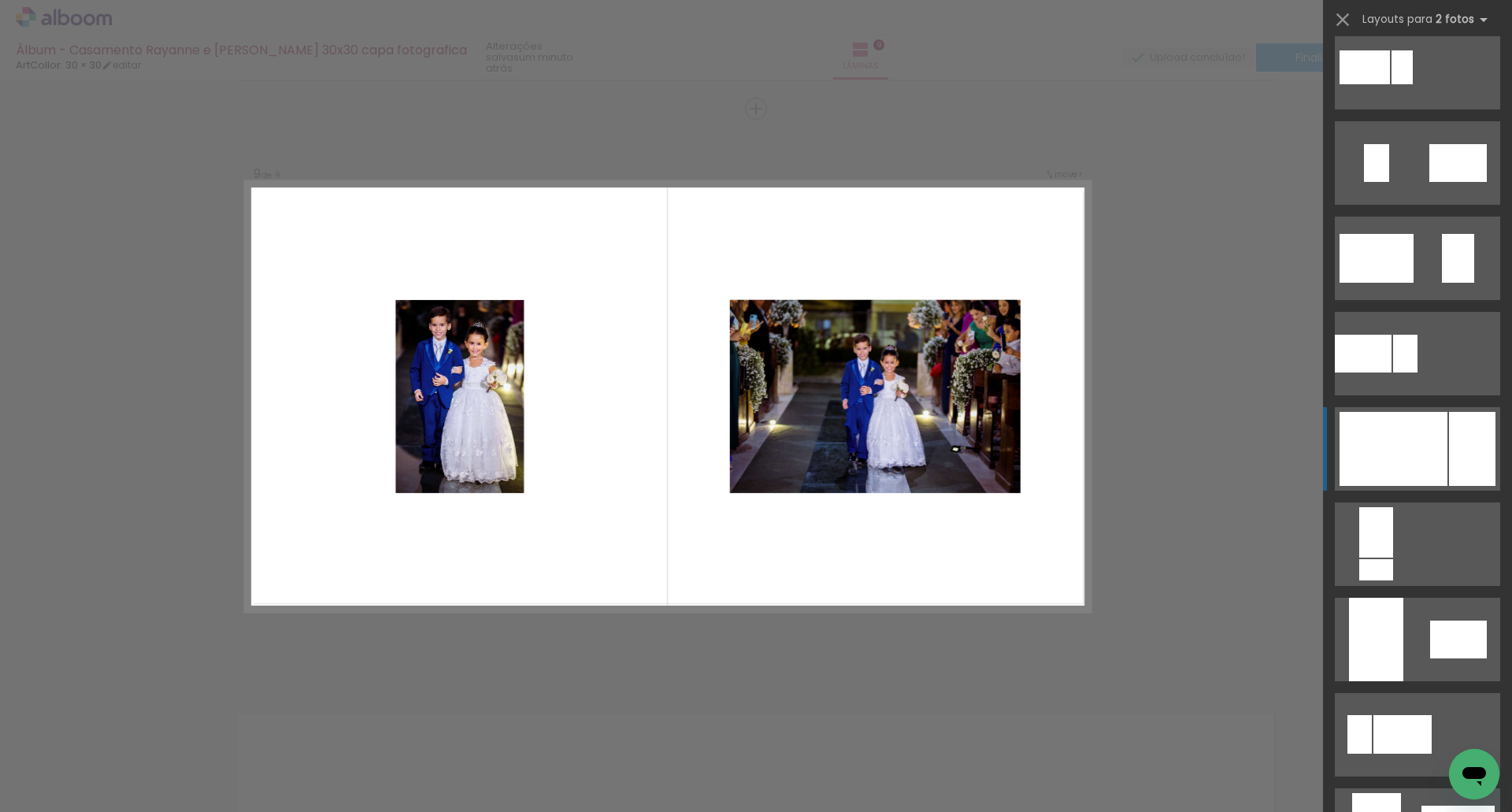
scroll to position [472, 0]
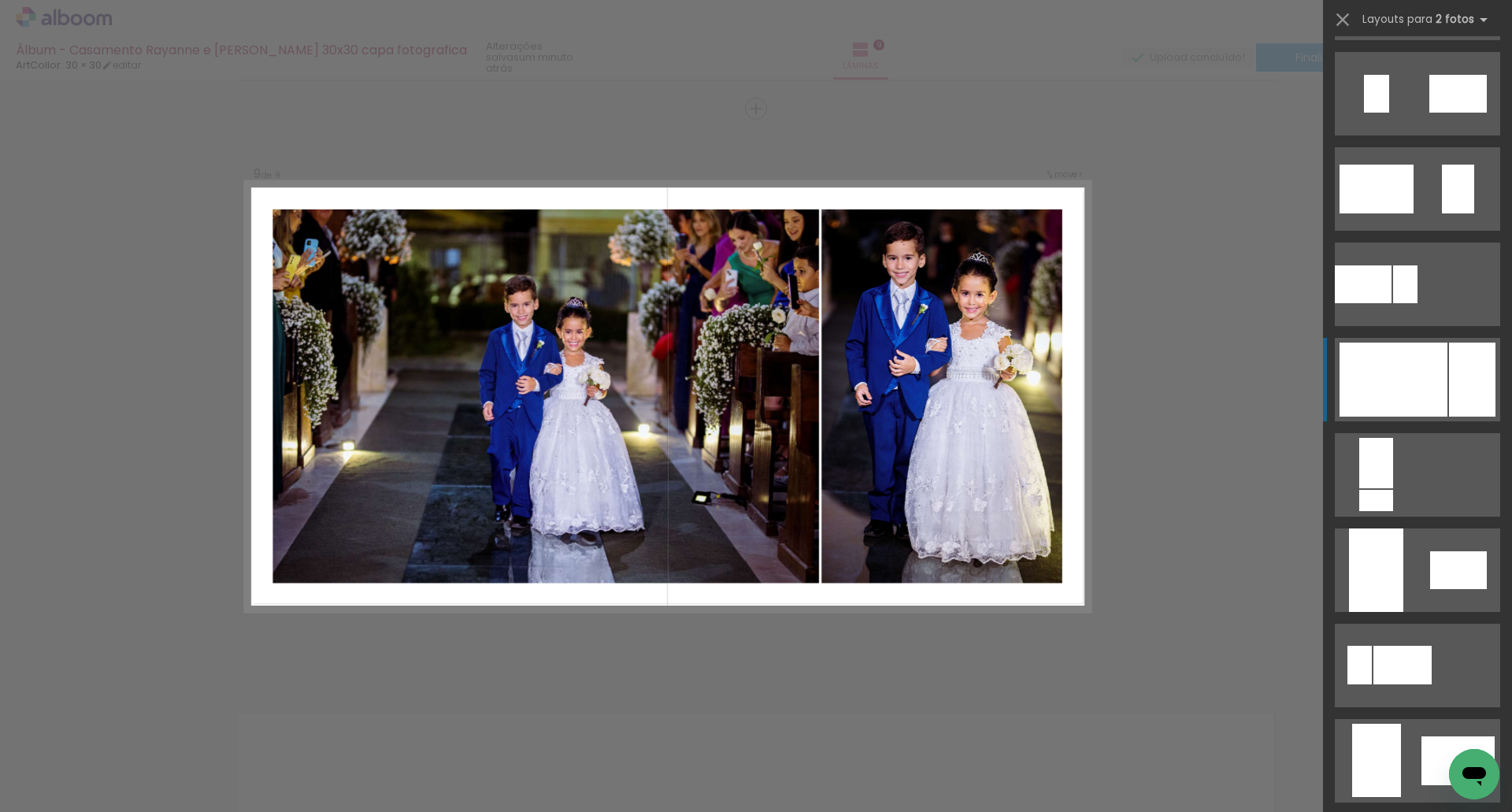
click at [1389, 378] on div at bounding box center [1393, 379] width 108 height 74
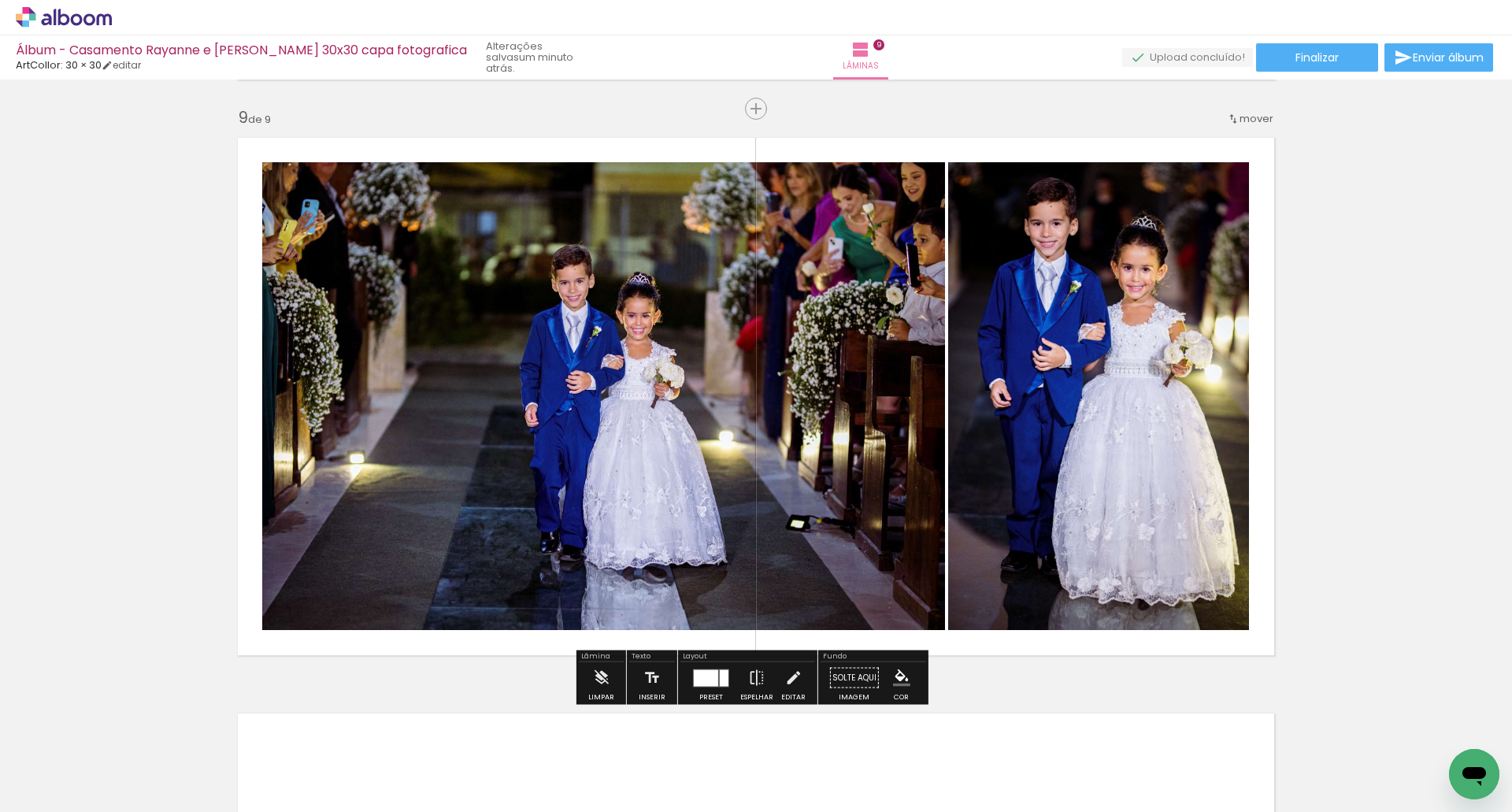
click at [750, 679] on iron-icon at bounding box center [756, 678] width 17 height 31
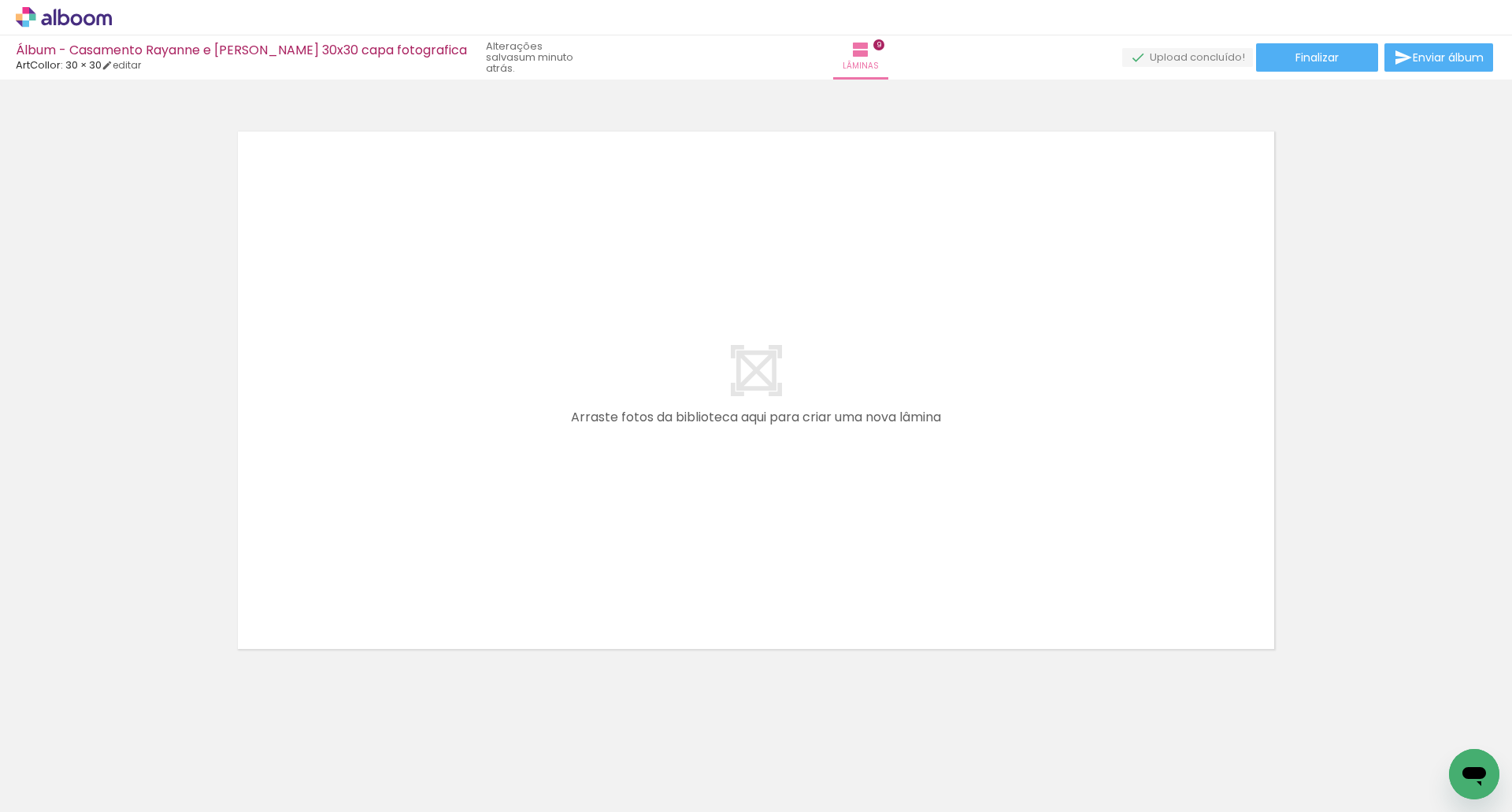
scroll to position [0, 1508]
drag, startPoint x: 424, startPoint y: 755, endPoint x: 560, endPoint y: 785, distance: 139.3
click at [414, 484] on quentale-workspace at bounding box center [756, 406] width 1512 height 812
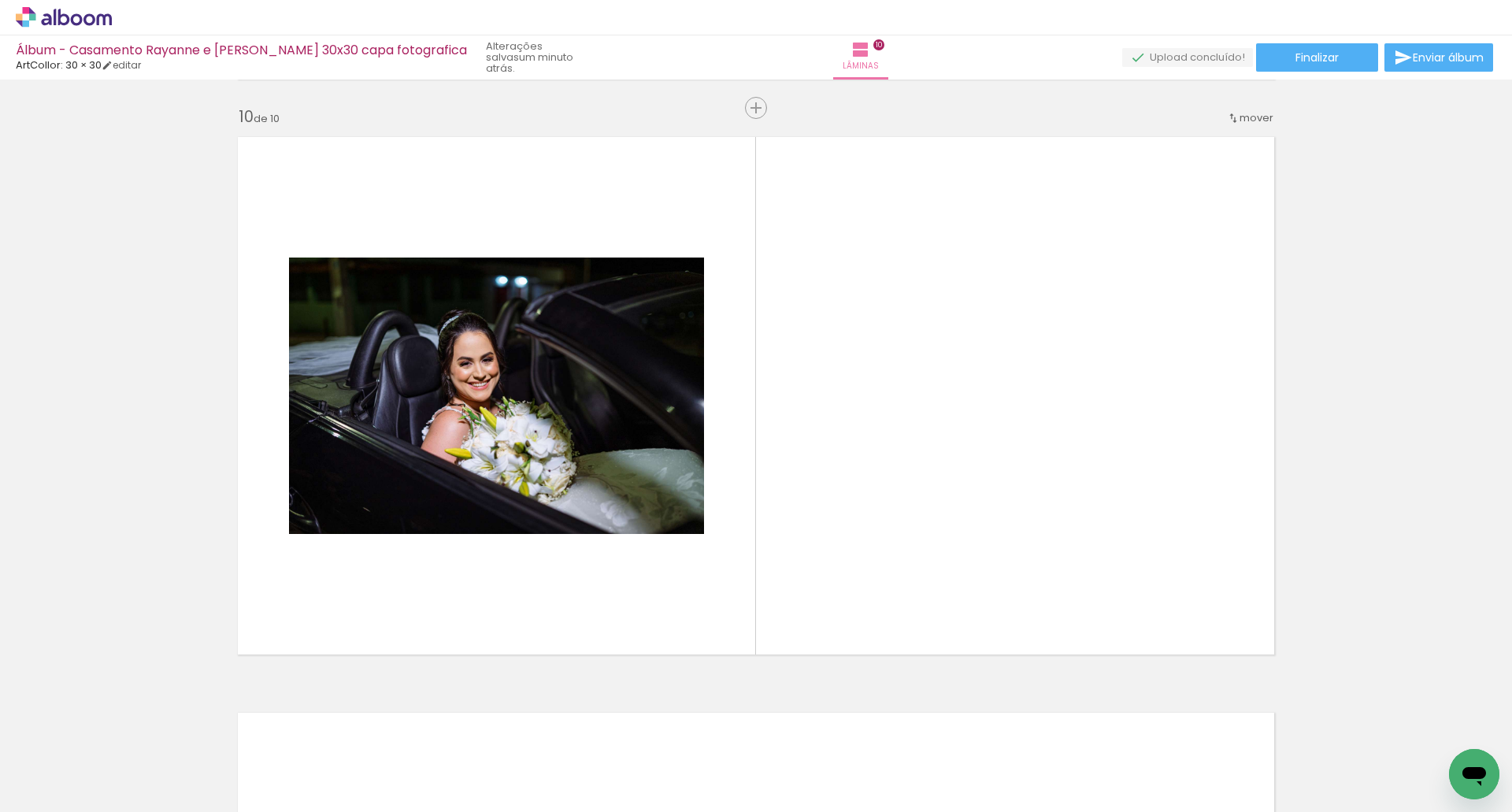
scroll to position [5177, 0]
drag, startPoint x: 505, startPoint y: 762, endPoint x: 605, endPoint y: 454, distance: 323.8
click at [602, 458] on quentale-workspace at bounding box center [756, 406] width 1512 height 812
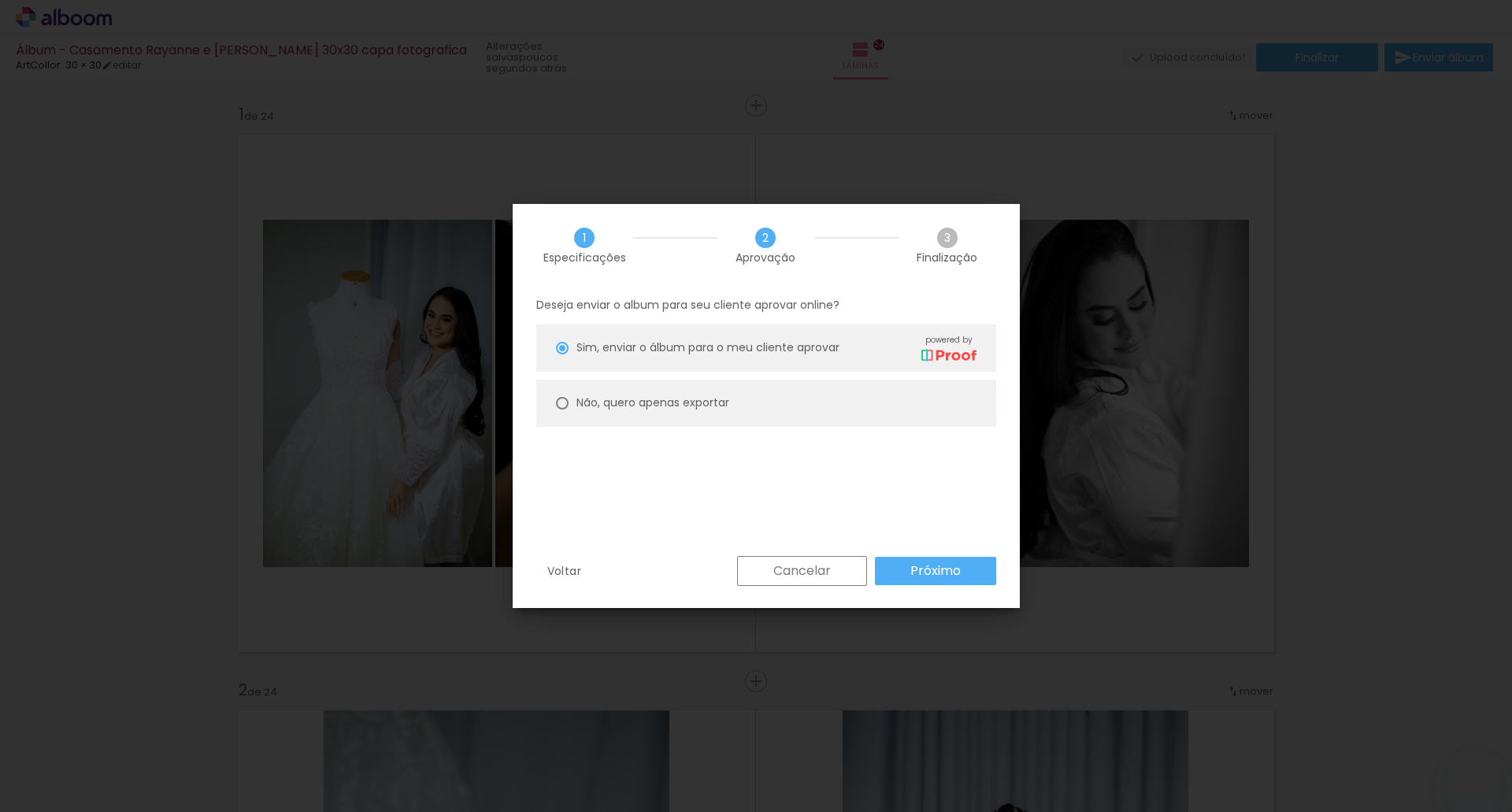
click at [0, 0] on slot "Não, quero apenas exportar" at bounding box center [0, 0] width 0 height 0
type paper-radio-button "on"
click at [653, 346] on span "Sim, enviar o álbum para o meu cliente aprovar" at bounding box center [708, 347] width 263 height 16
type paper-radio-button "on"
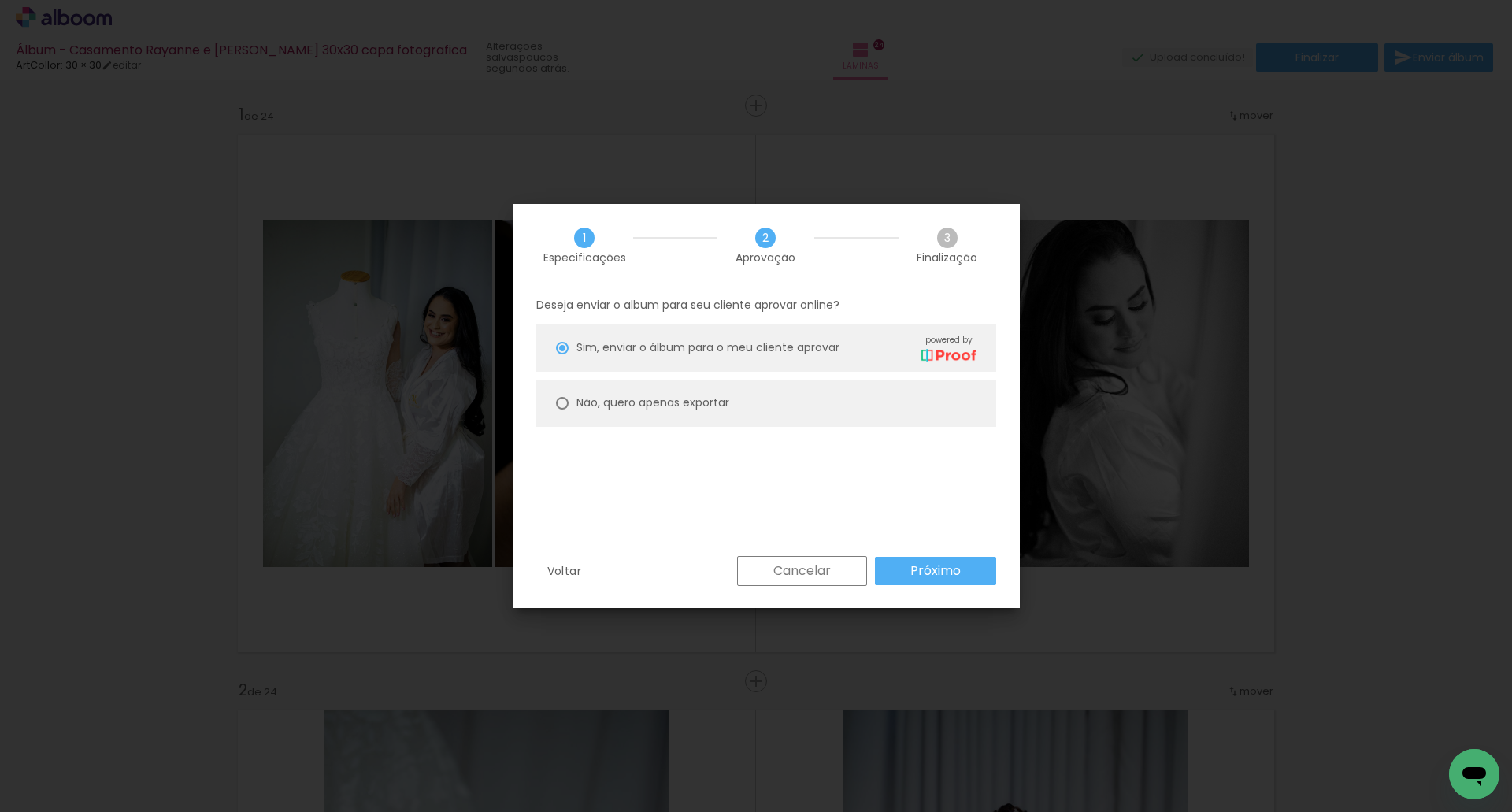
click at [935, 559] on paper-button "Próximo" at bounding box center [935, 571] width 121 height 28
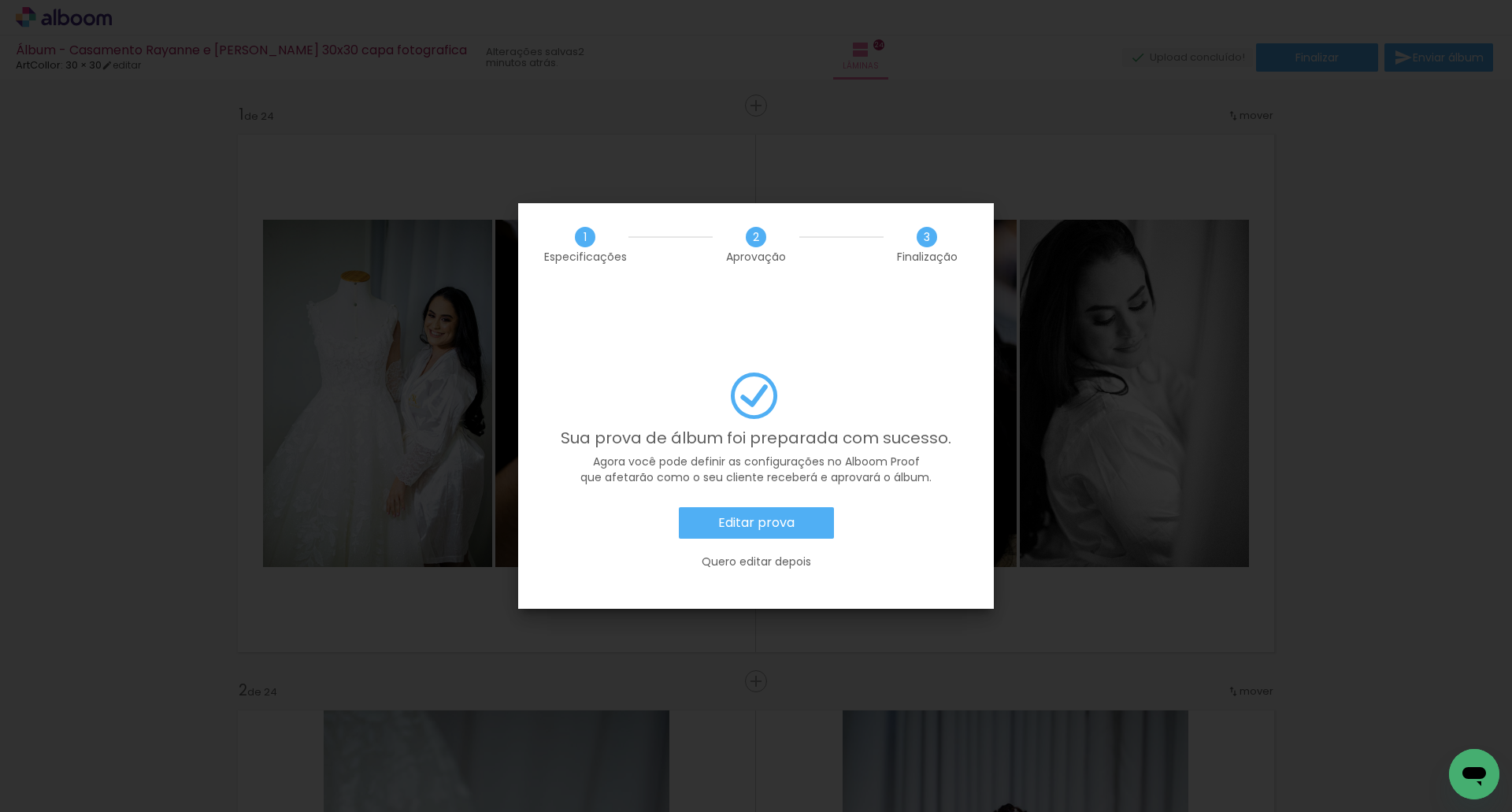
click at [0, 0] on slot "Editar prova" at bounding box center [0, 0] width 0 height 0
